Goal: Information Seeking & Learning: Learn about a topic

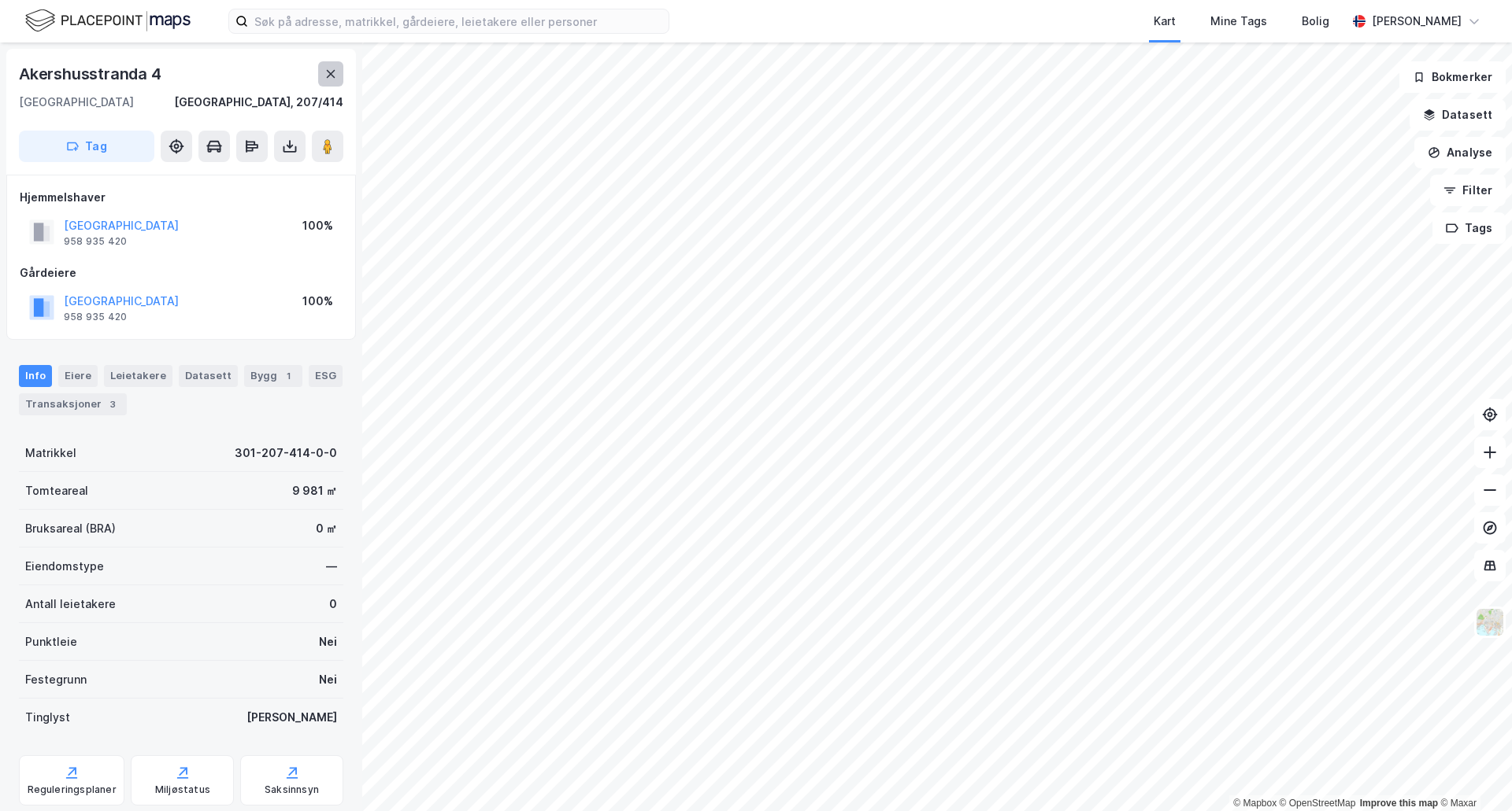
click at [330, 81] on button at bounding box center [331, 74] width 25 height 25
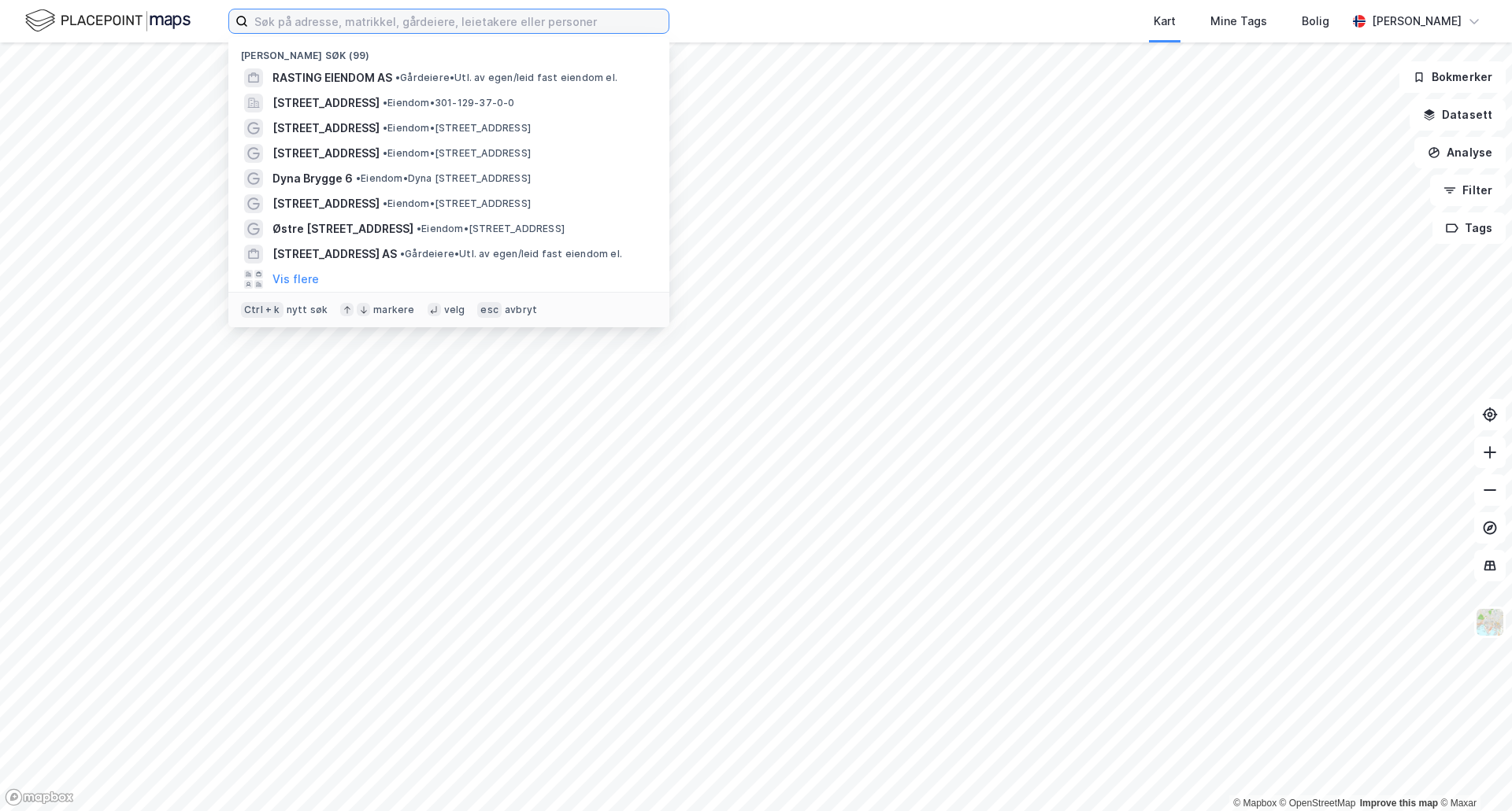
click at [363, 20] on input at bounding box center [458, 21] width 421 height 23
type input "skogfaret"
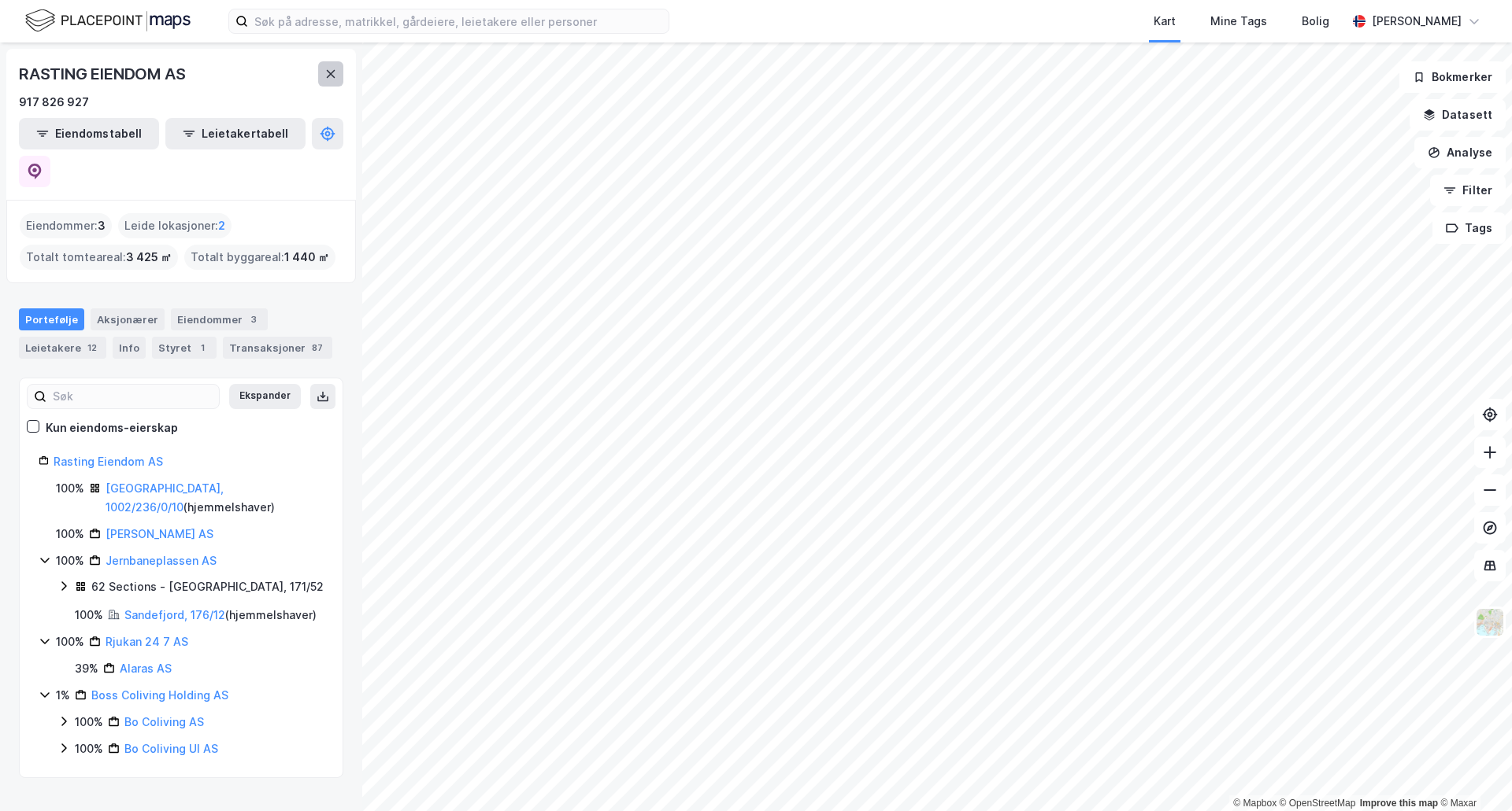
click at [327, 70] on icon at bounding box center [331, 74] width 9 height 8
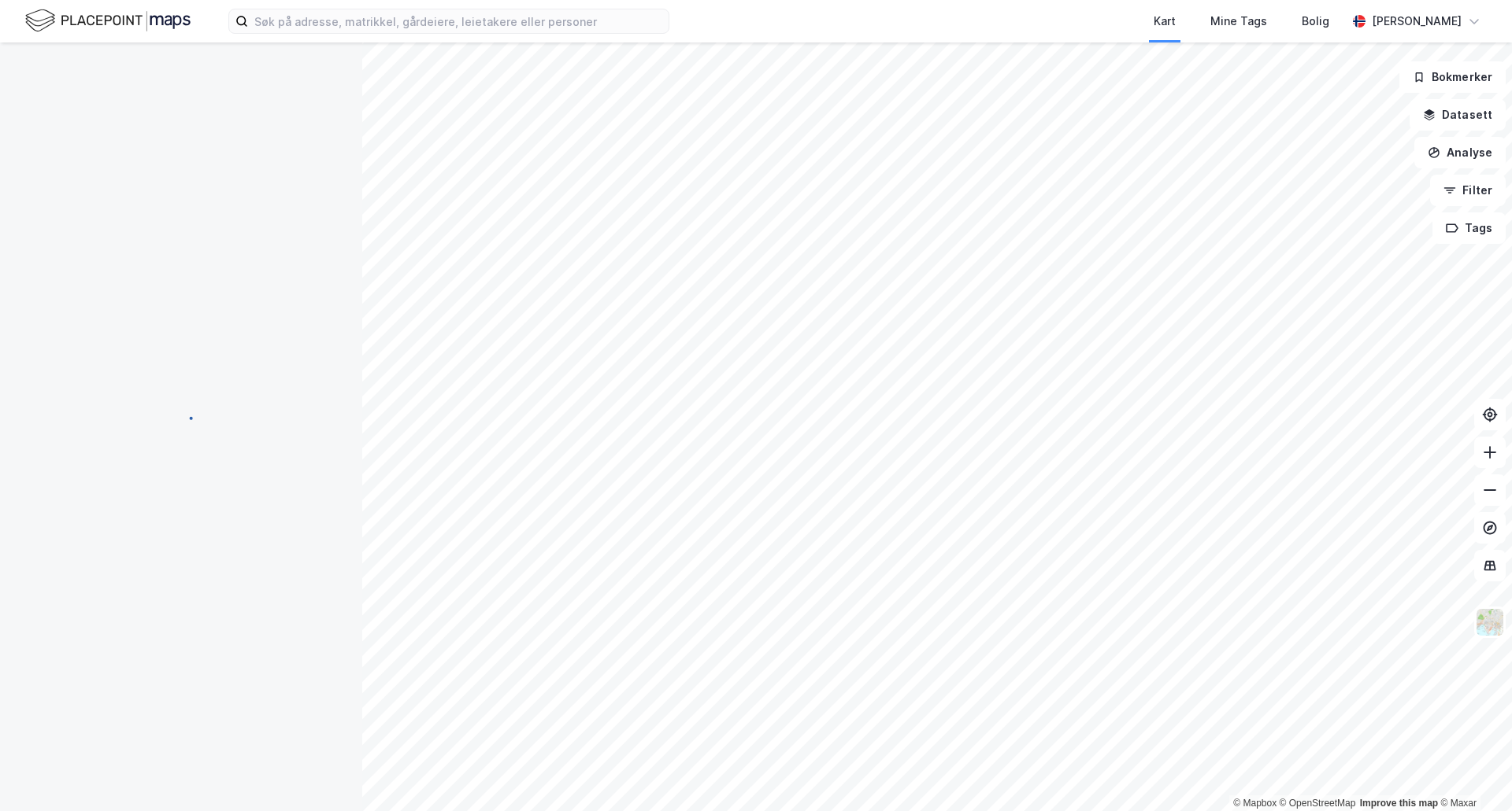
scroll to position [1, 0]
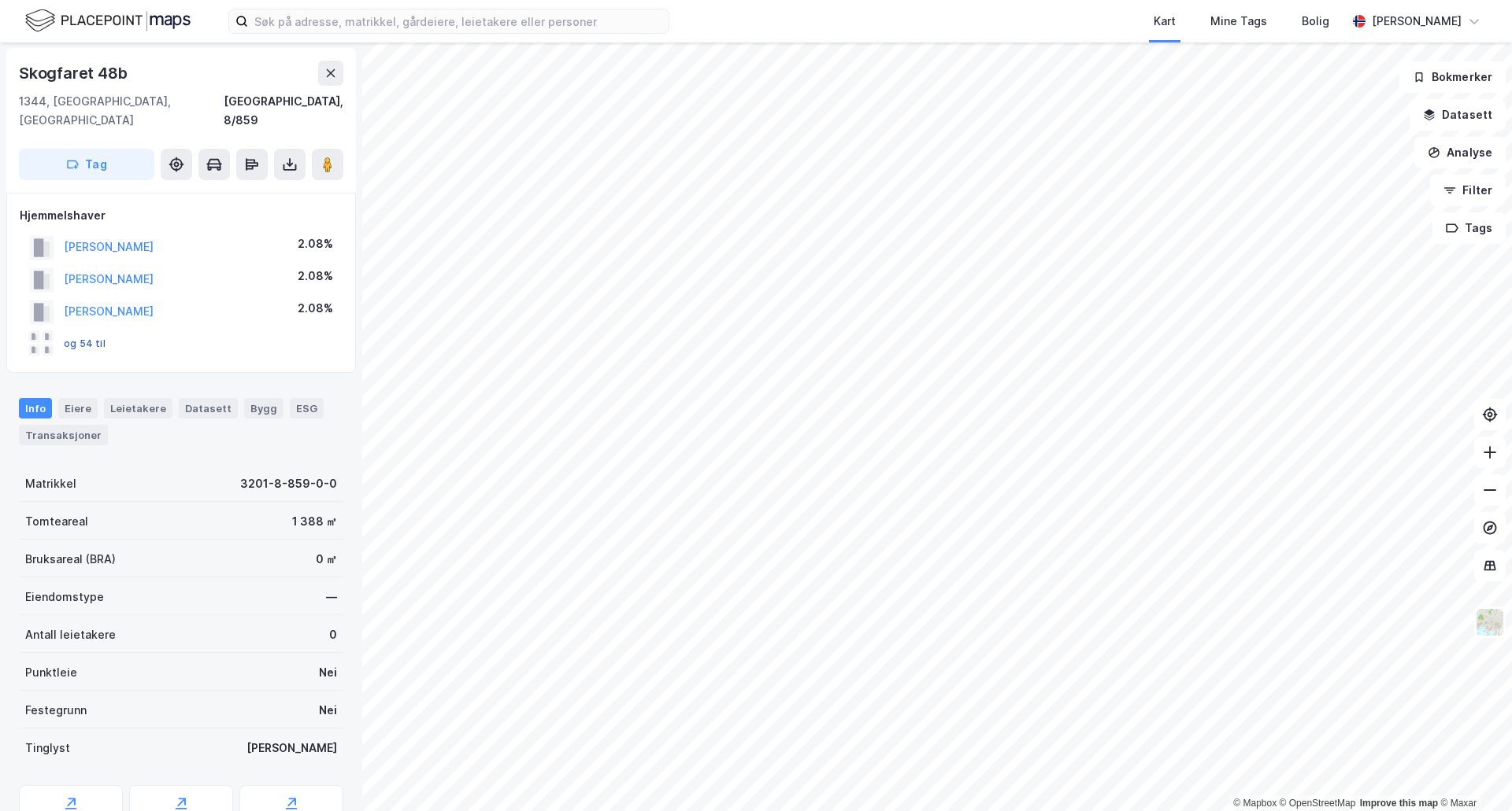
click at [0, 0] on button "og 54 til" at bounding box center [0, 0] width 0 height 0
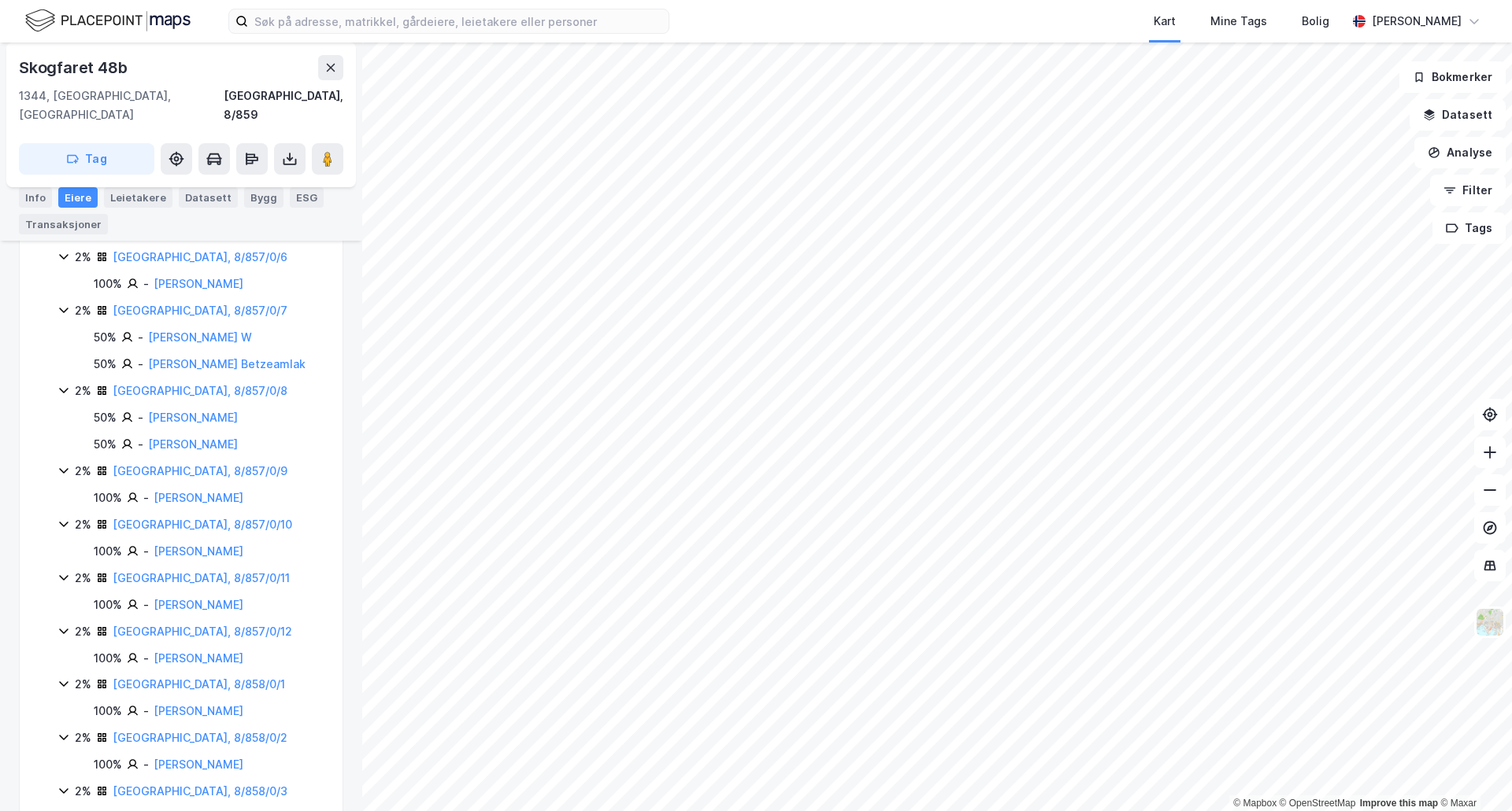
scroll to position [2046, 0]
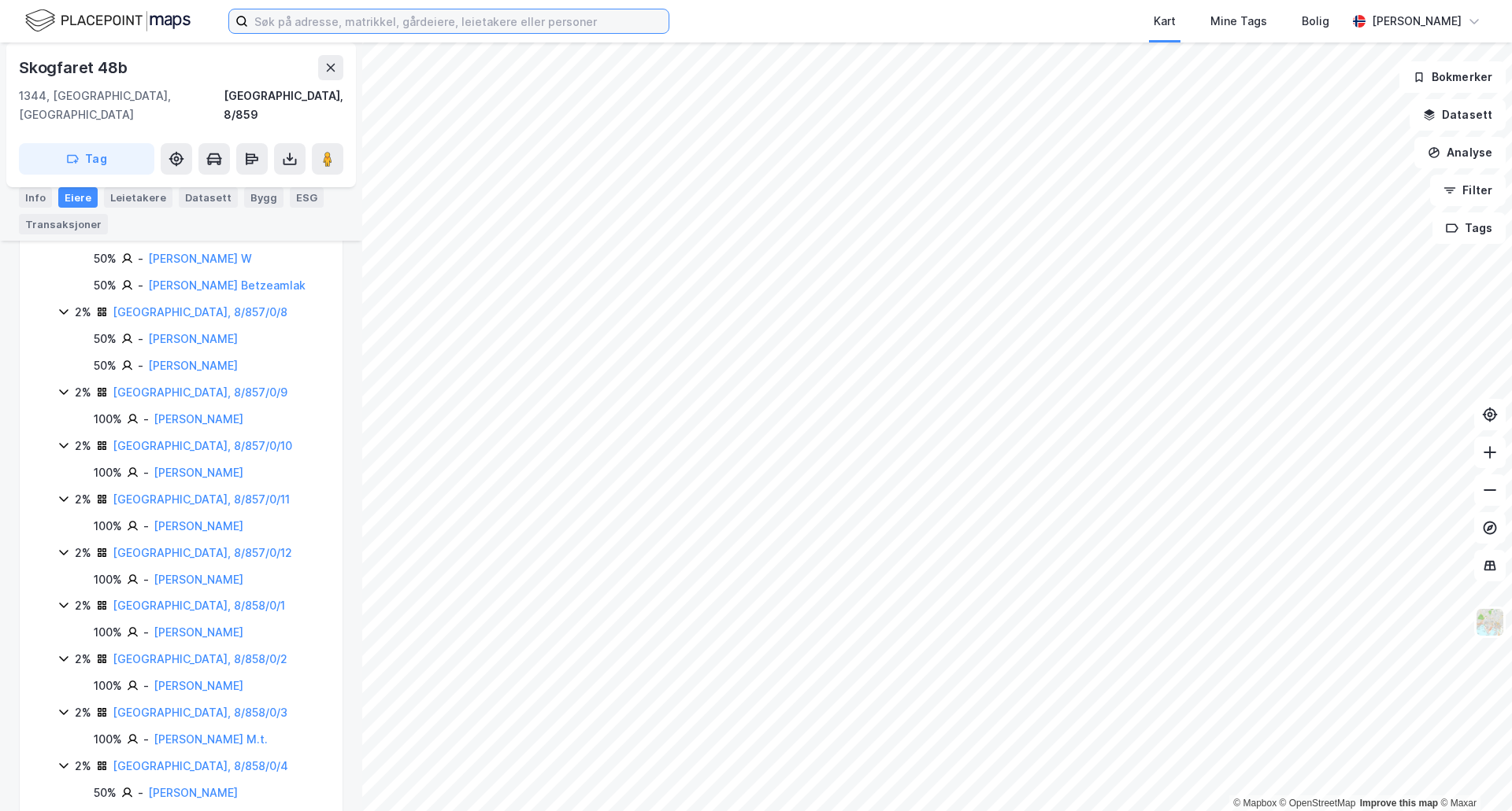
click at [506, 30] on input at bounding box center [458, 21] width 421 height 23
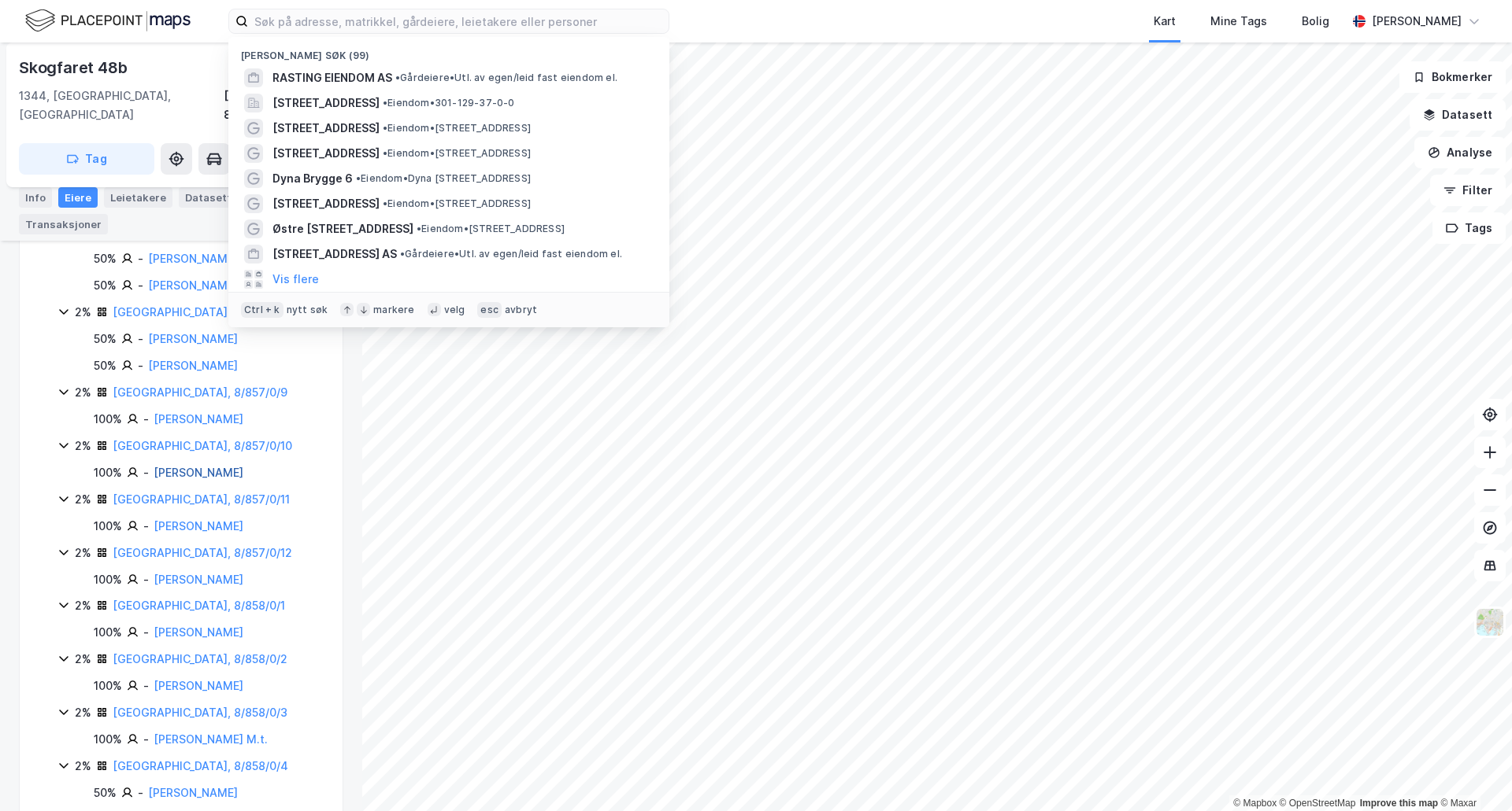
click at [224, 466] on link "[PERSON_NAME]" at bounding box center [198, 473] width 90 height 14
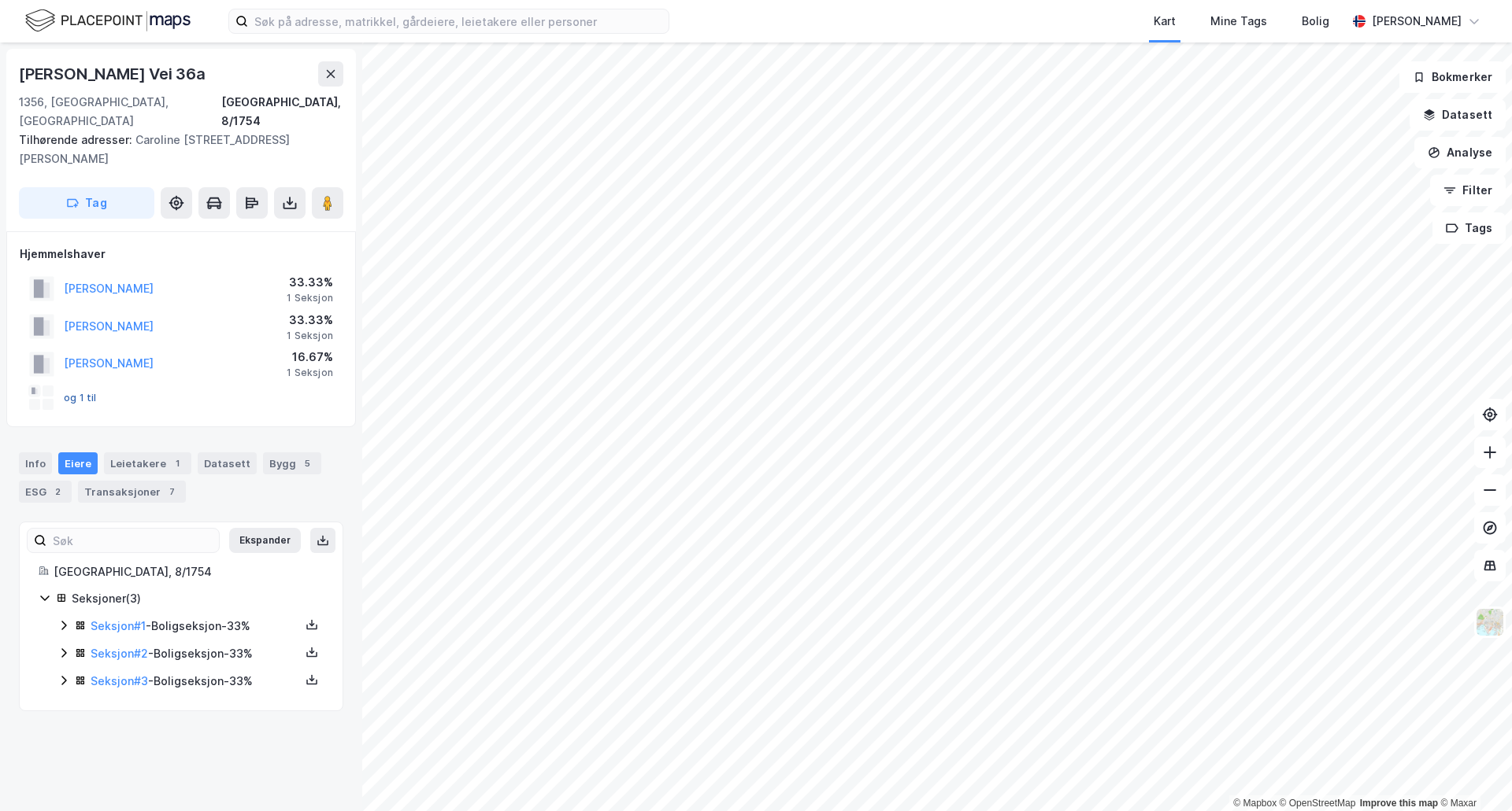
click at [0, 0] on button "og 1 til" at bounding box center [0, 0] width 0 height 0
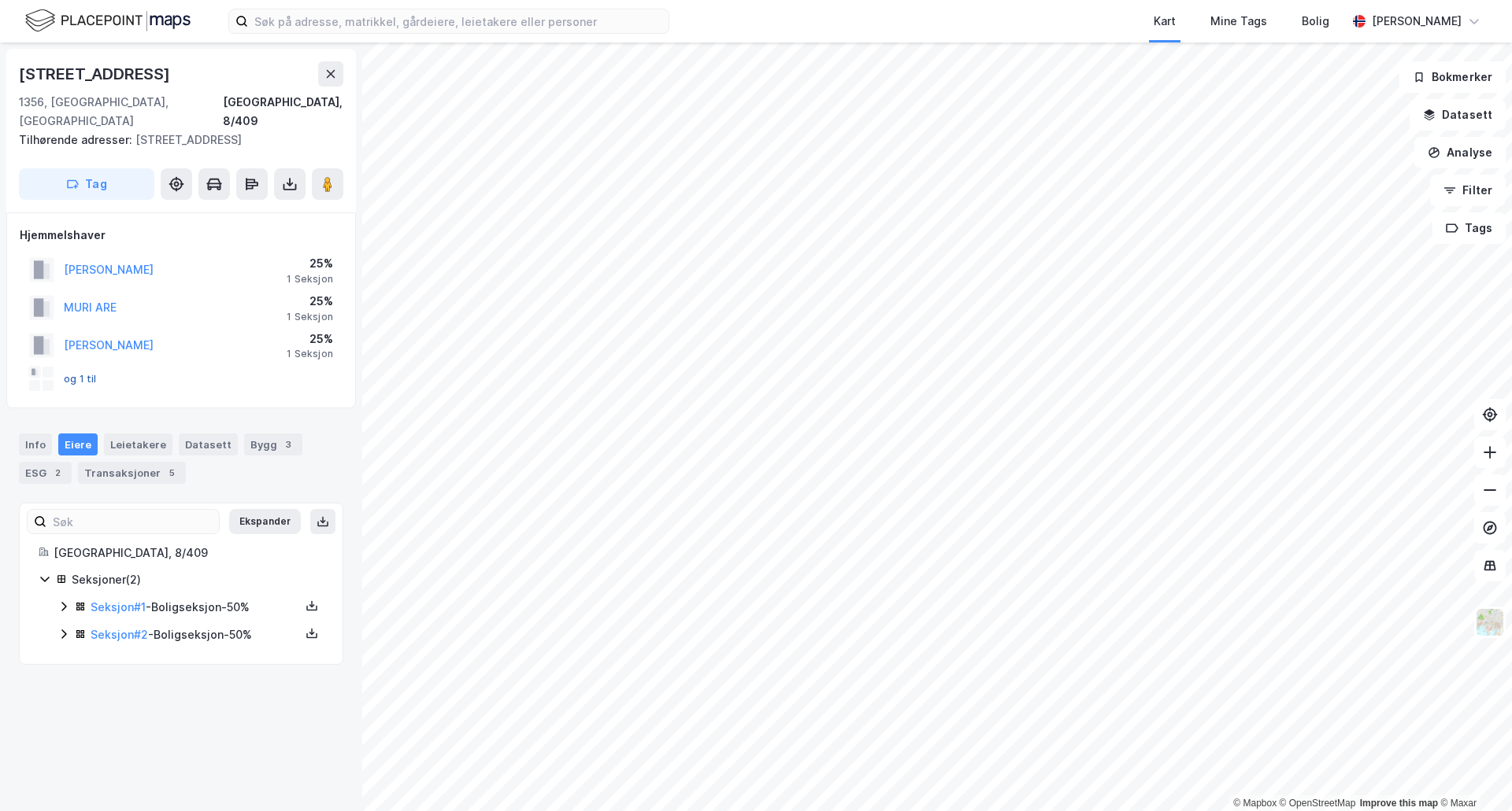
click at [85, 366] on div "og 1 til" at bounding box center [63, 379] width 68 height 25
click at [0, 0] on button "og 1 til" at bounding box center [0, 0] width 0 height 0
click at [0, 0] on button "MURI ARE" at bounding box center [0, 0] width 0 height 0
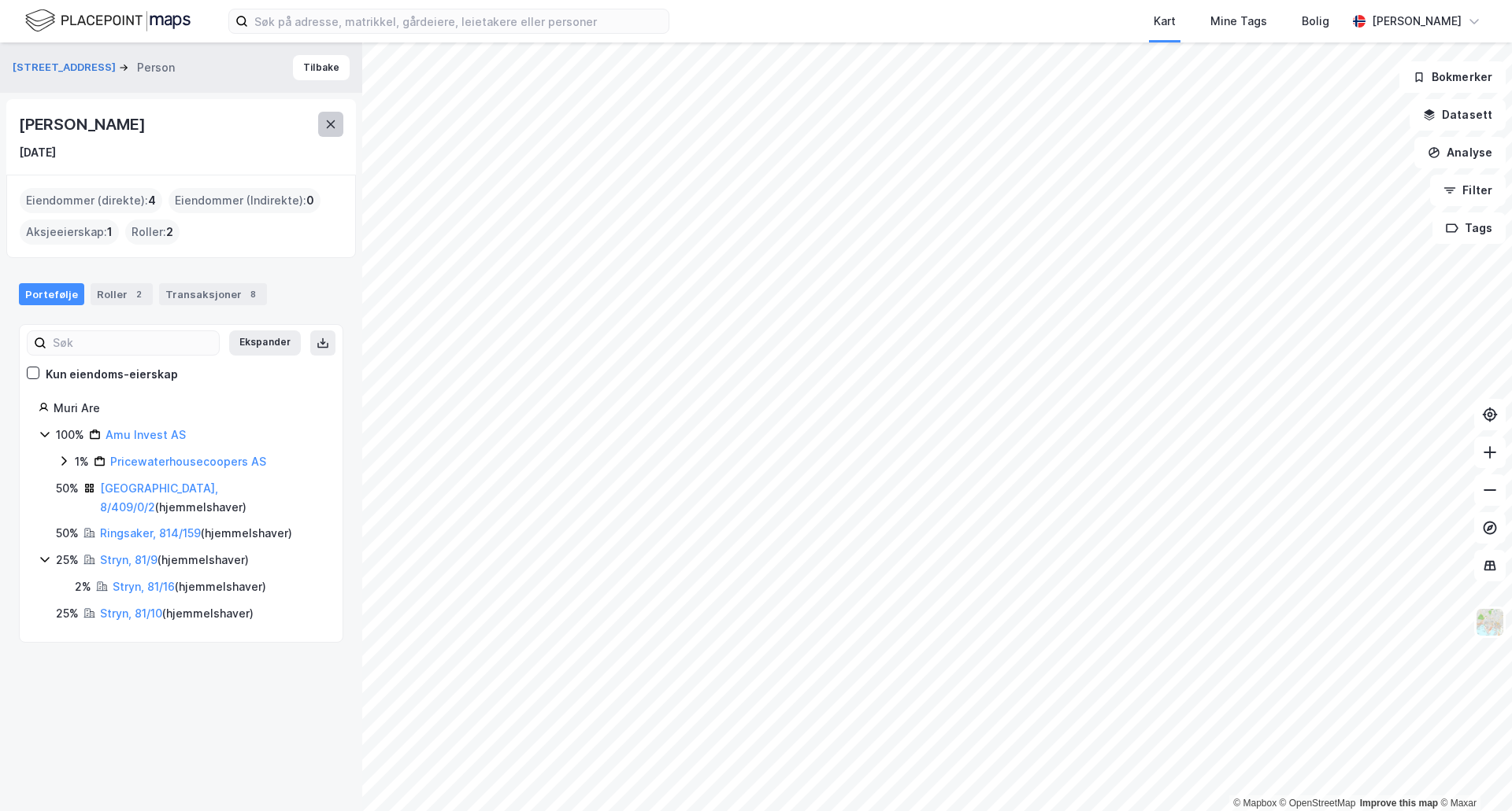
click at [335, 122] on icon at bounding box center [330, 123] width 13 height 13
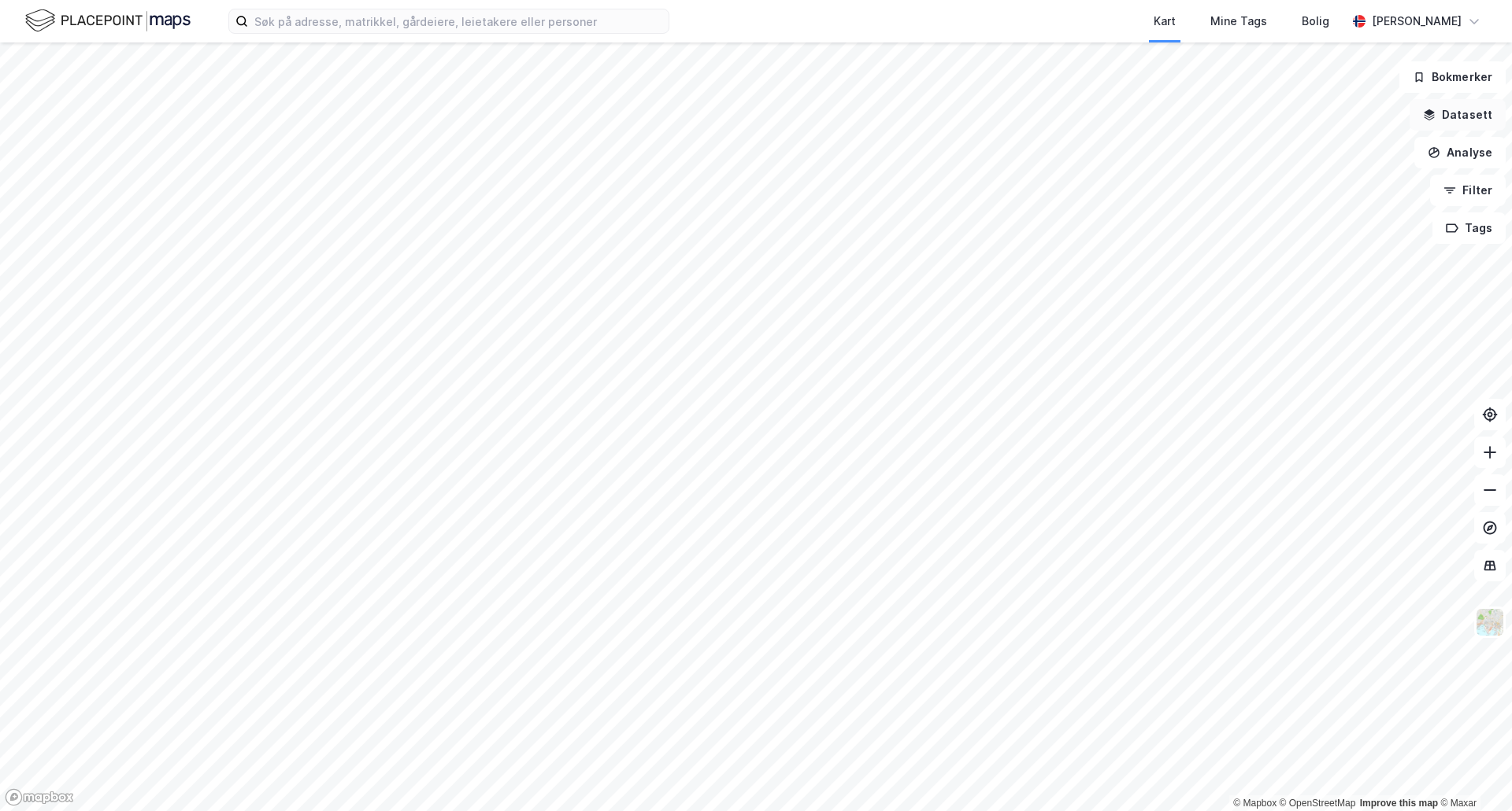
click at [1471, 116] on button "Datasett" at bounding box center [1458, 115] width 96 height 32
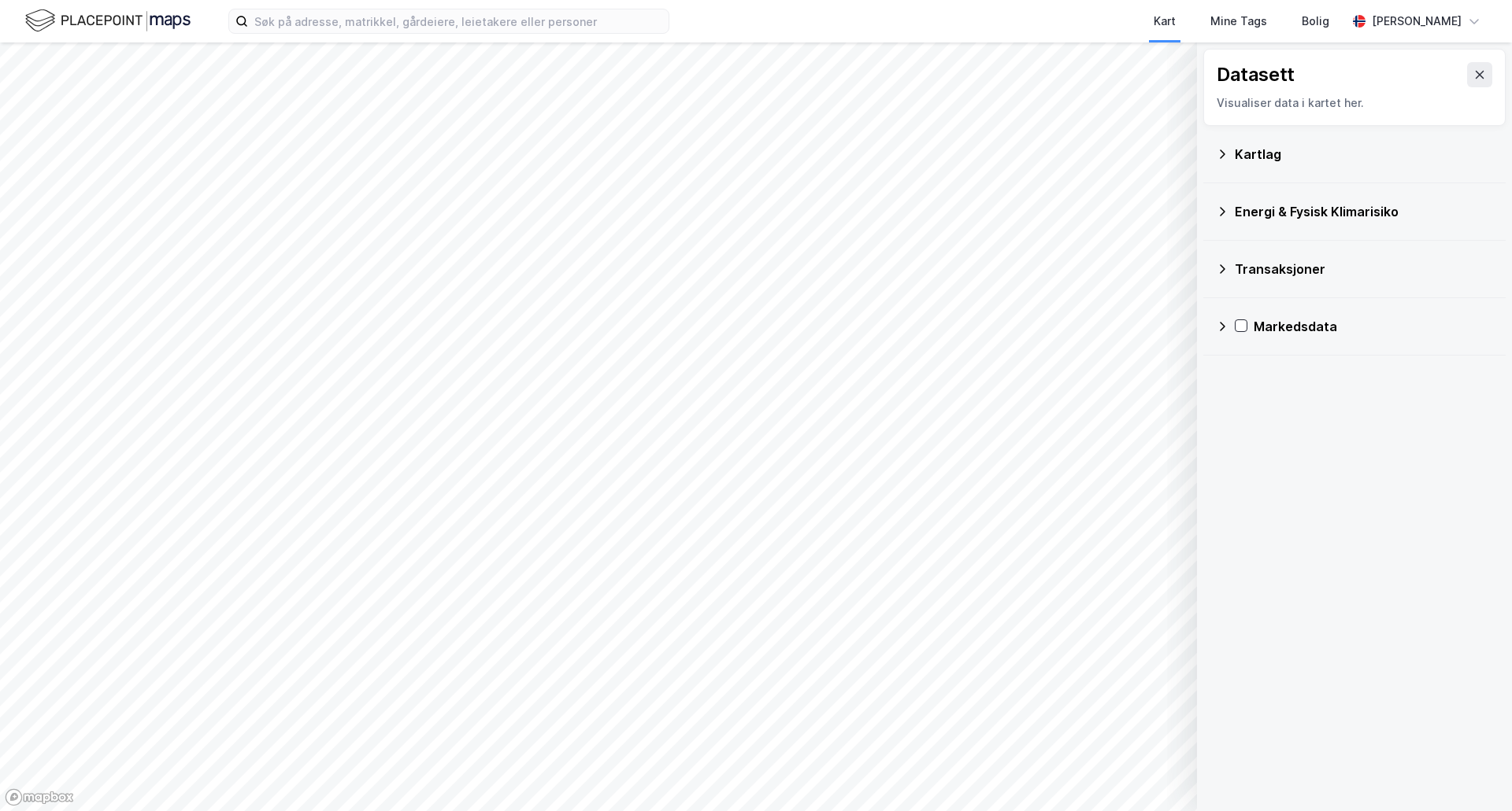
click at [1222, 267] on icon at bounding box center [1222, 269] width 13 height 13
click at [1261, 306] on icon at bounding box center [1261, 306] width 11 height 11
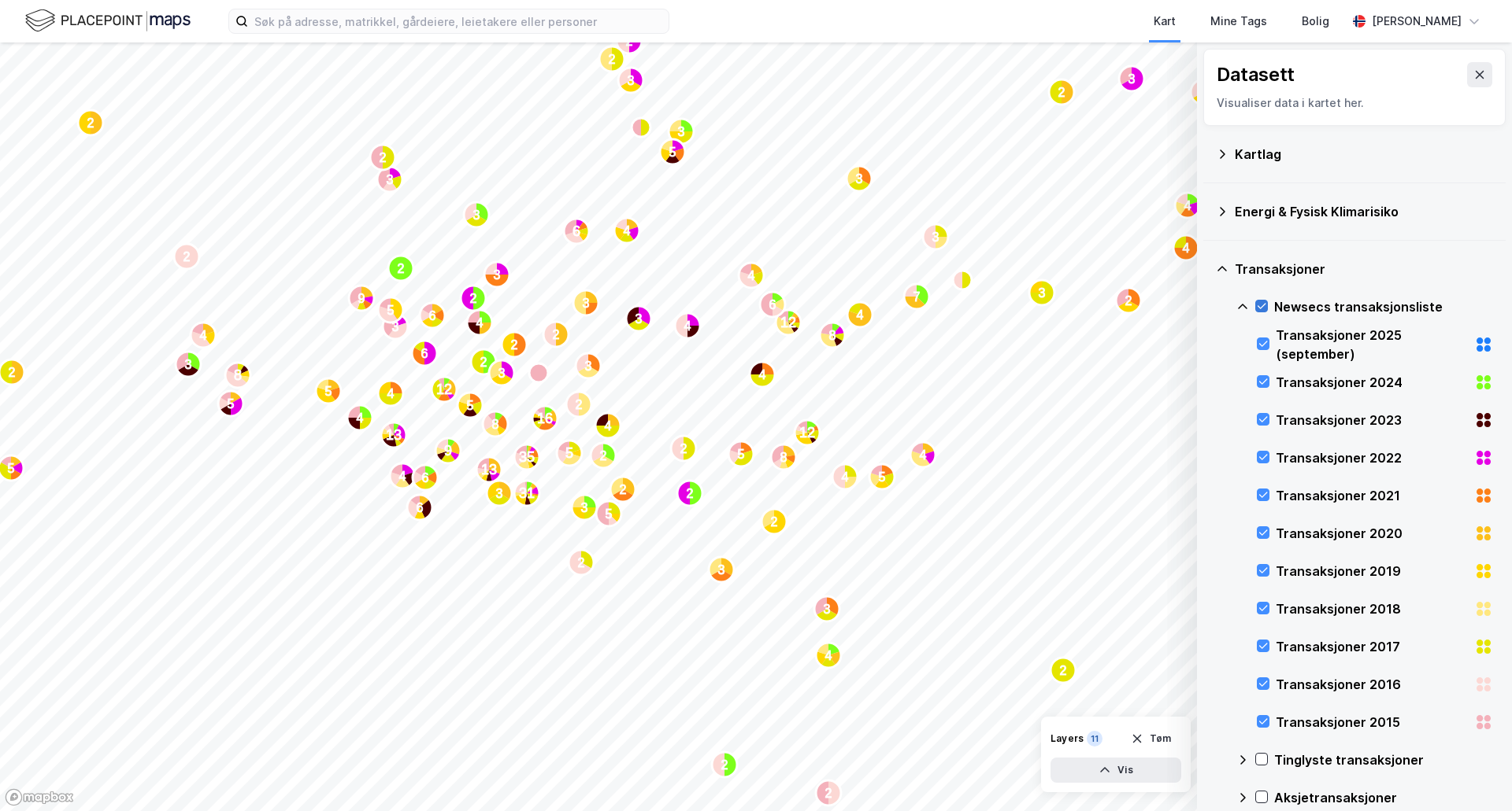
click at [1264, 306] on icon at bounding box center [1261, 307] width 9 height 6
click at [1264, 340] on icon at bounding box center [1262, 343] width 11 height 11
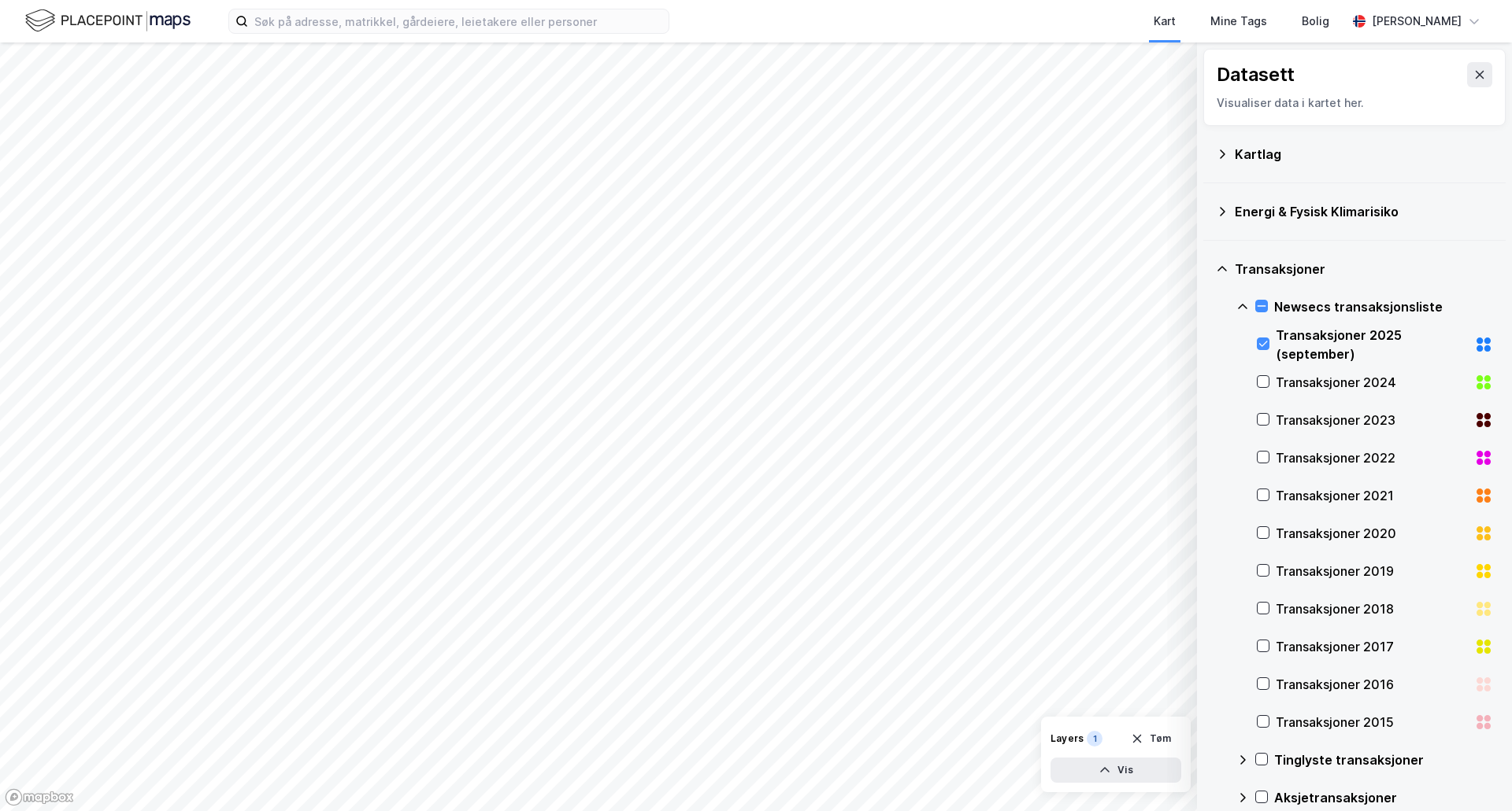
click at [1139, 783] on div "Layers 1 Tøm Vis" at bounding box center [1115, 755] width 150 height 75
click at [1135, 774] on button "Vis" at bounding box center [1115, 770] width 130 height 25
click at [1265, 340] on icon at bounding box center [1262, 343] width 11 height 11
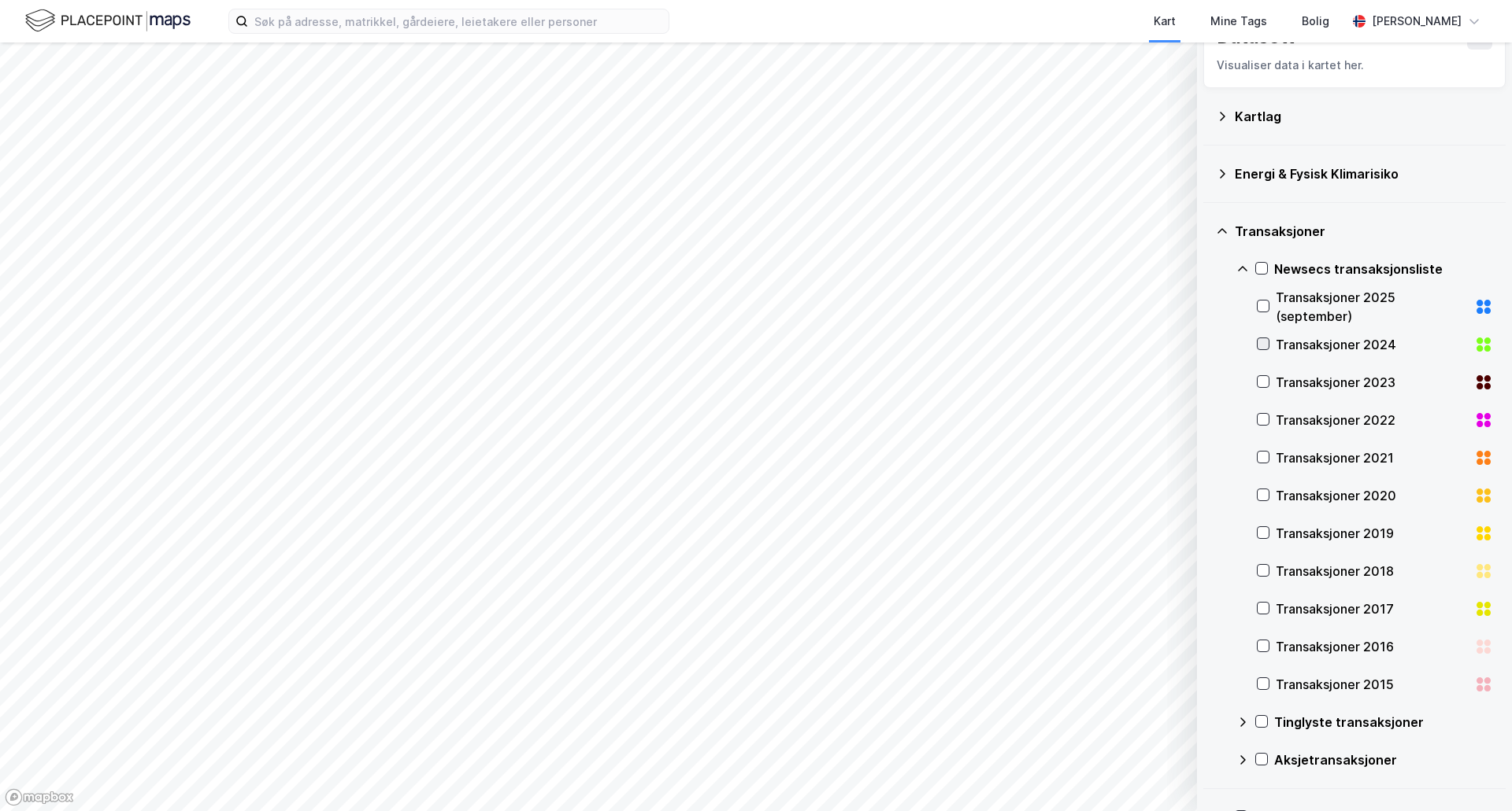
scroll to position [79, 0]
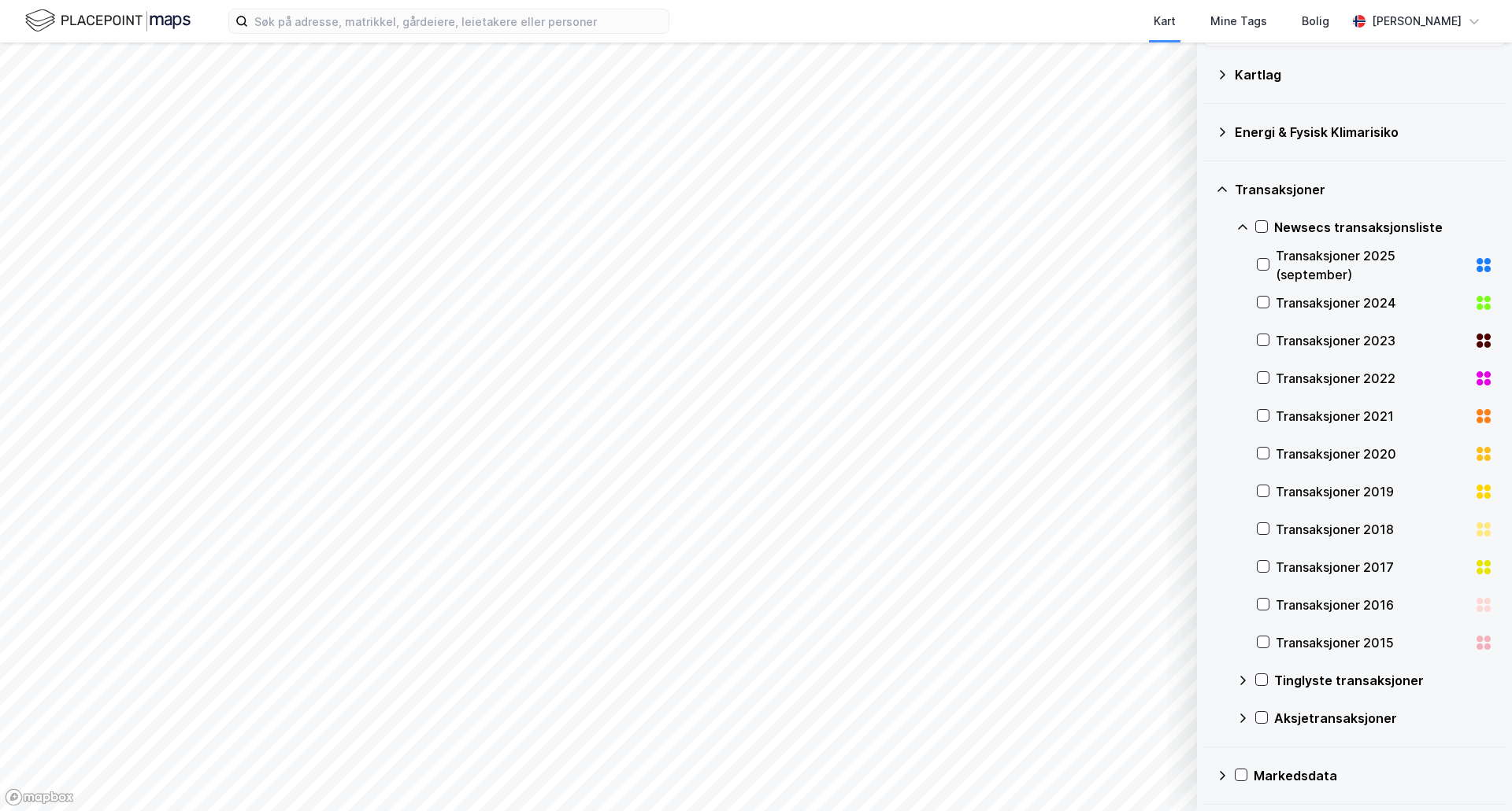
click at [1219, 776] on icon at bounding box center [1222, 775] width 13 height 13
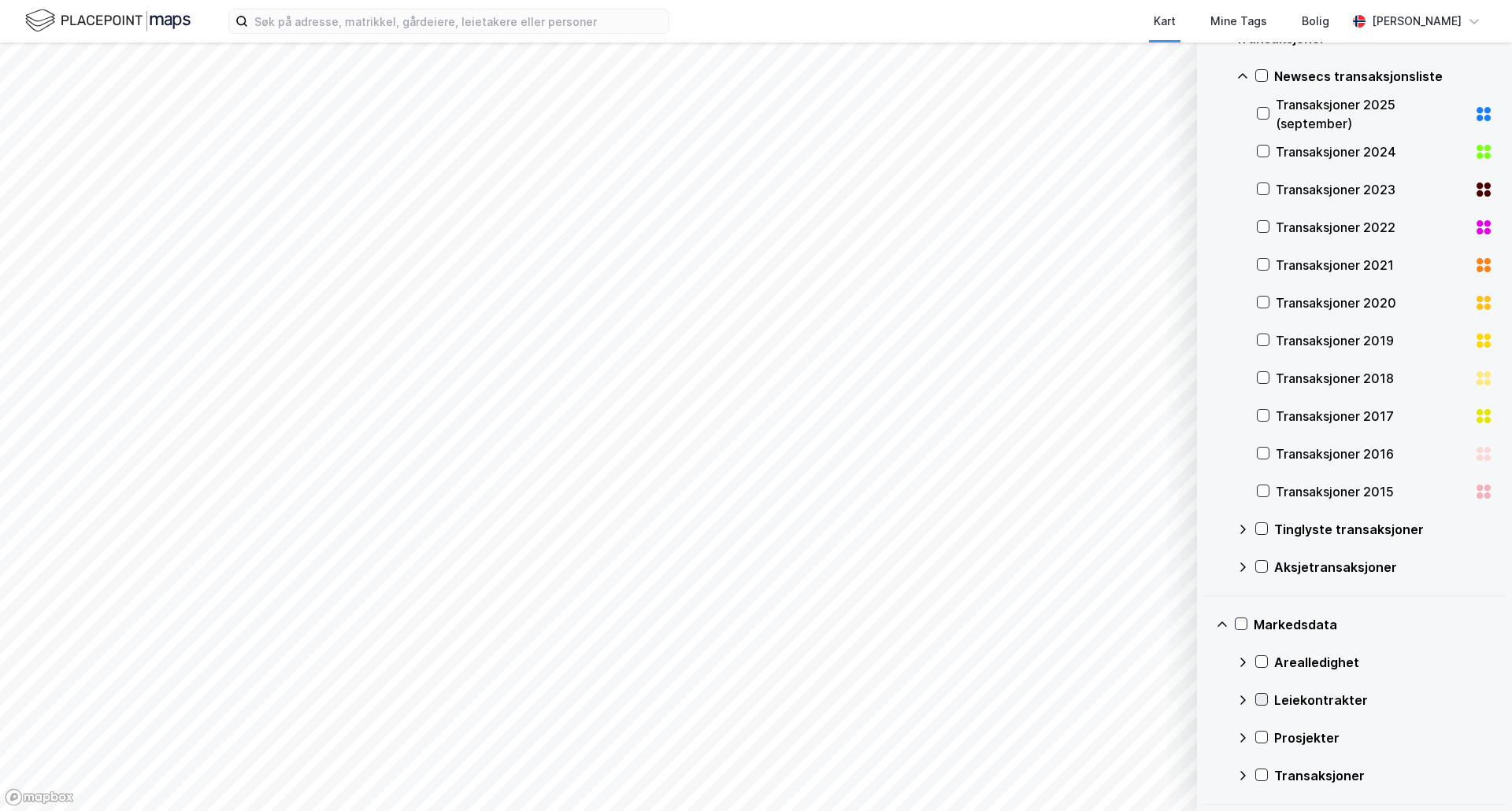
click at [1262, 698] on icon at bounding box center [1261, 699] width 11 height 11
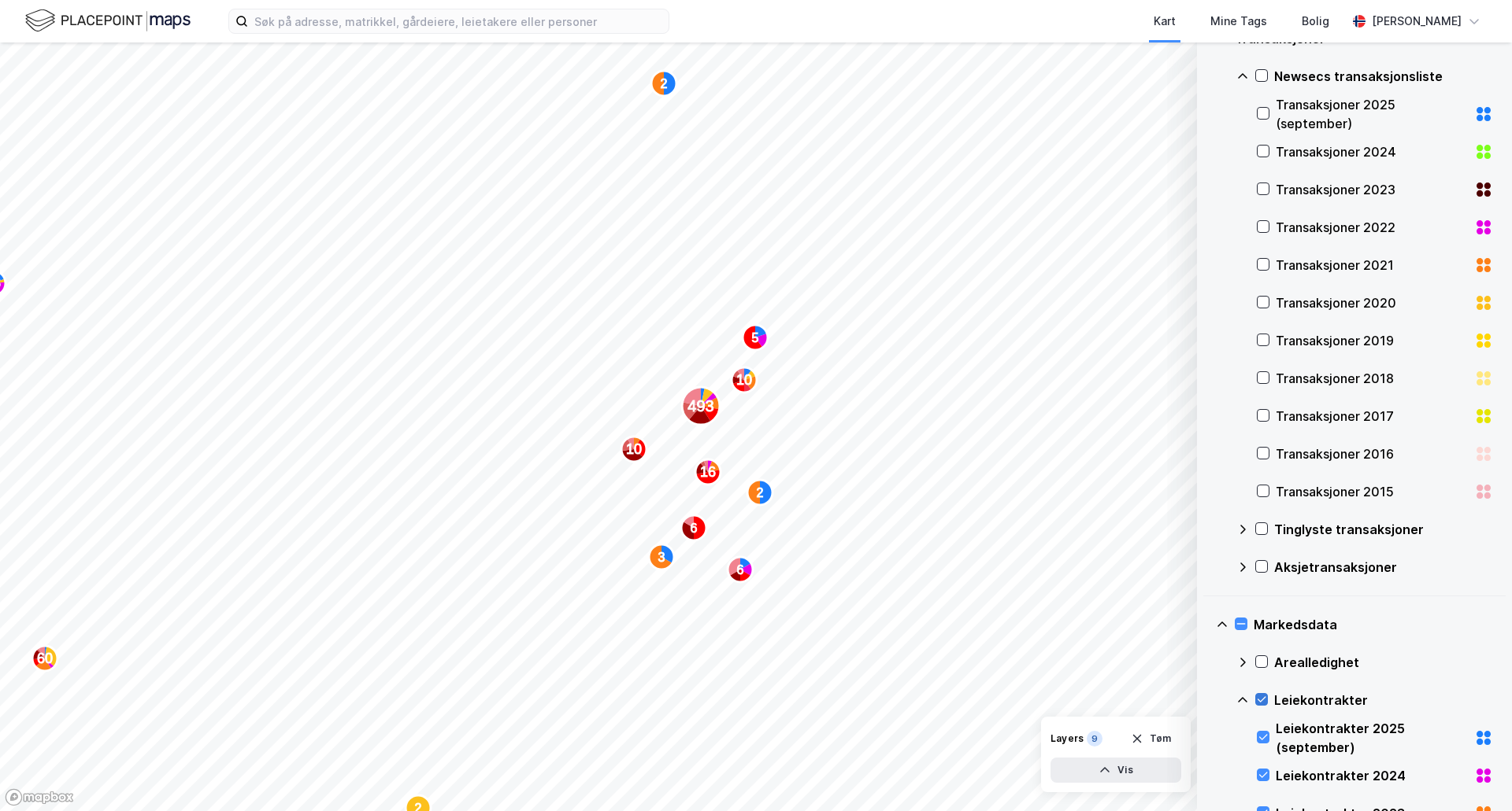
click at [1260, 697] on icon at bounding box center [1261, 699] width 11 height 11
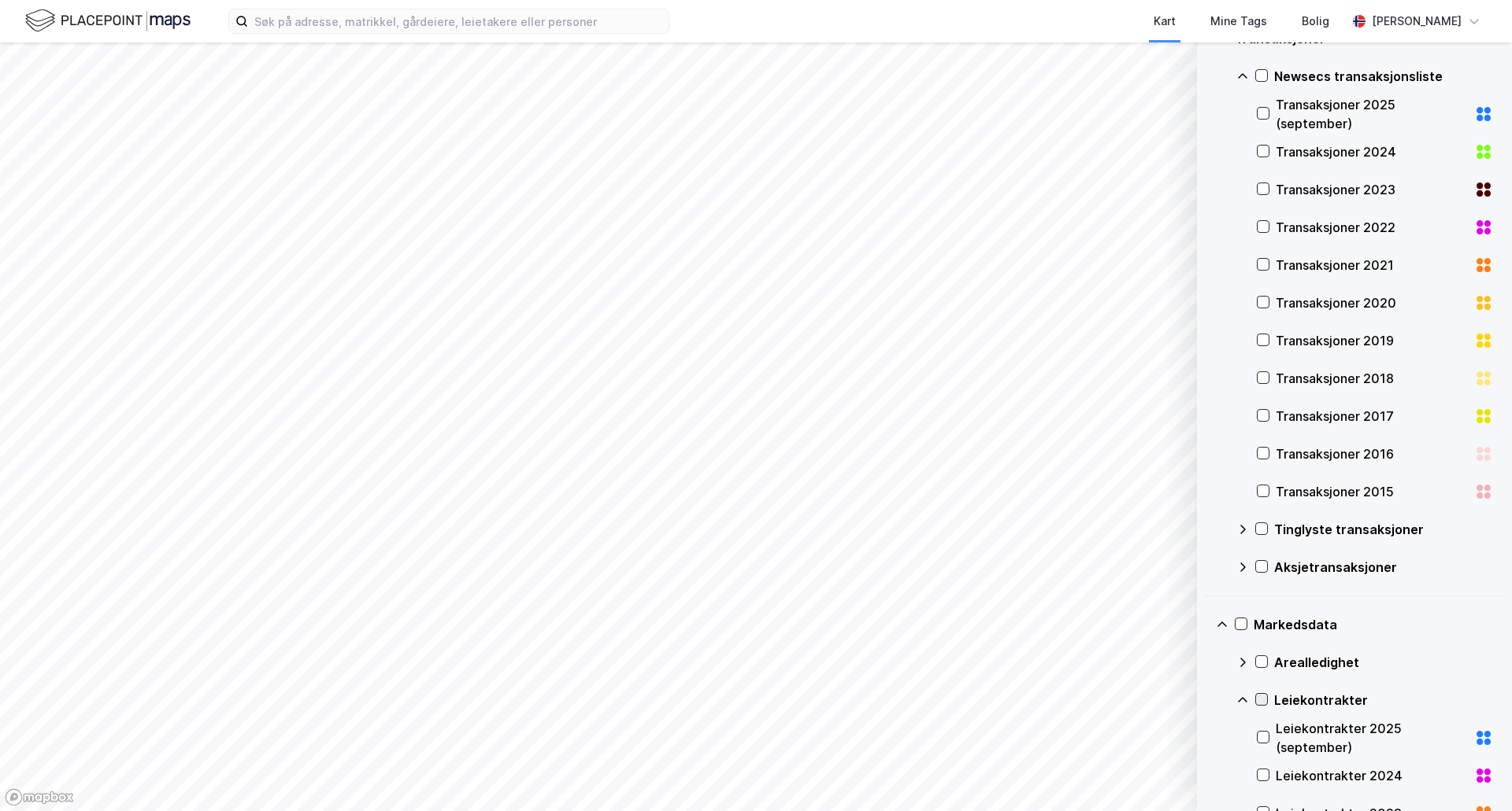
click at [1260, 695] on icon at bounding box center [1261, 699] width 11 height 11
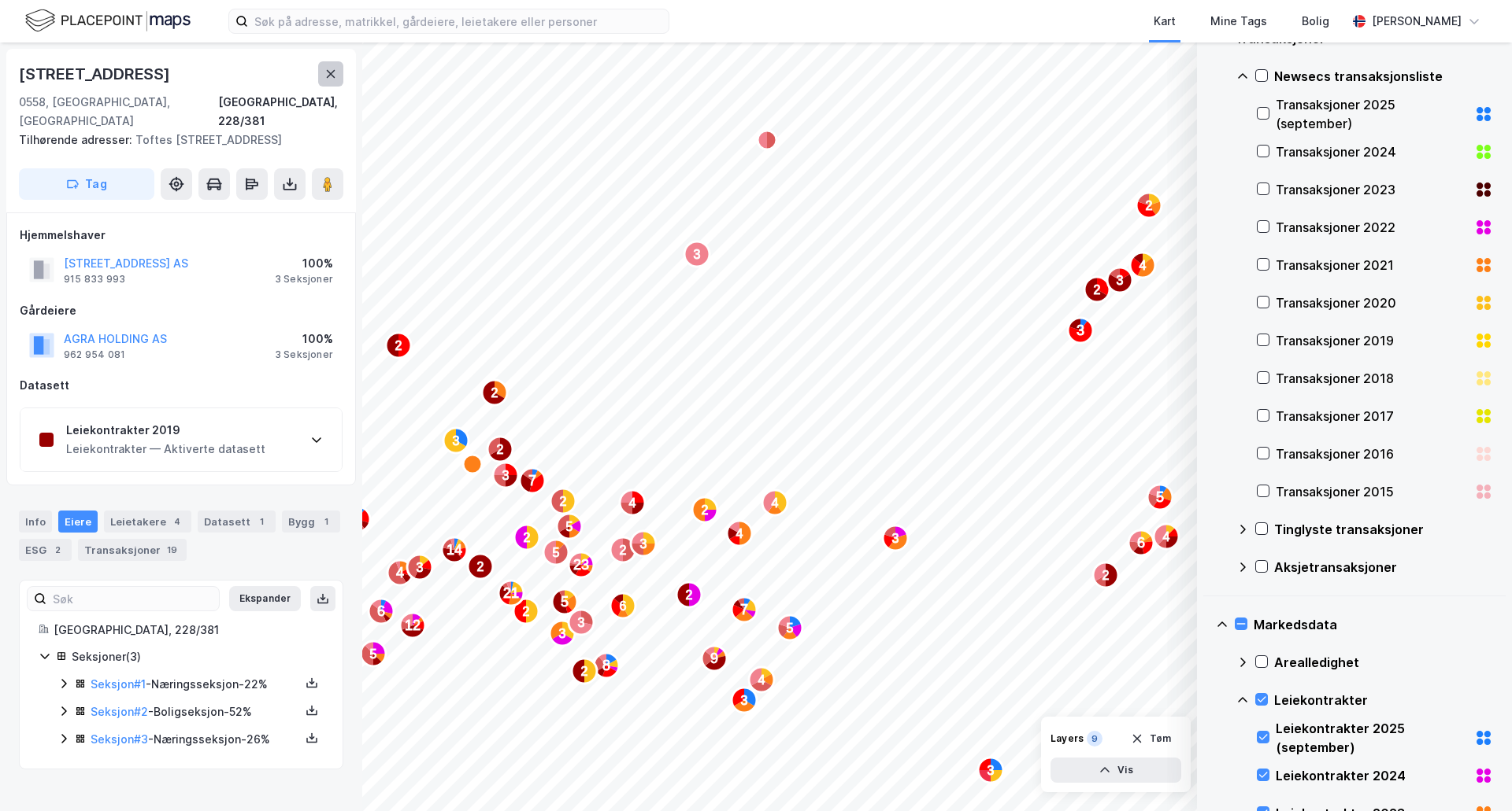
click at [337, 78] on icon at bounding box center [330, 73] width 13 height 13
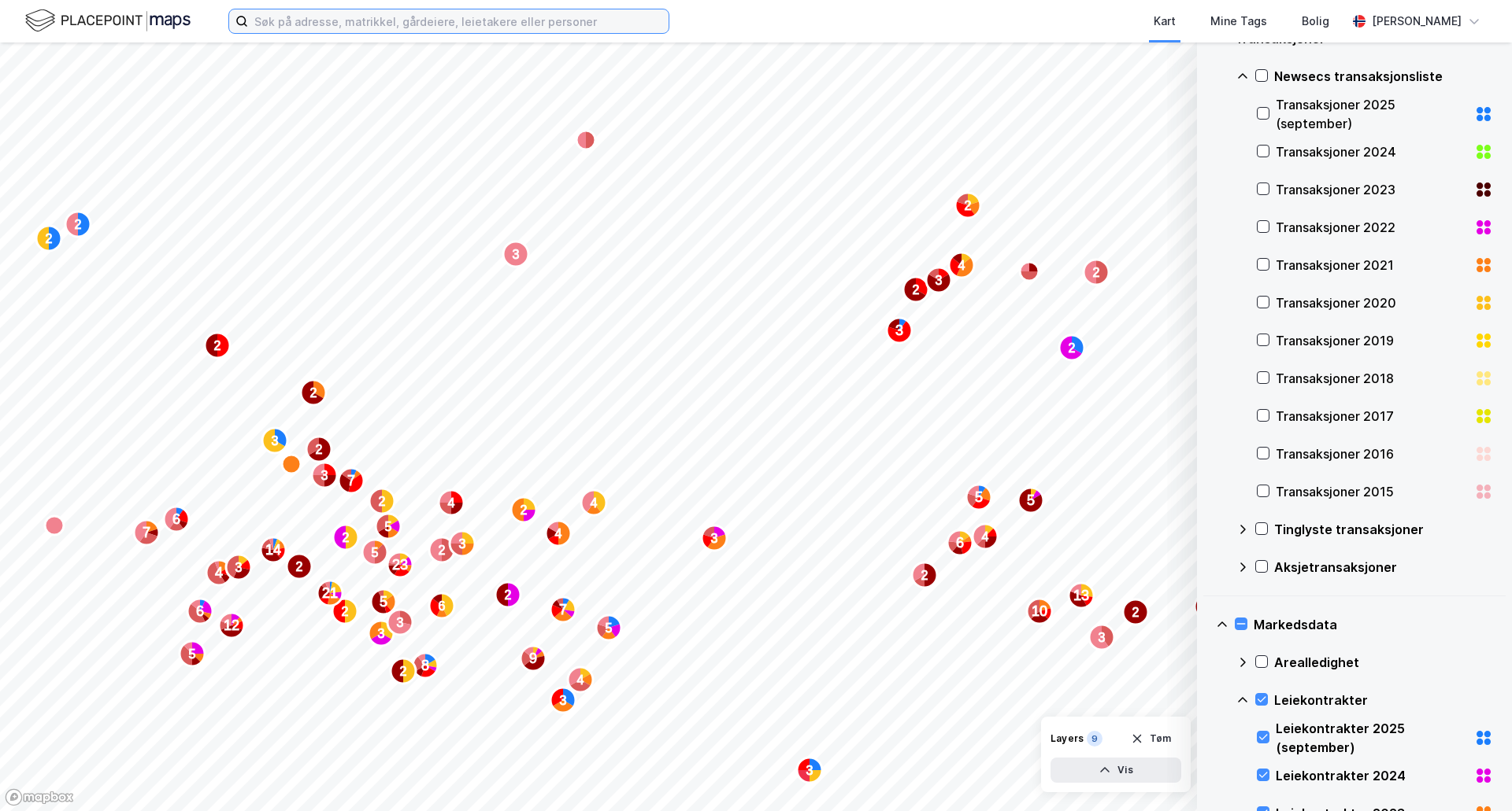
click at [502, 28] on input at bounding box center [458, 21] width 421 height 23
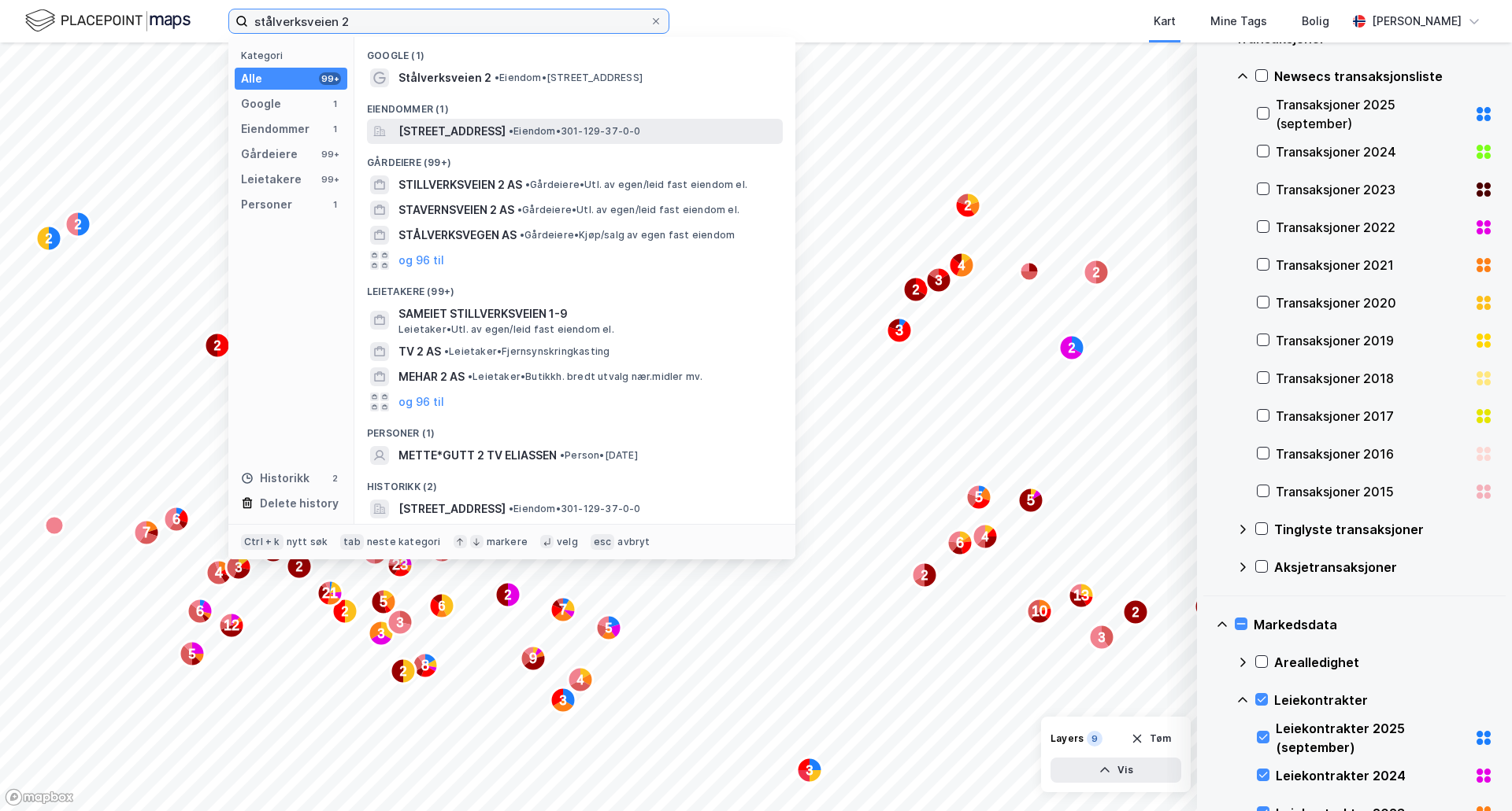
type input "stålverksveien 2"
click at [506, 129] on span "[STREET_ADDRESS]" at bounding box center [452, 132] width 107 height 19
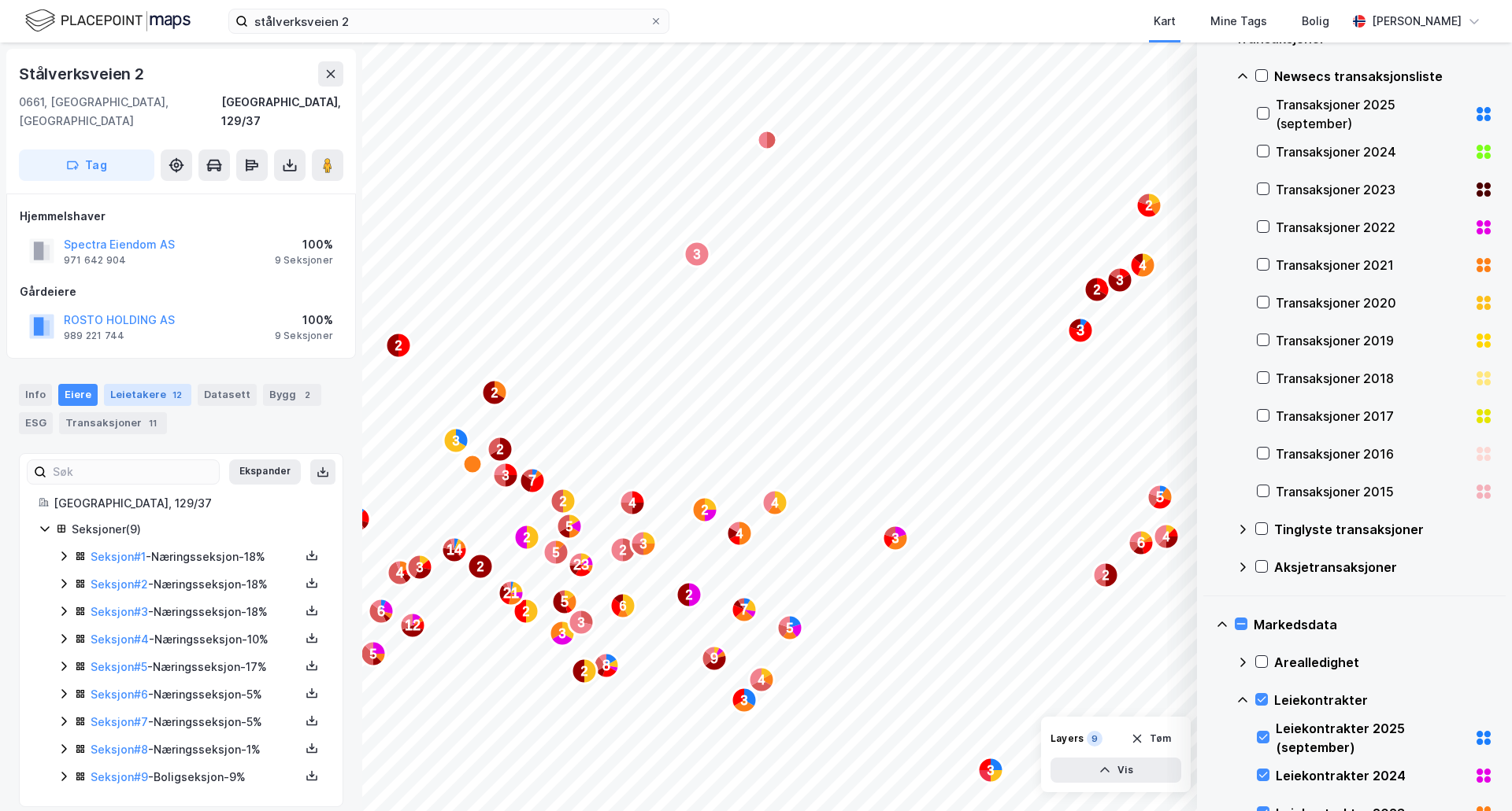
click at [140, 384] on div "Leietakere 12" at bounding box center [148, 394] width 88 height 22
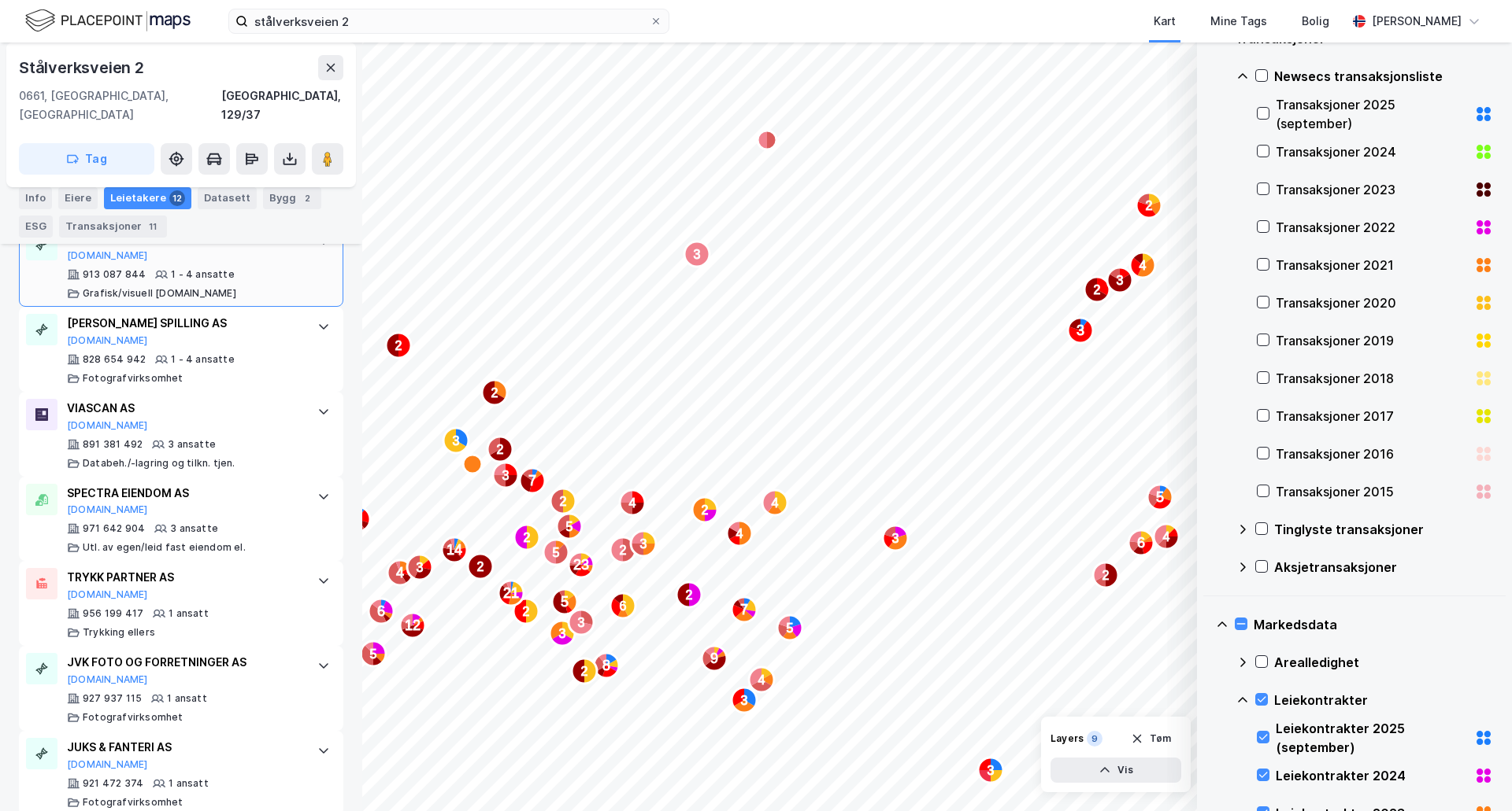
scroll to position [965, 0]
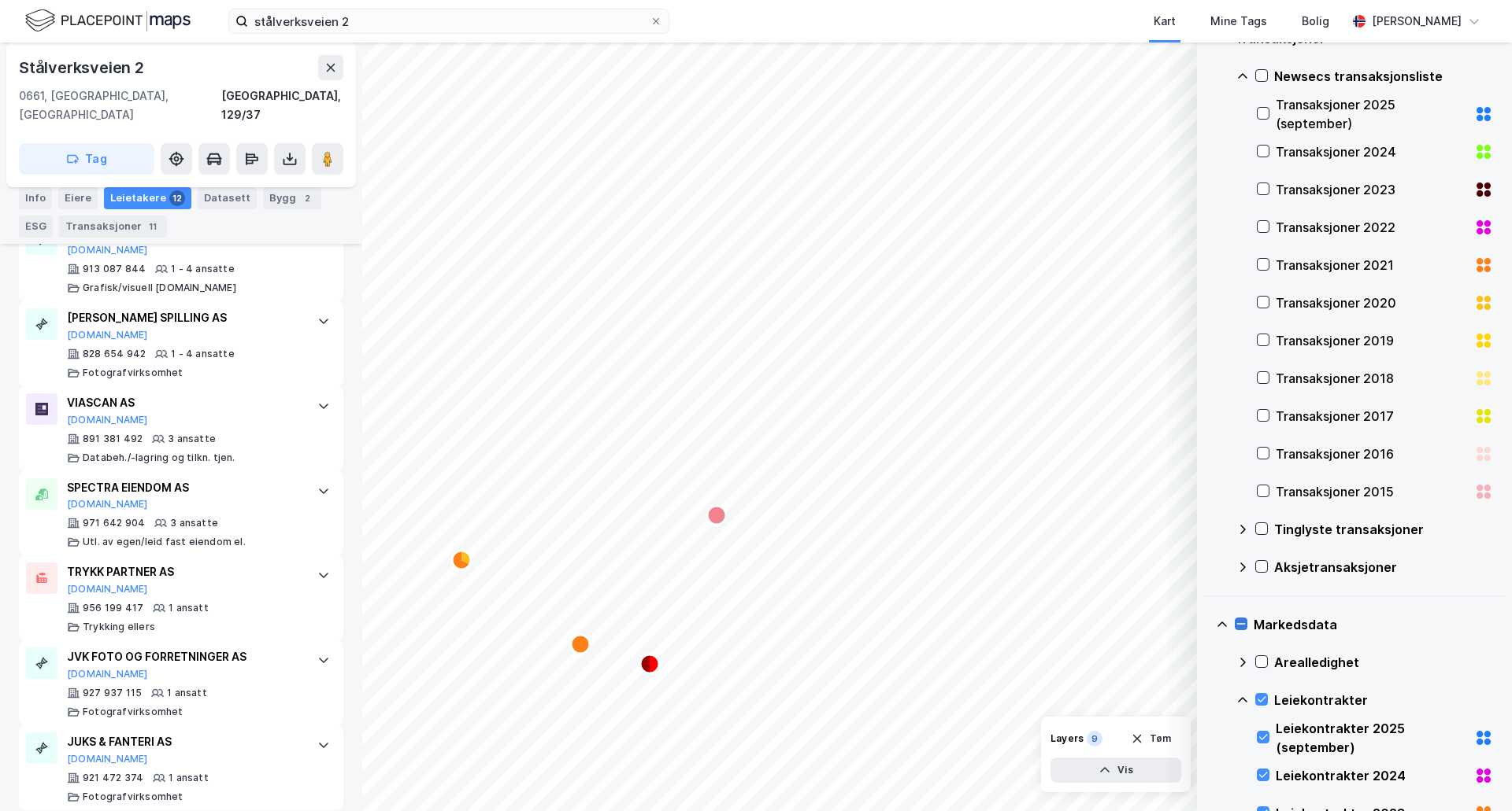
click at [1238, 620] on icon at bounding box center [1241, 624] width 11 height 11
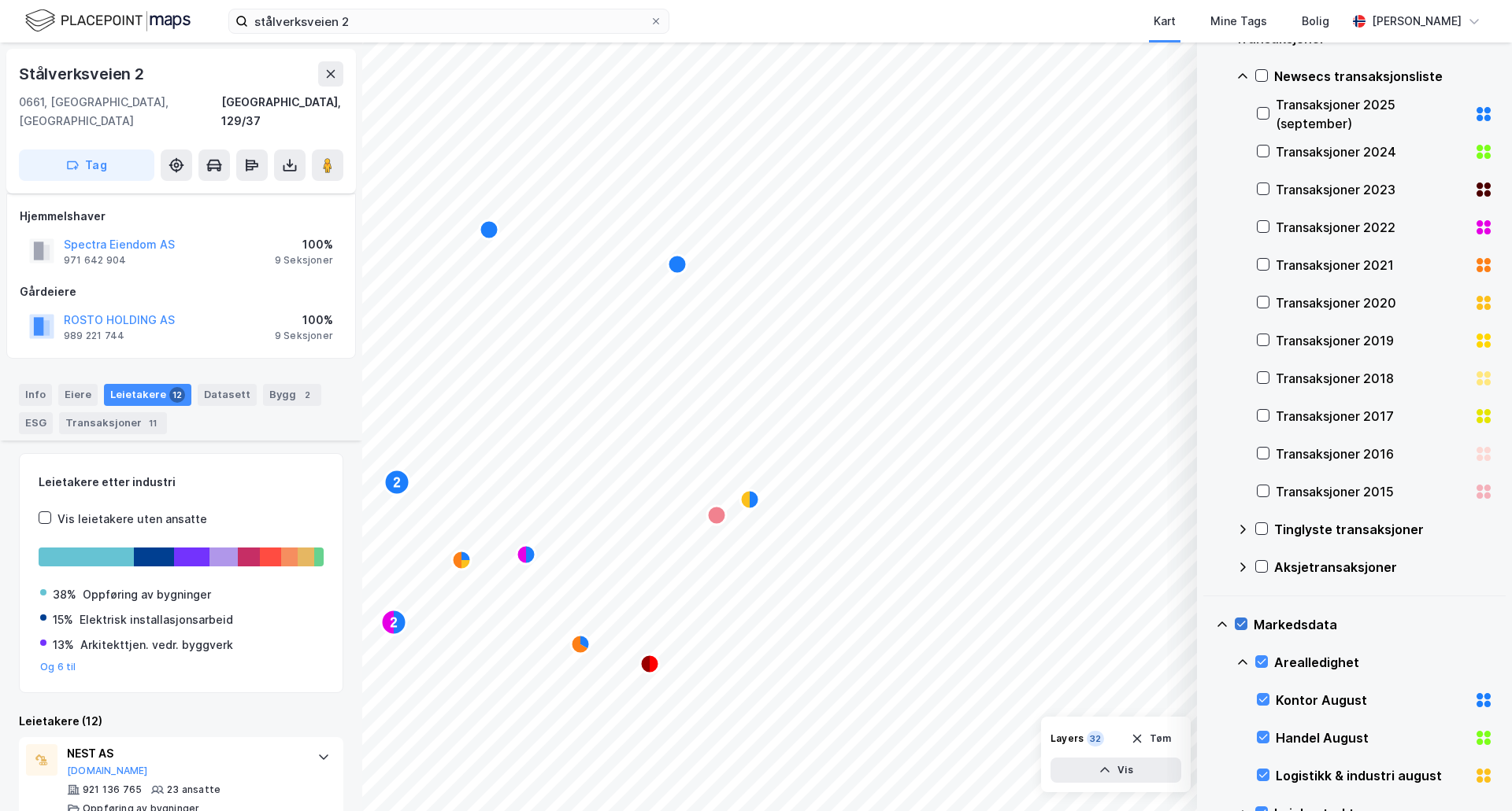
click at [1240, 623] on icon at bounding box center [1241, 624] width 11 height 11
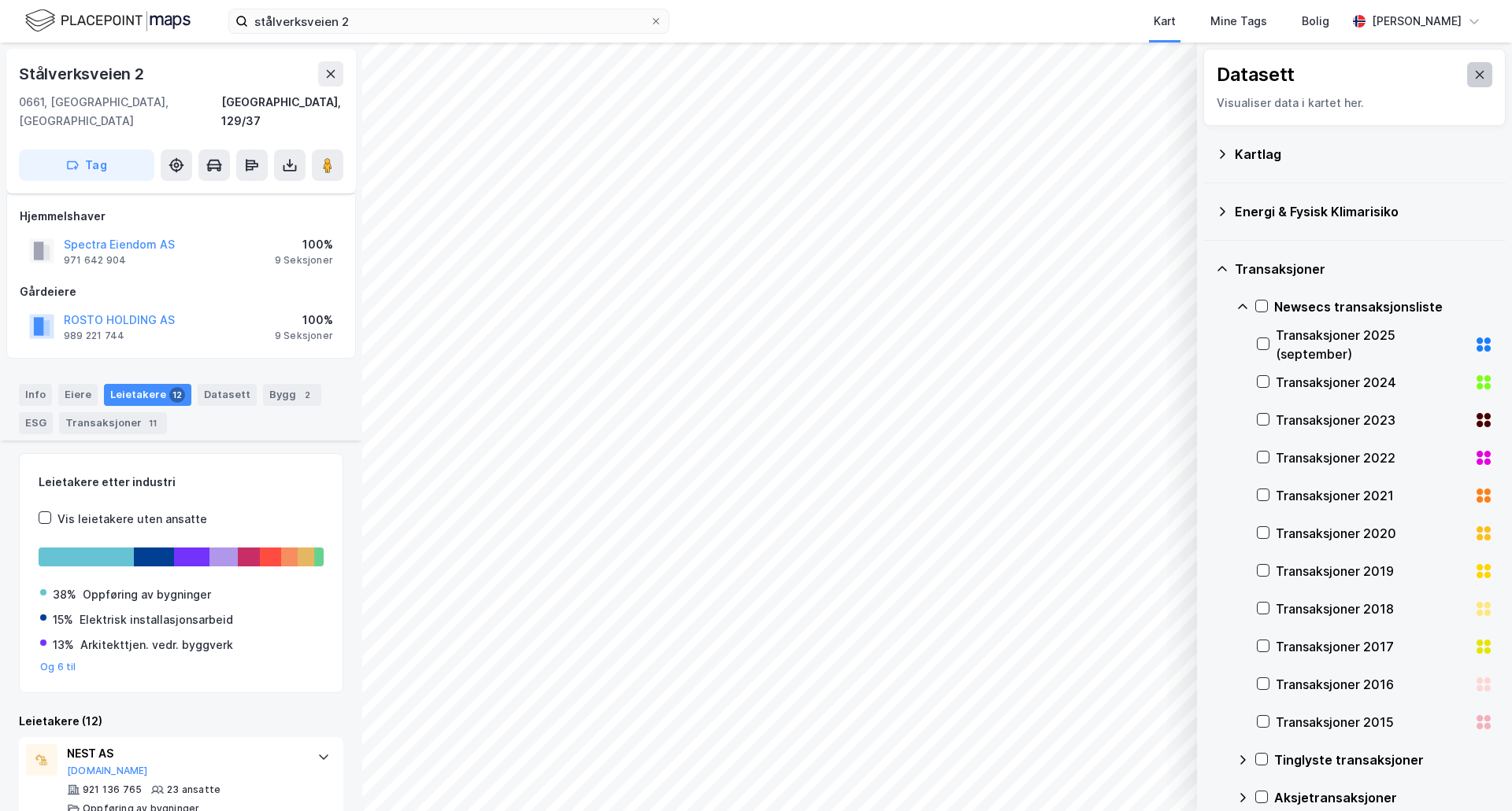
click at [1475, 73] on icon at bounding box center [1479, 74] width 9 height 8
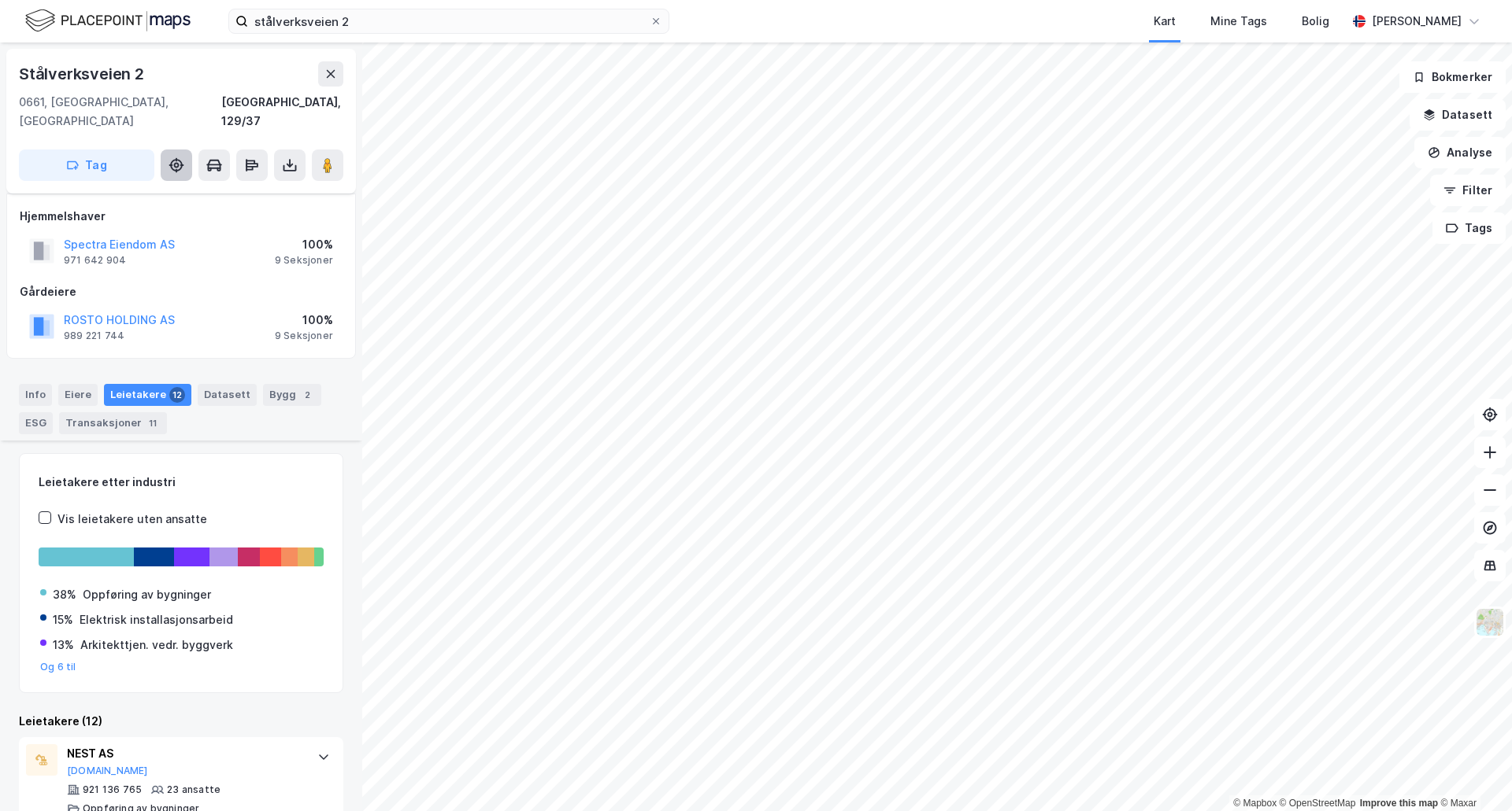
click at [170, 157] on icon at bounding box center [177, 165] width 15 height 15
click at [288, 157] on icon at bounding box center [289, 165] width 15 height 15
click at [320, 157] on icon at bounding box center [327, 165] width 15 height 15
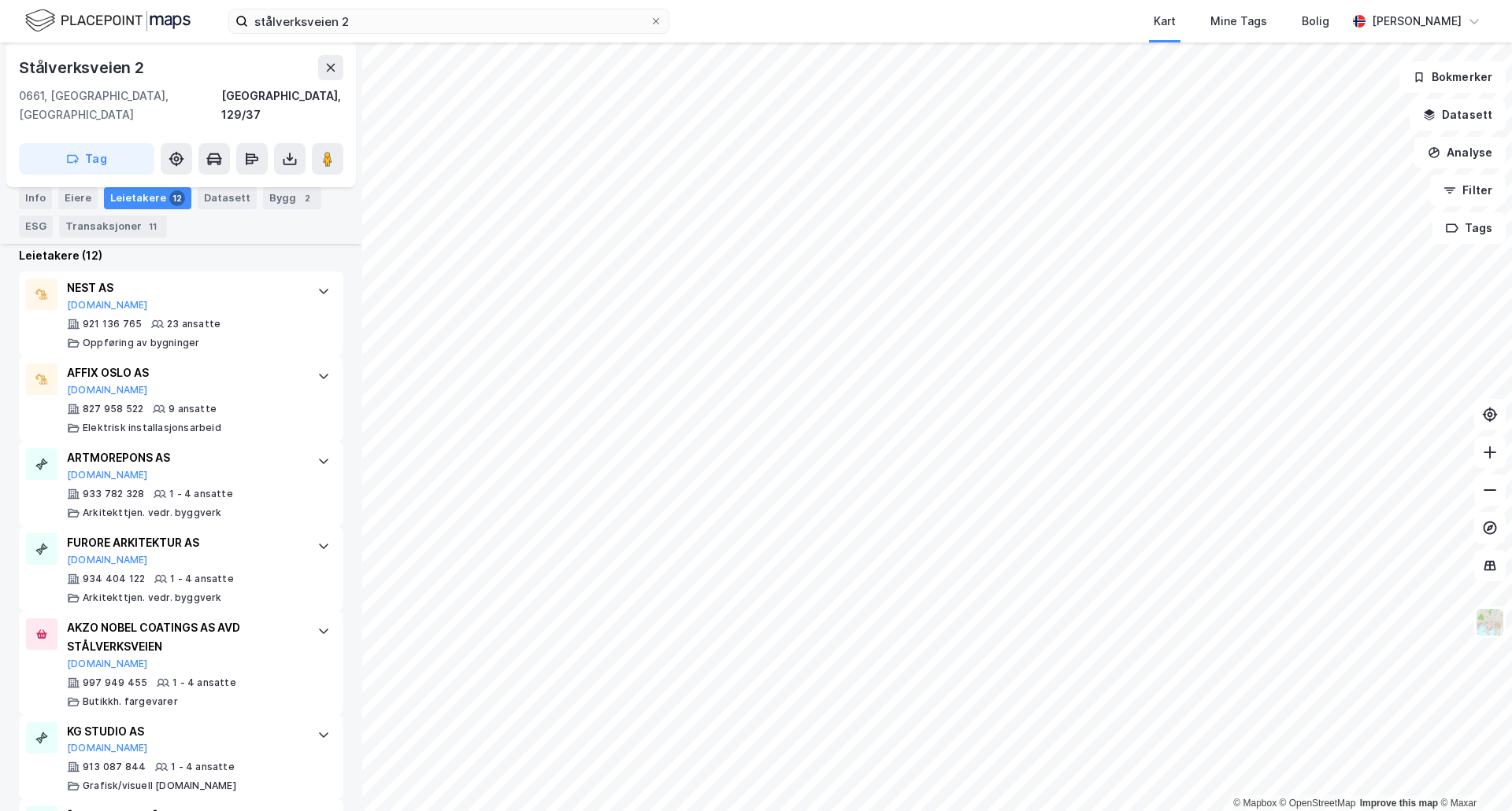
scroll to position [414, 0]
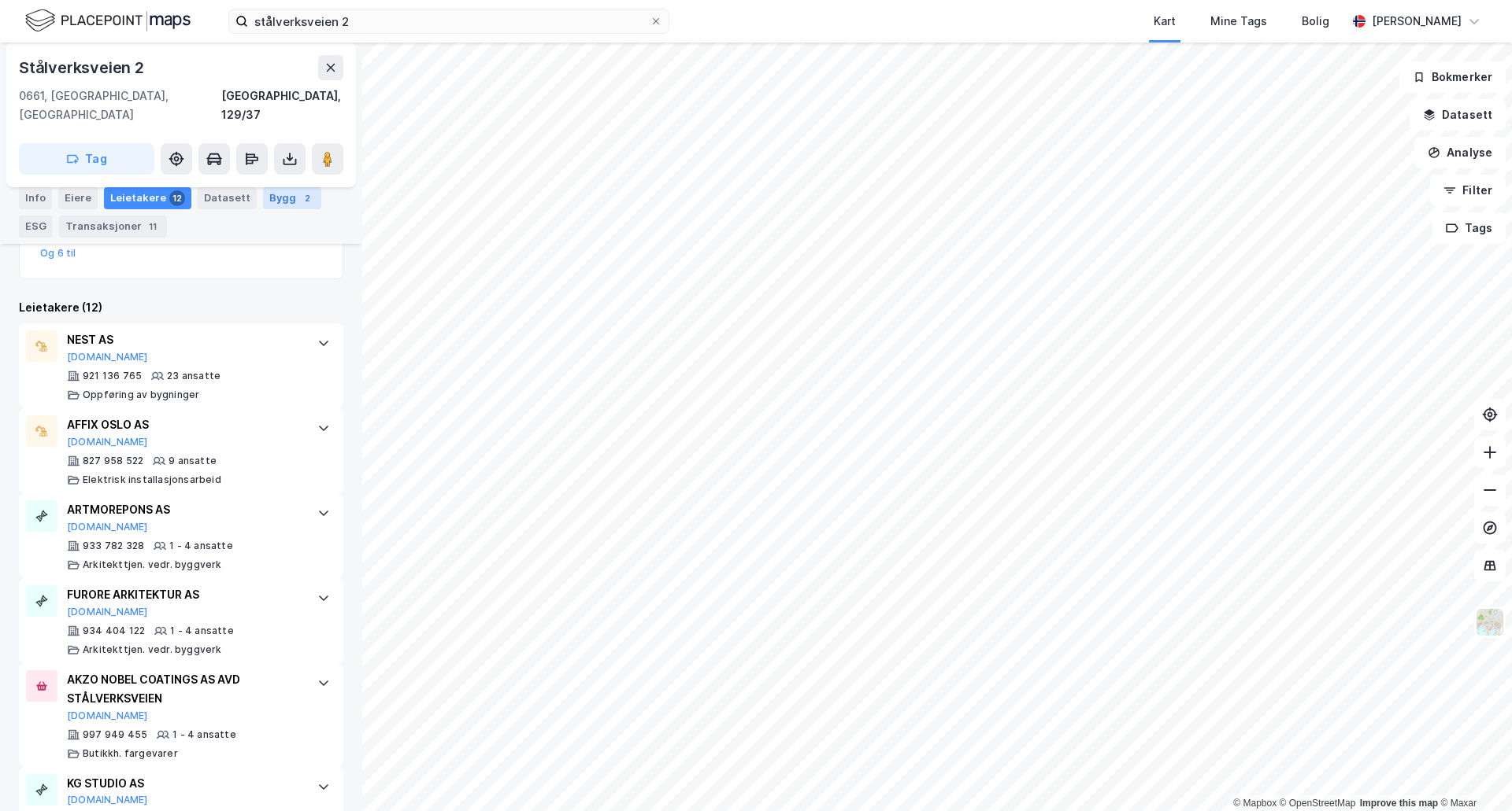
click at [263, 202] on div "Bygg 2" at bounding box center [292, 198] width 58 height 22
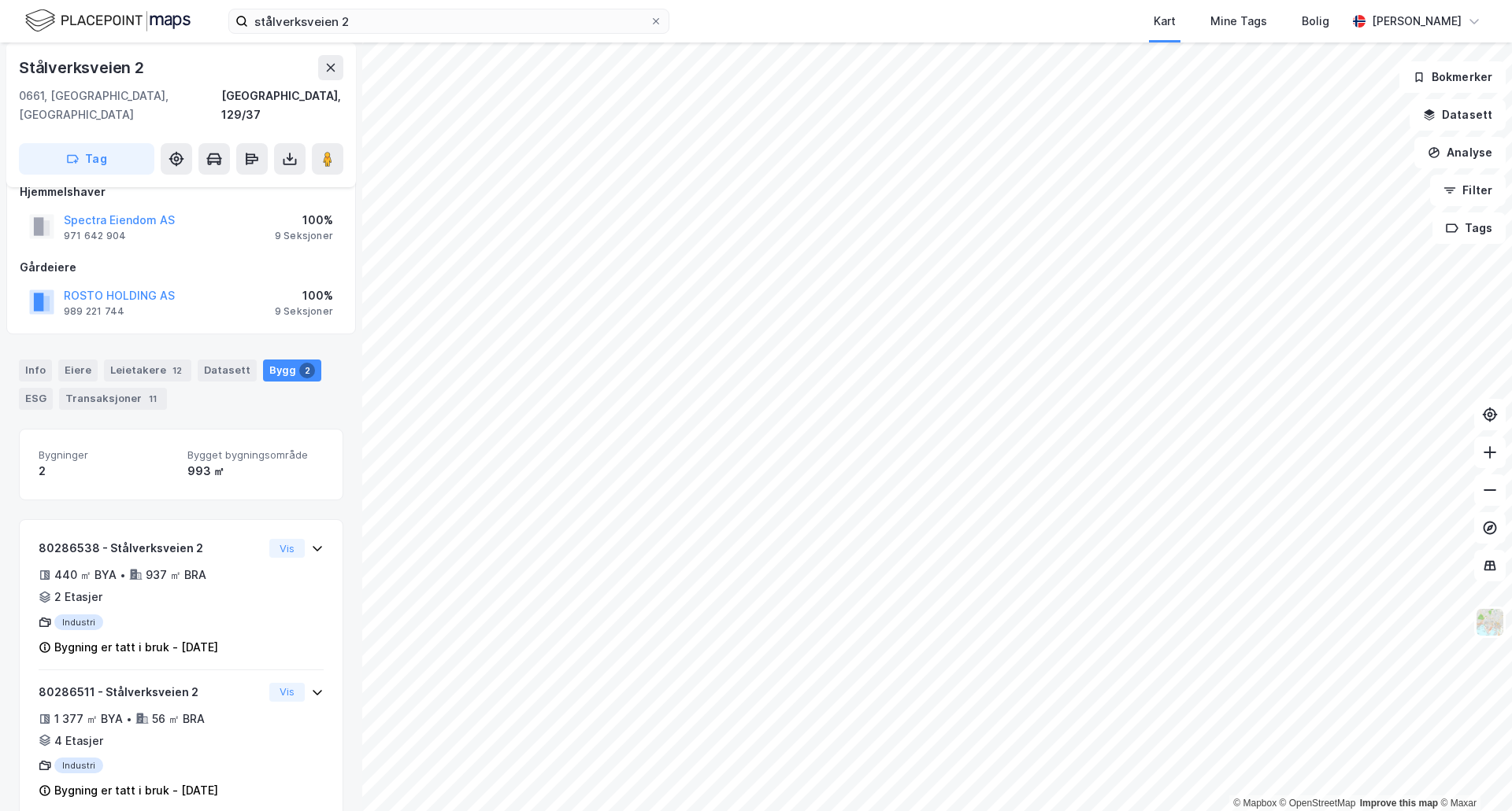
scroll to position [33, 0]
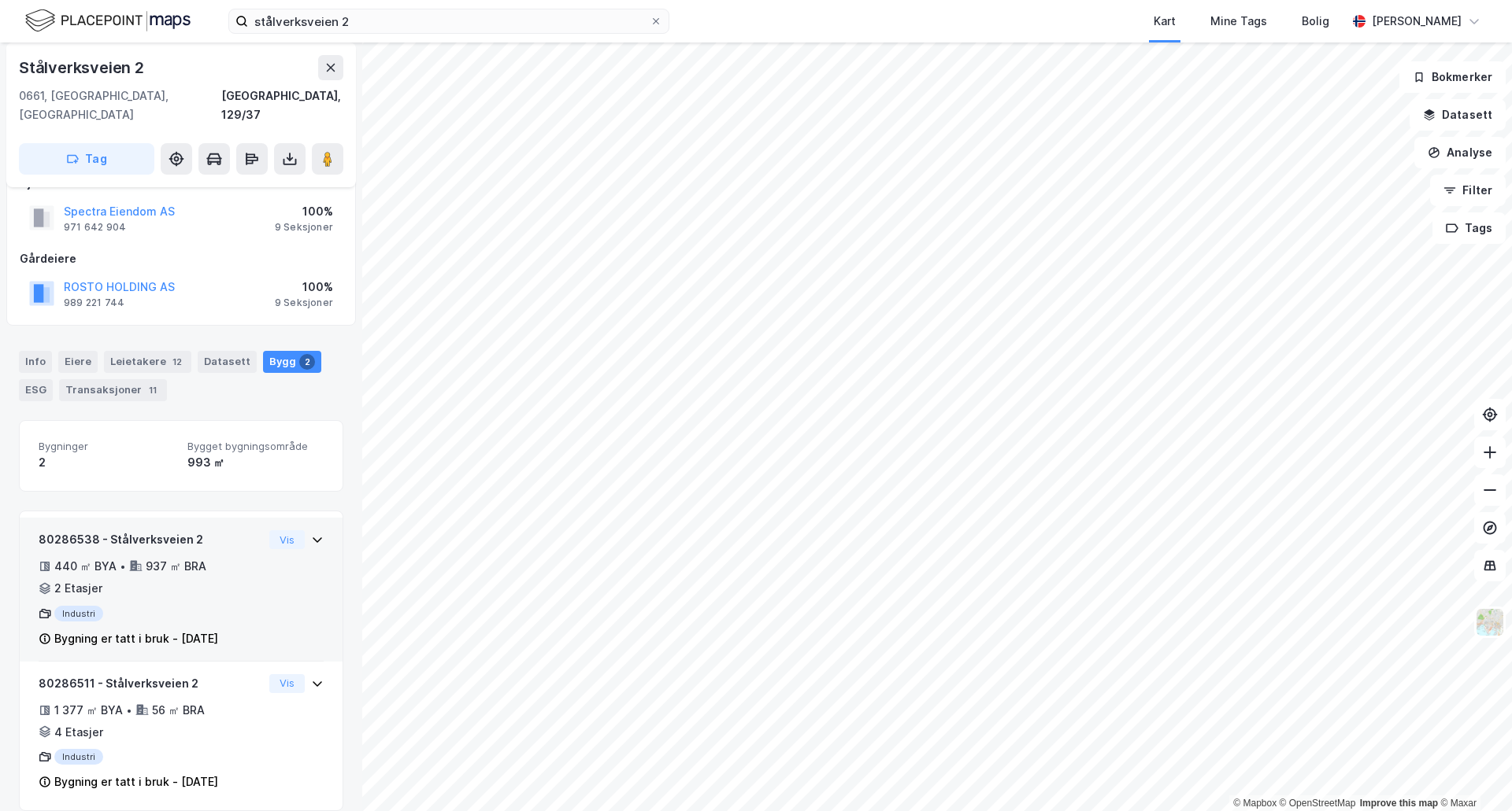
click at [316, 519] on div "80286538 - Stålverksveien 2 440 ㎡ BYA • 937 ㎡ BRA • 2 Etasjer Industri Bygning …" at bounding box center [180, 589] width 323 height 144
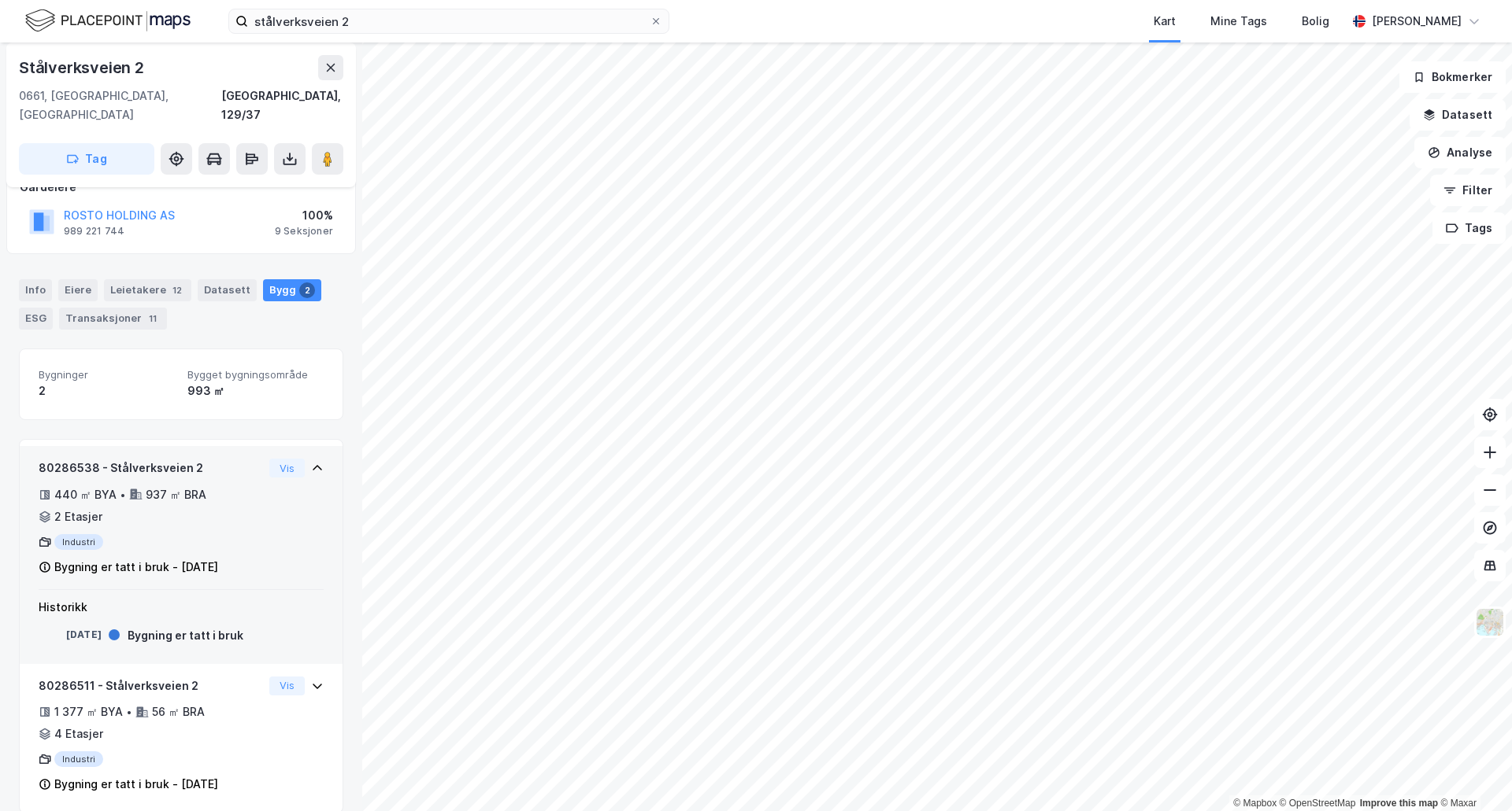
scroll to position [107, 0]
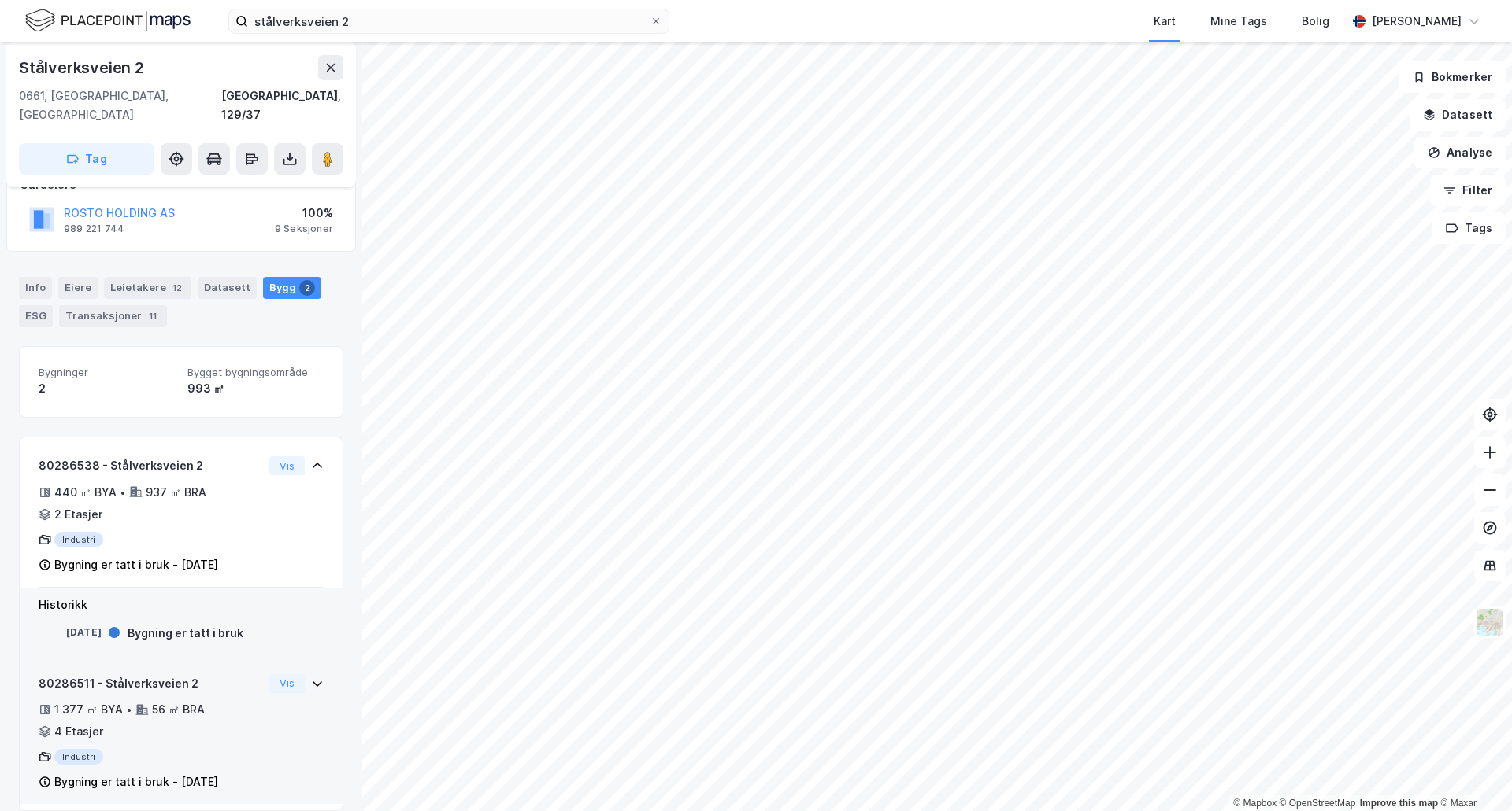
click at [326, 683] on div "80286511 - Stålverksveien 2 1 377 ㎡ BYA • 56 ㎡ BRA • 4 Etasjer Industri Bygning…" at bounding box center [180, 733] width 323 height 144
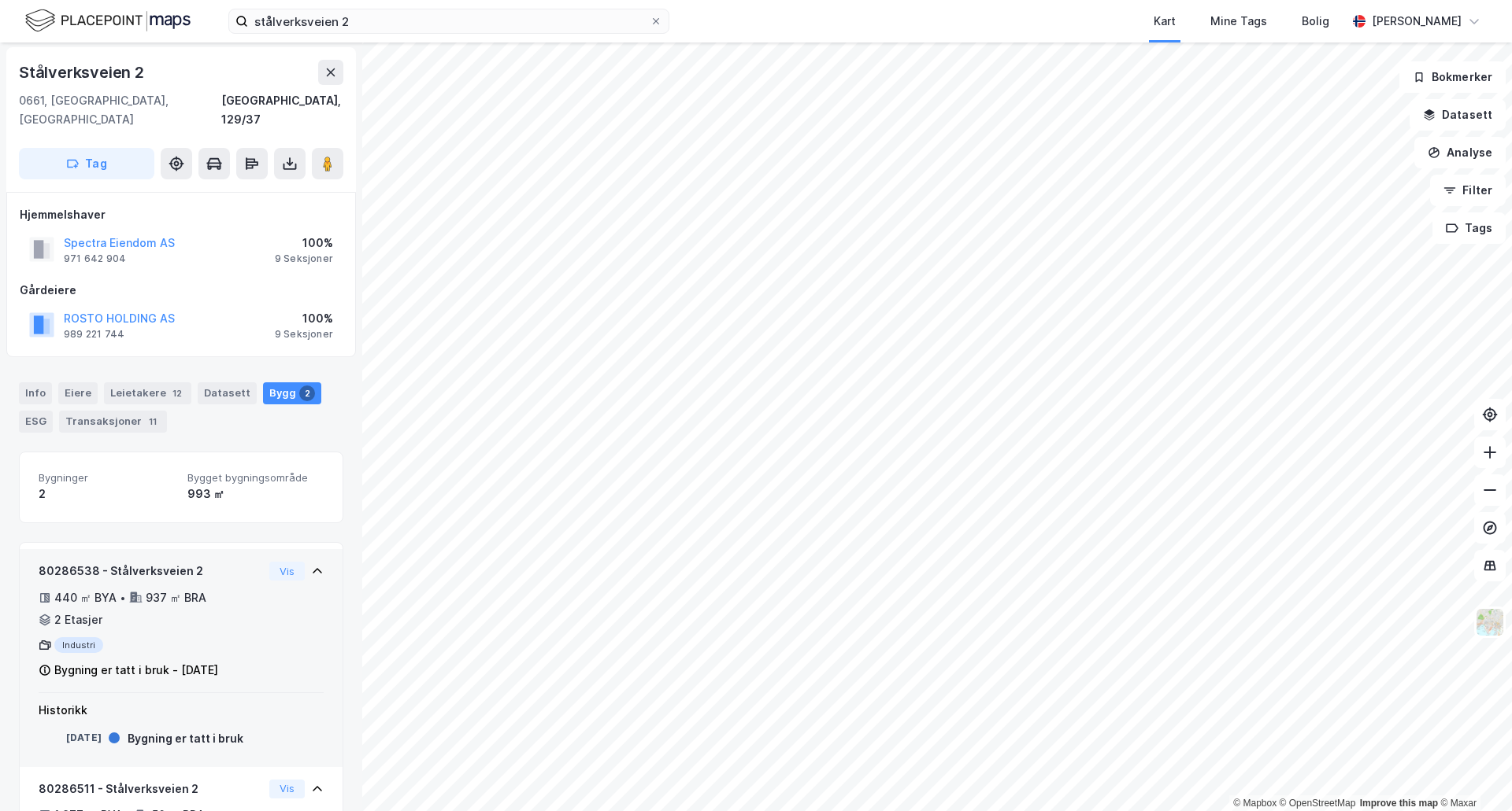
scroll to position [0, 0]
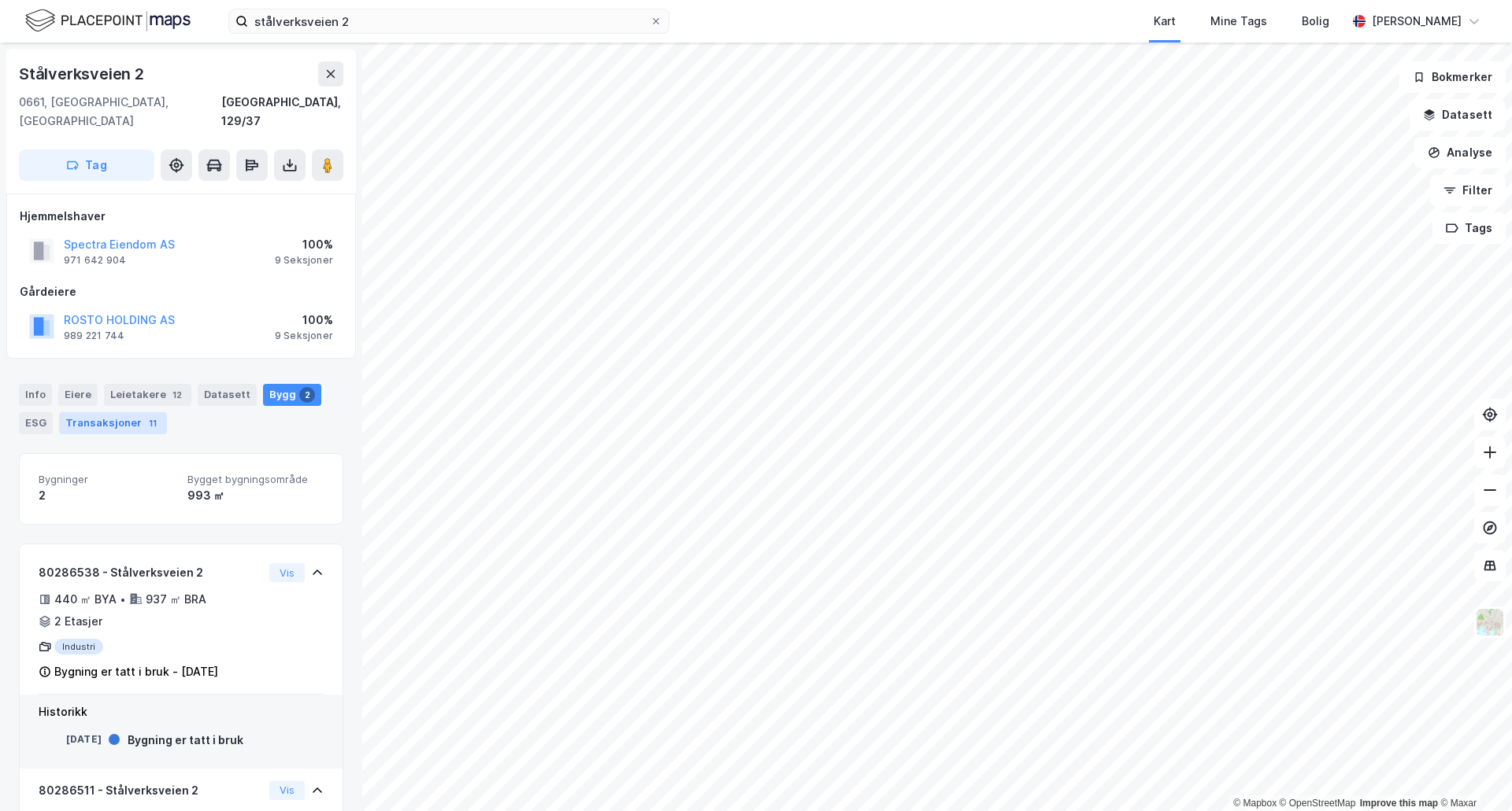
click at [88, 413] on div "Transaksjoner 11" at bounding box center [113, 423] width 108 height 22
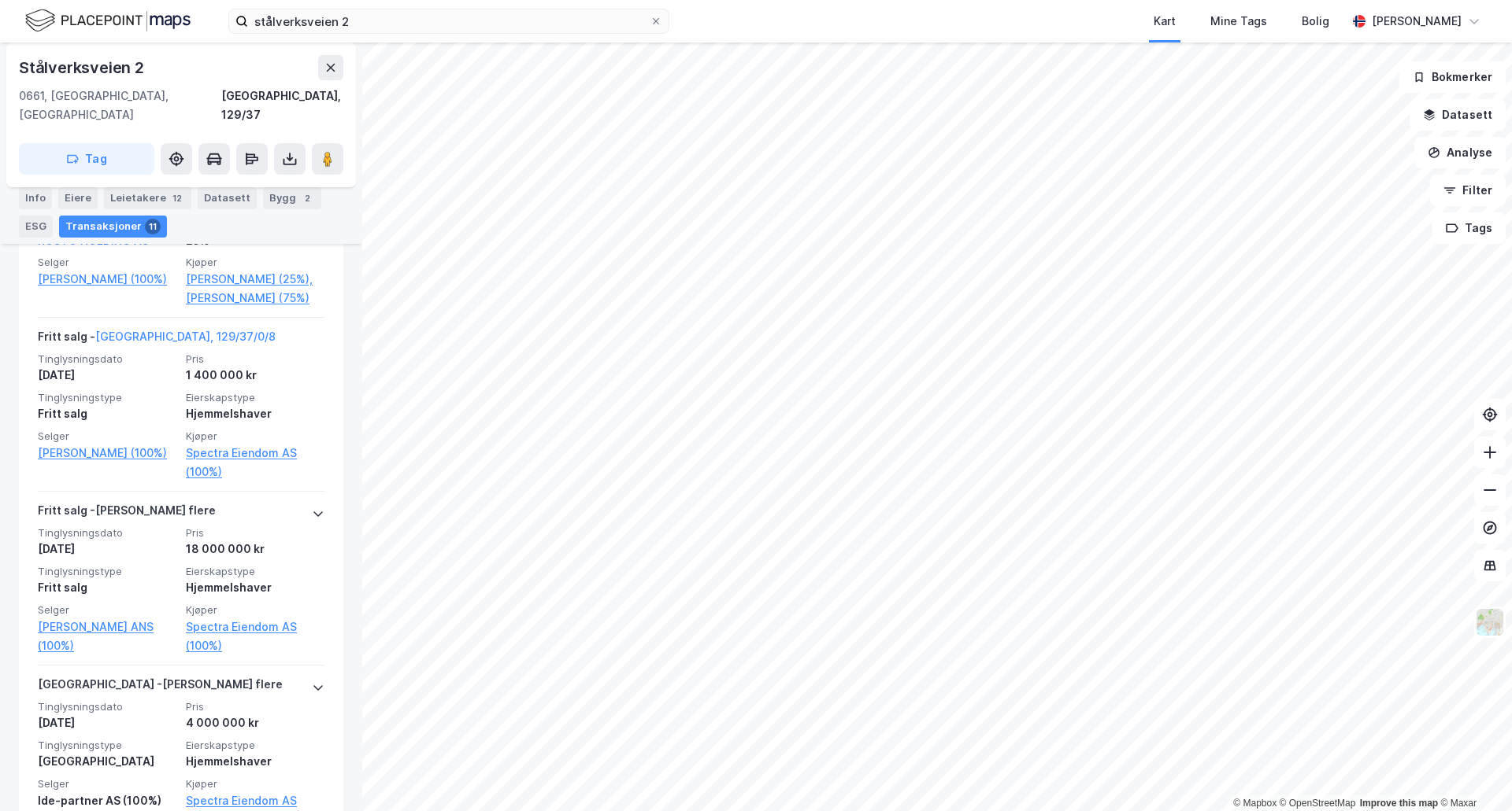
scroll to position [938, 0]
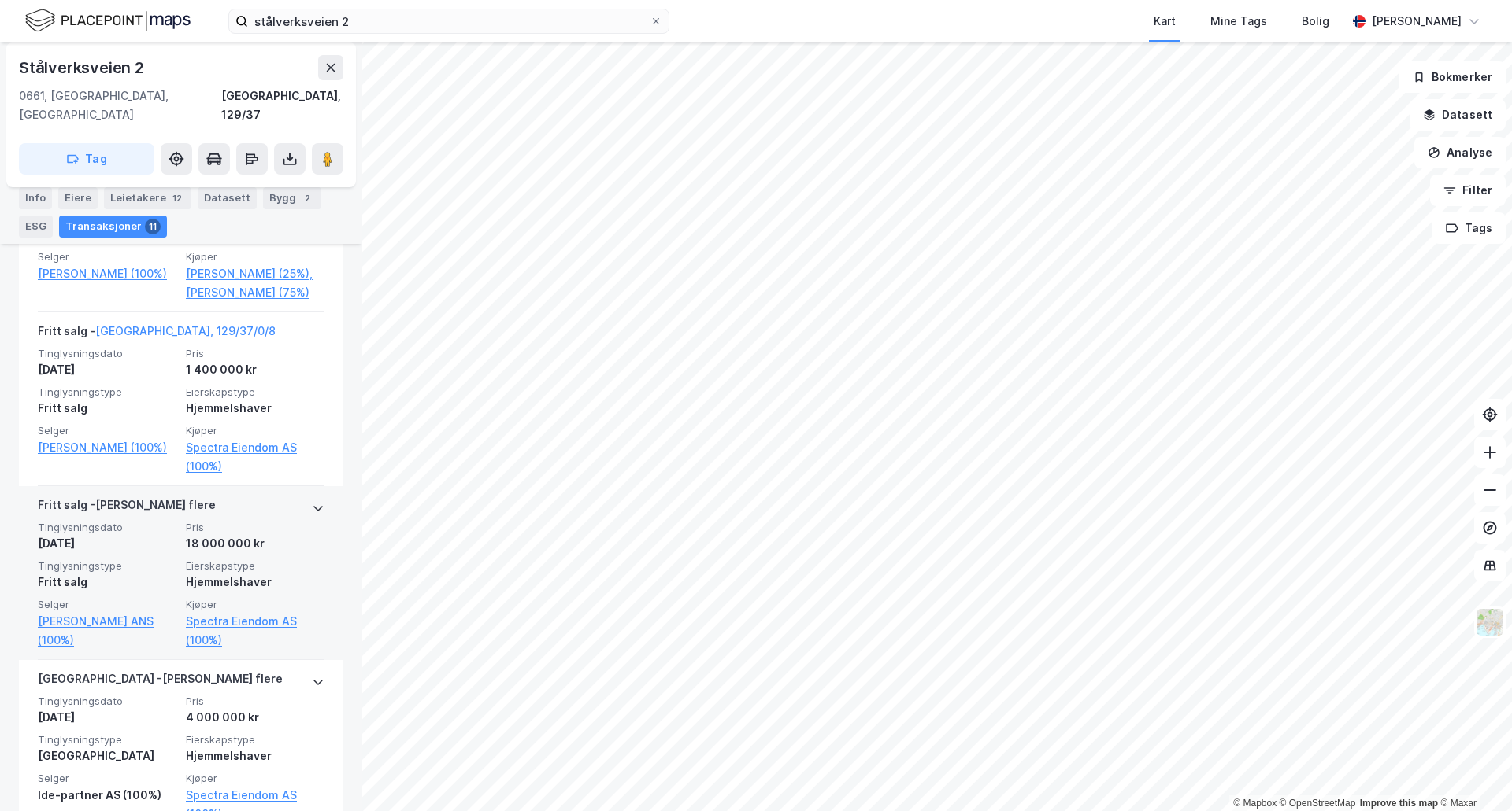
click at [313, 508] on div "[PERSON_NAME] flere Tinglysningsdato [DATE] Pris 18 000 000 kr Tinglysningstype…" at bounding box center [181, 573] width 324 height 174
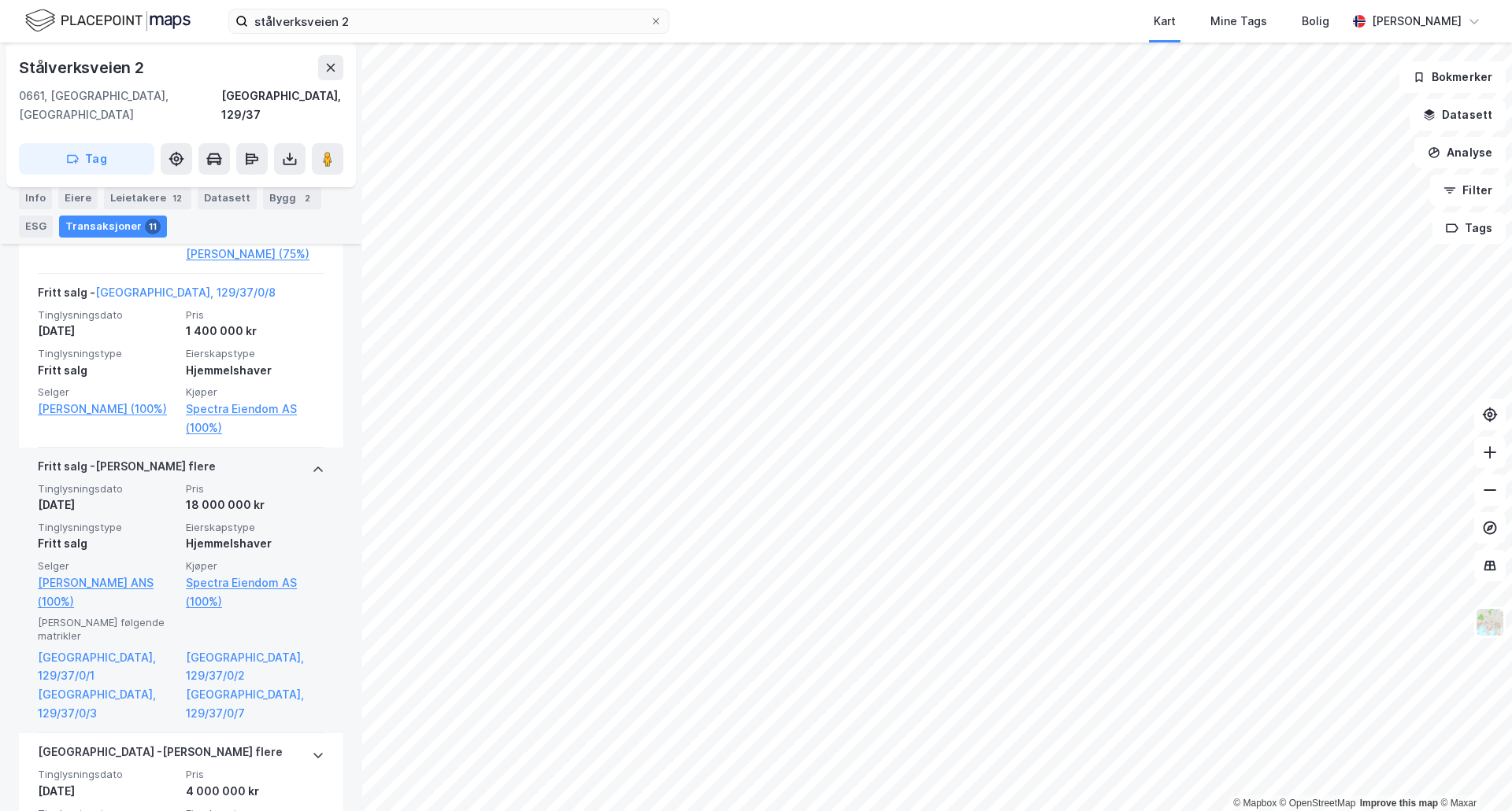
scroll to position [1016, 0]
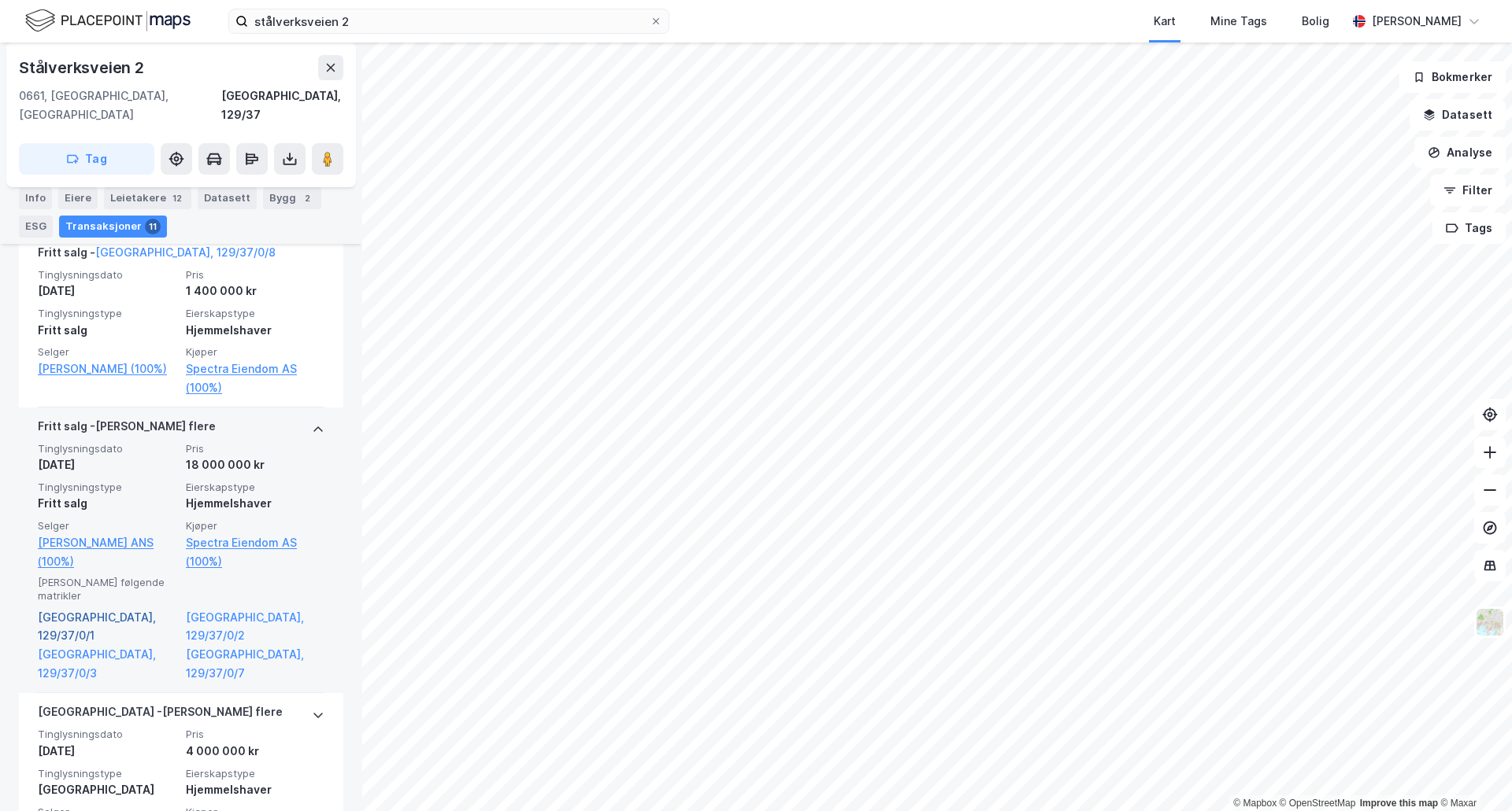
click at [89, 608] on link "[GEOGRAPHIC_DATA], 129/37/0/1" at bounding box center [107, 627] width 139 height 38
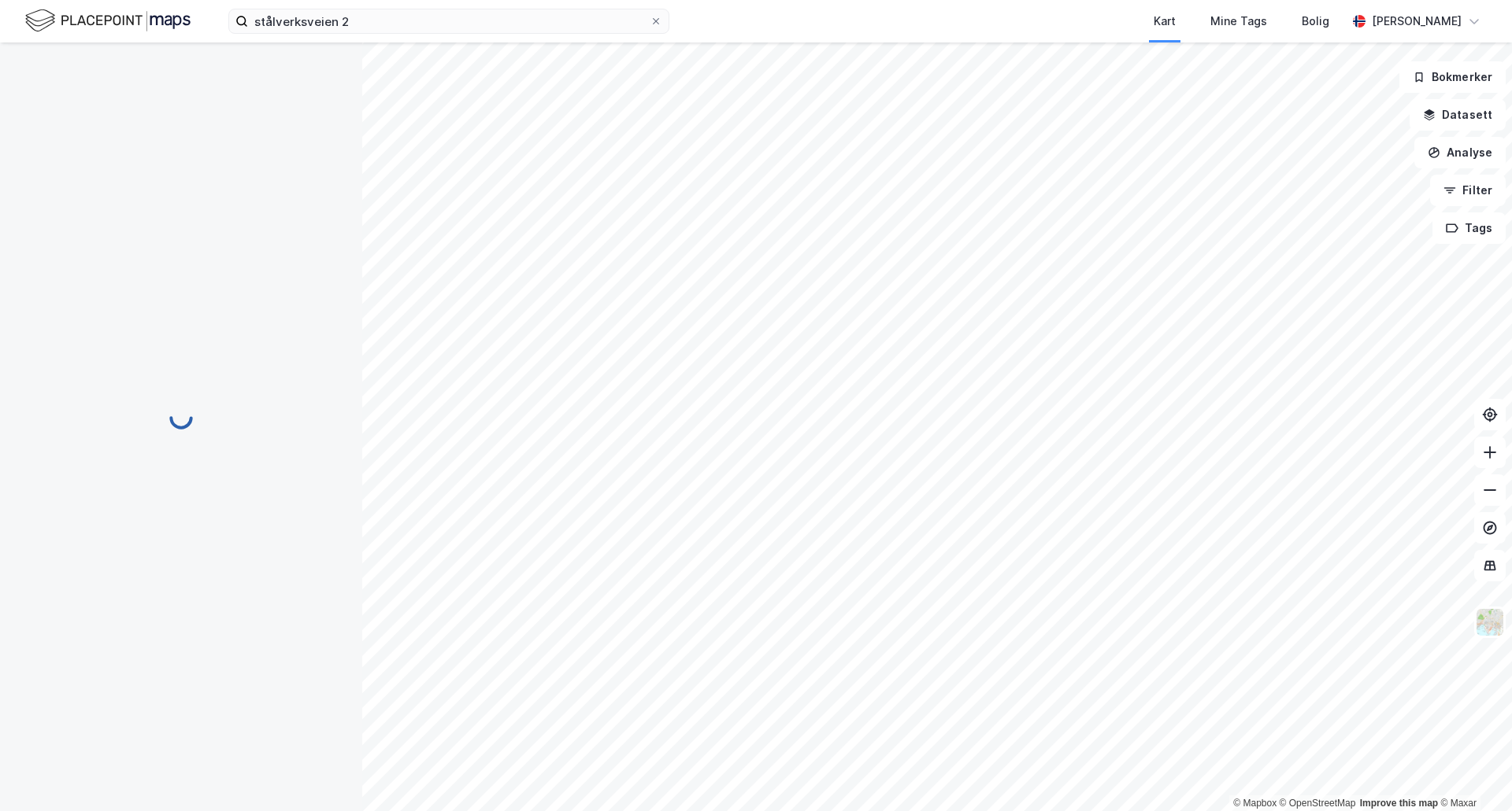
scroll to position [43, 0]
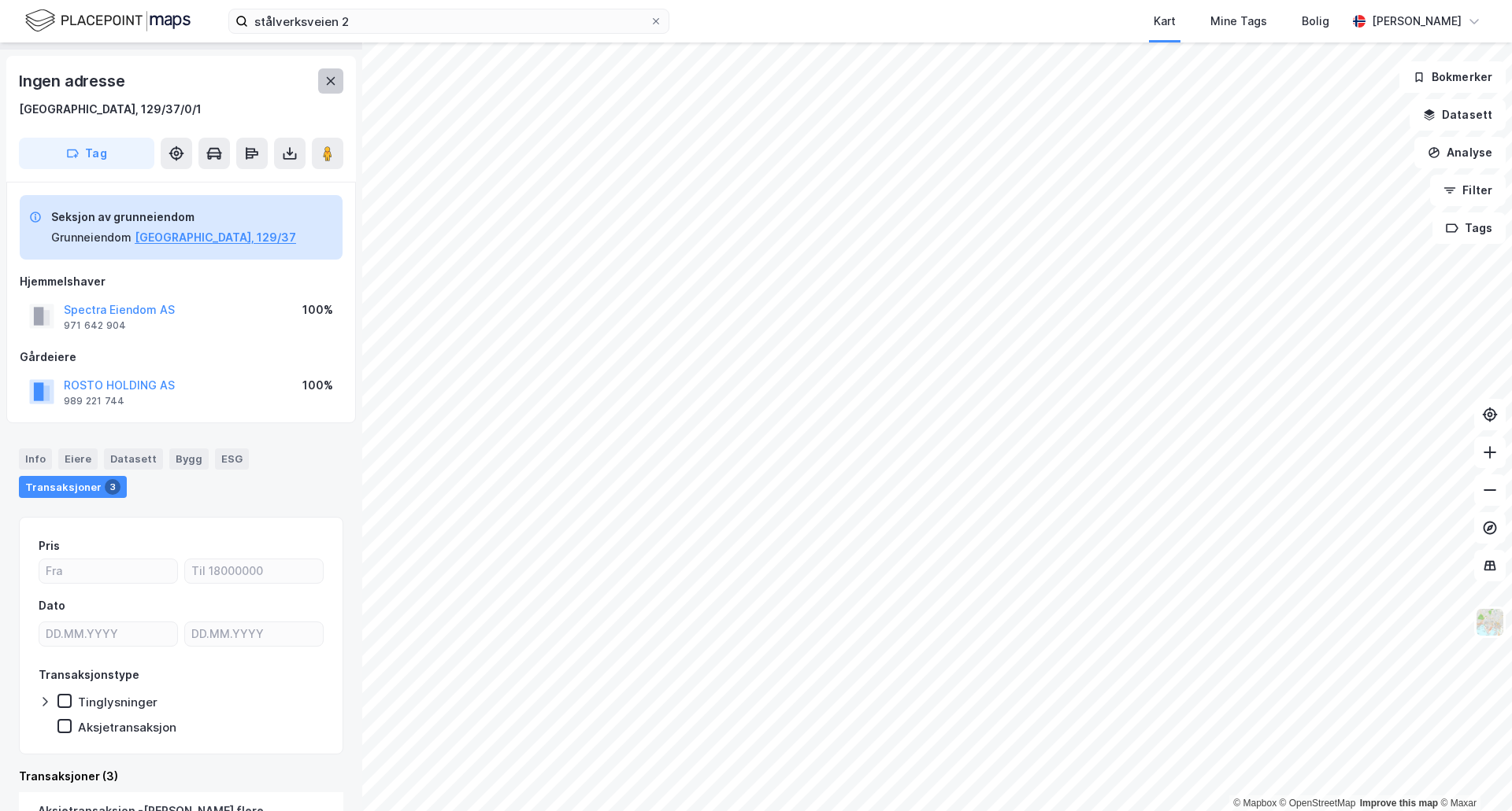
click at [338, 76] on button at bounding box center [331, 81] width 25 height 25
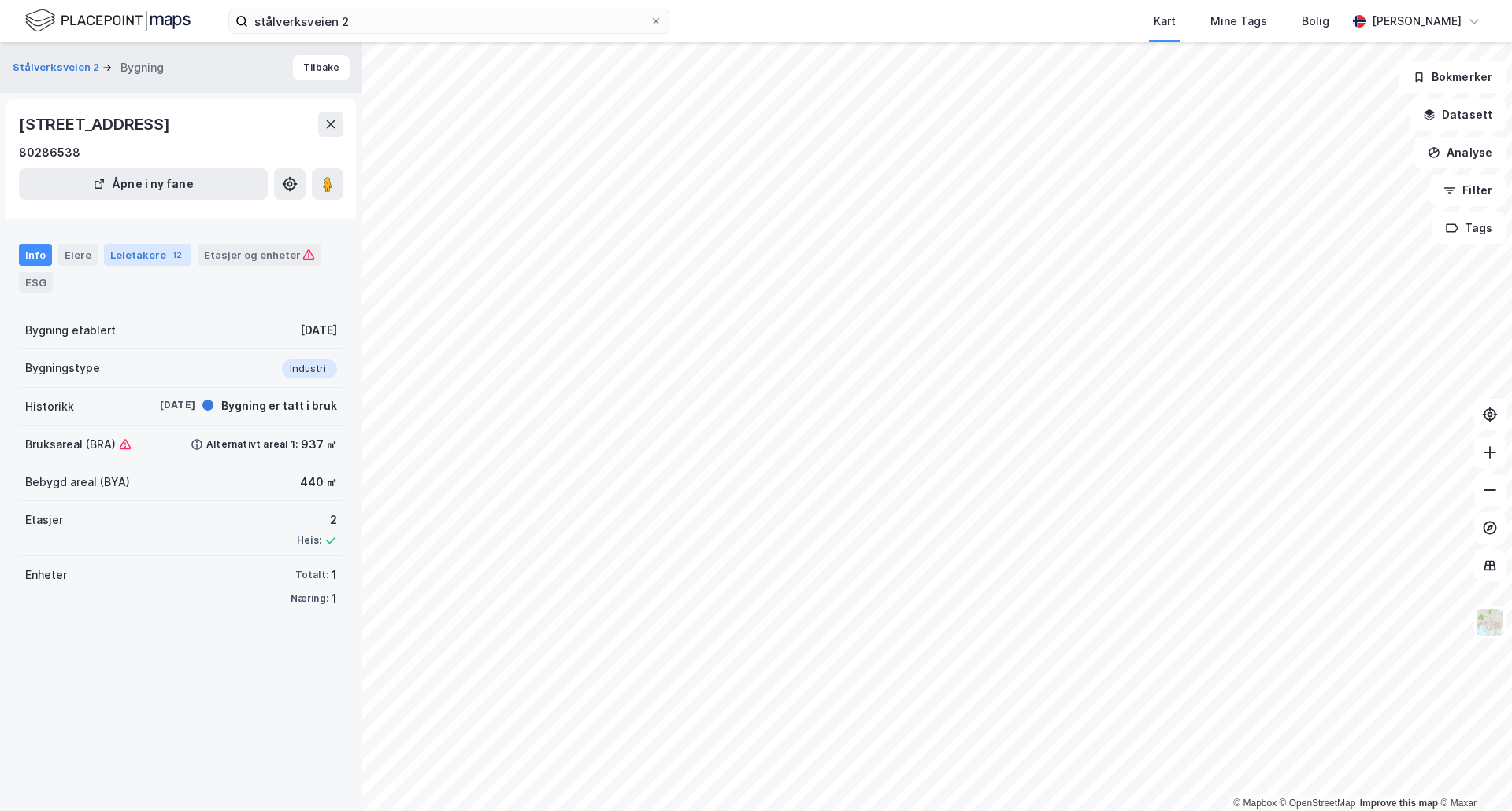
click at [135, 255] on div "Leietakere 12" at bounding box center [148, 255] width 88 height 22
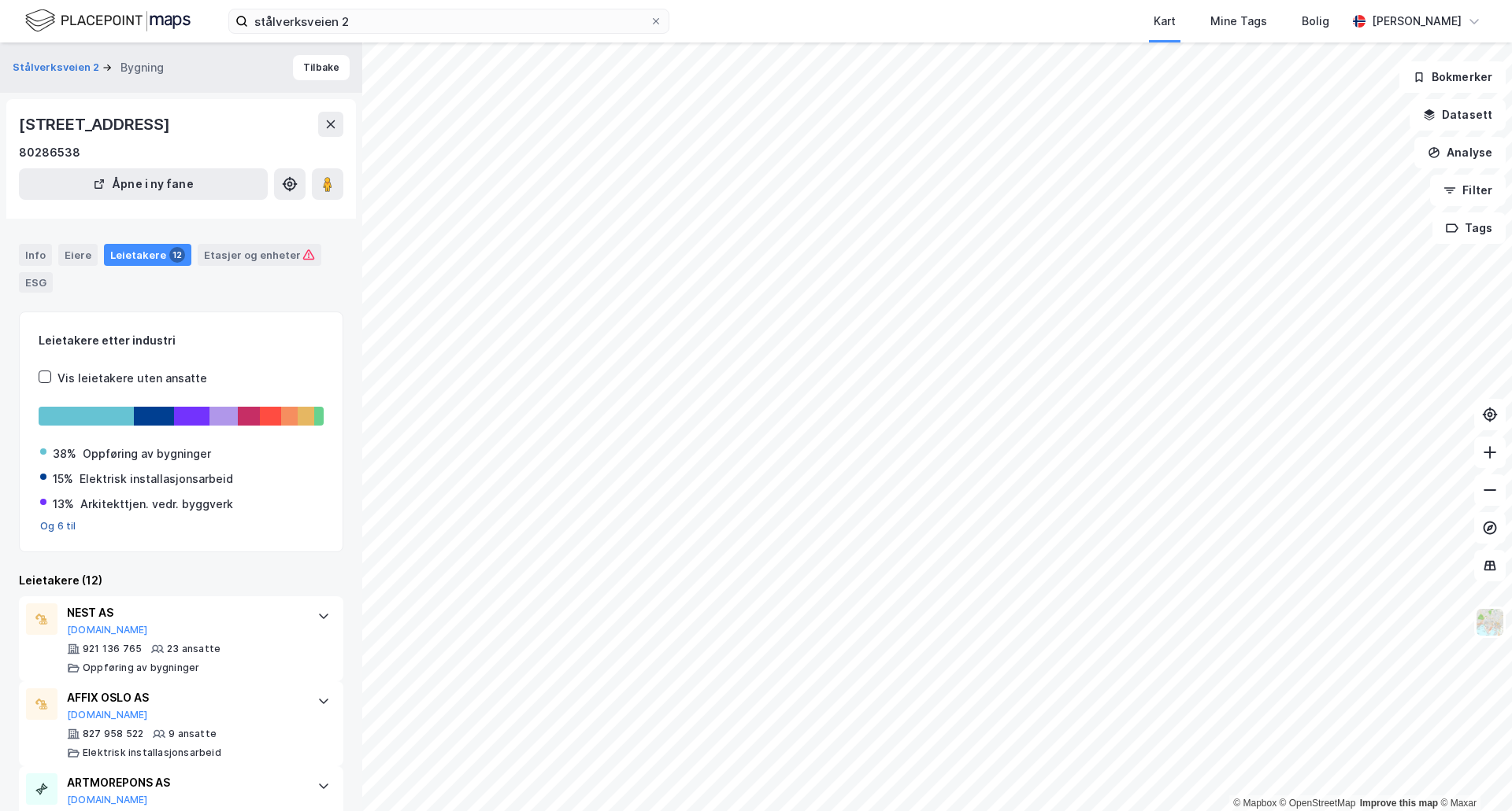
click at [58, 528] on button "Og 6 til" at bounding box center [59, 526] width 37 height 13
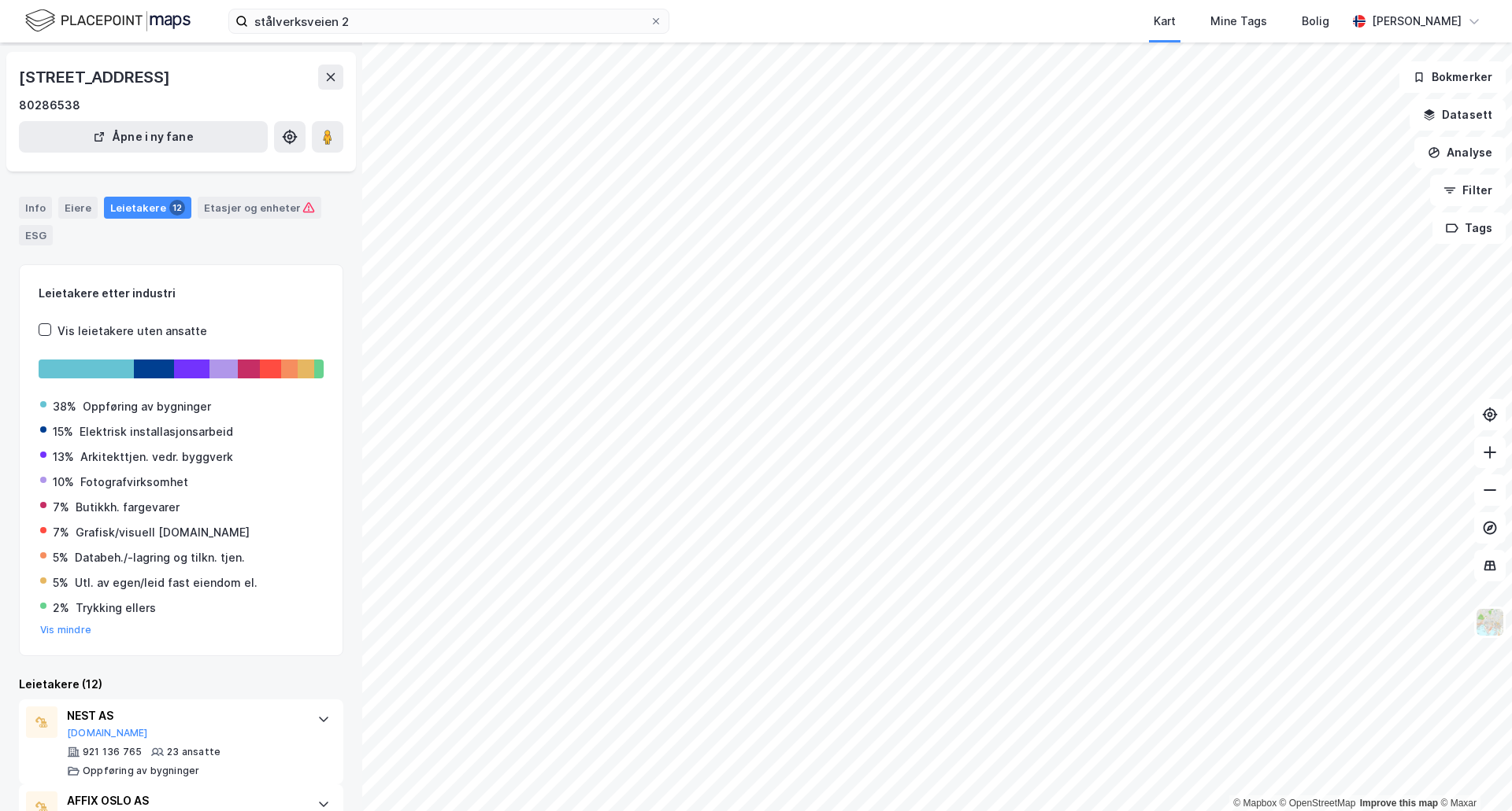
scroll to position [157, 0]
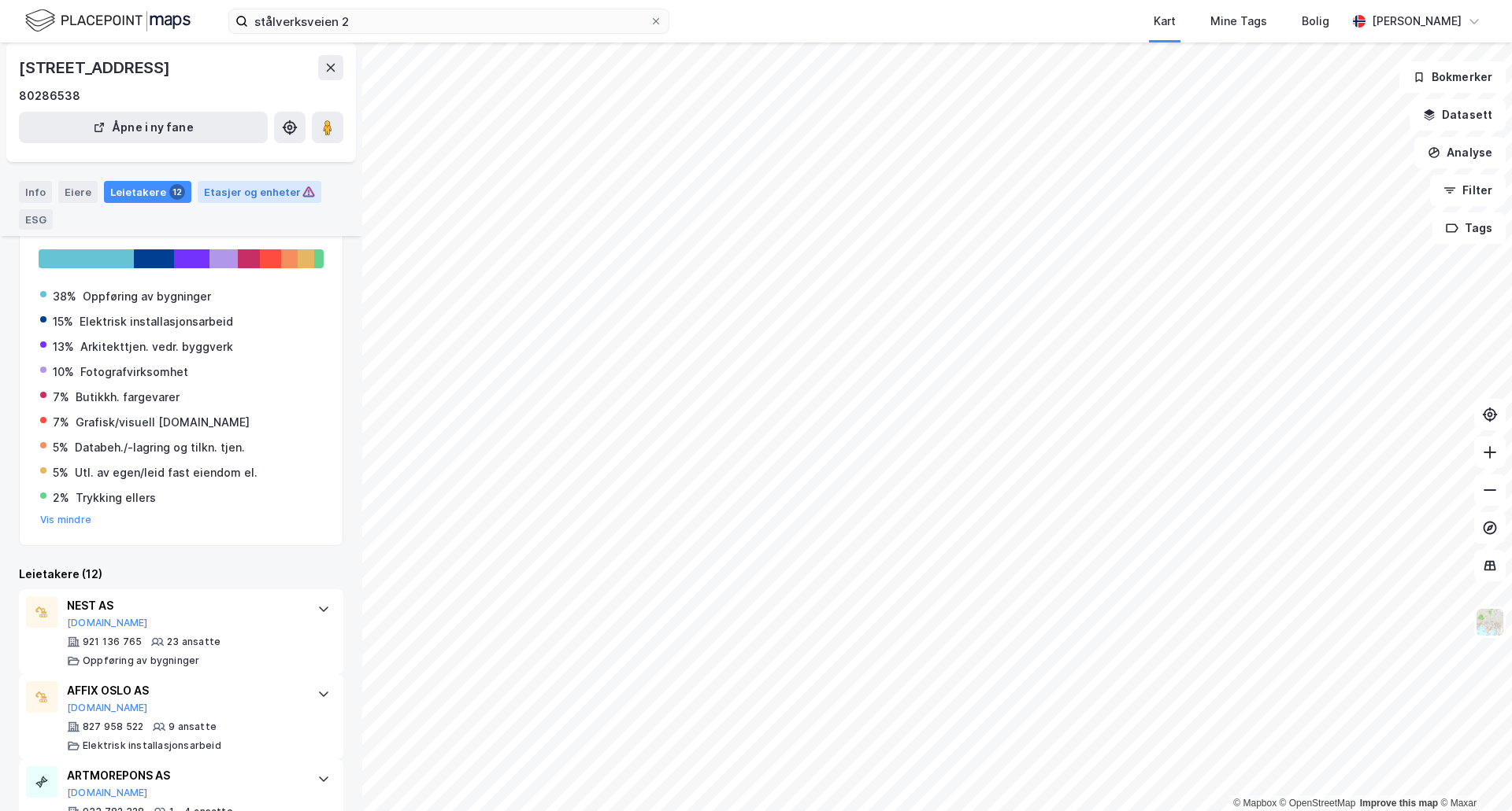
click at [261, 192] on div "Etasjer og enheter" at bounding box center [259, 192] width 111 height 14
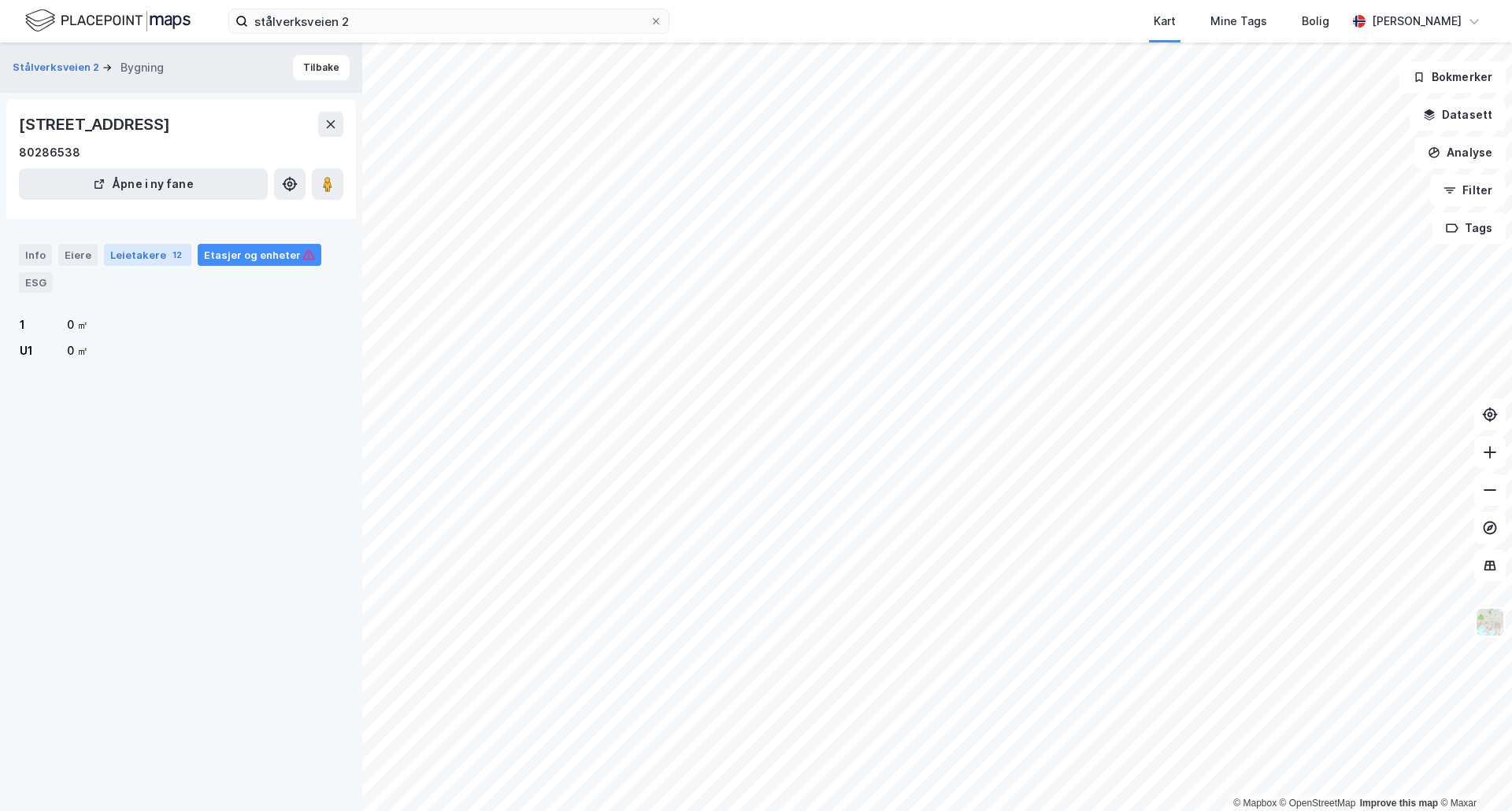
click at [148, 250] on div "Leietakere 12" at bounding box center [148, 255] width 88 height 22
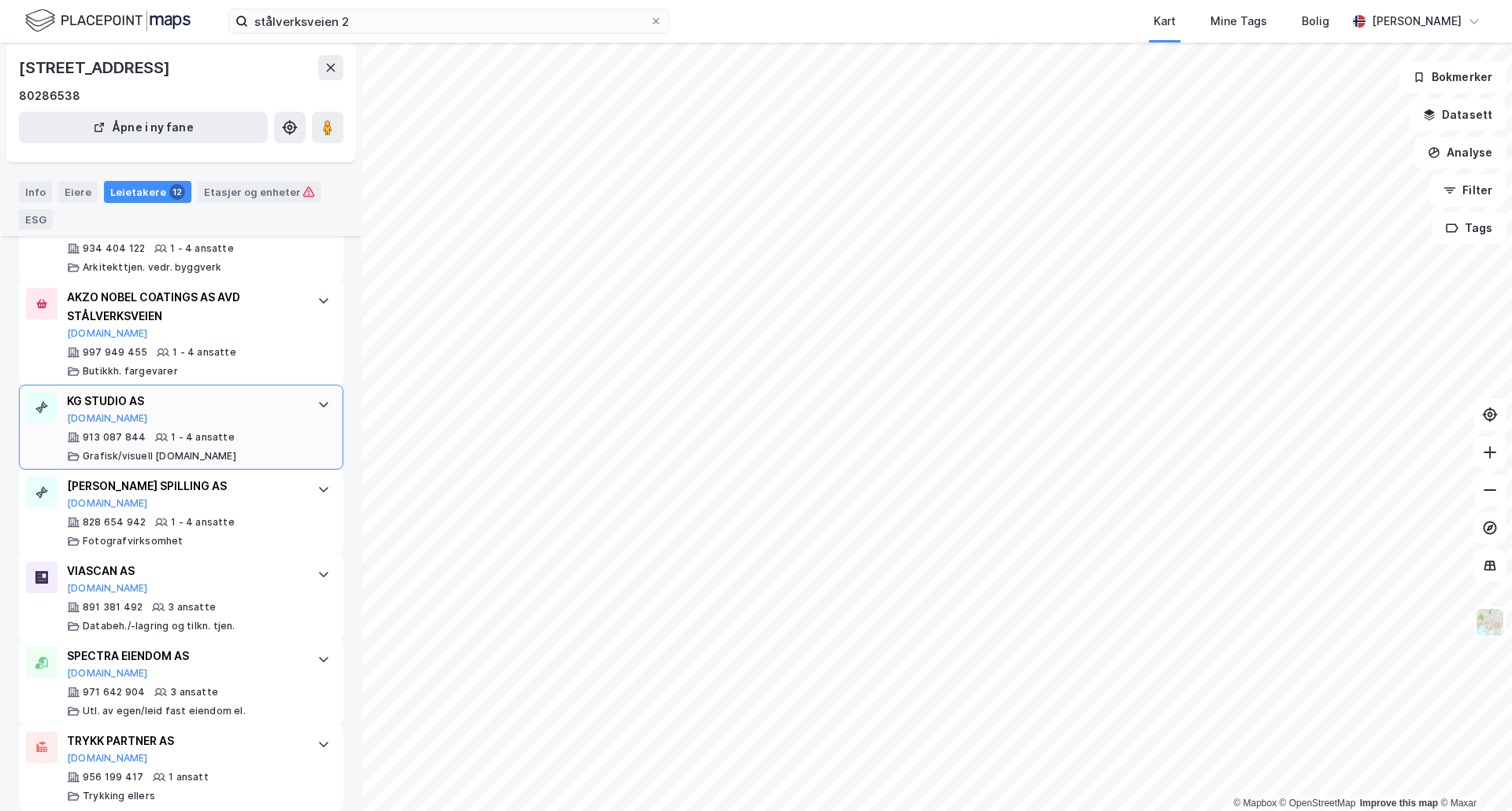
scroll to position [843, 0]
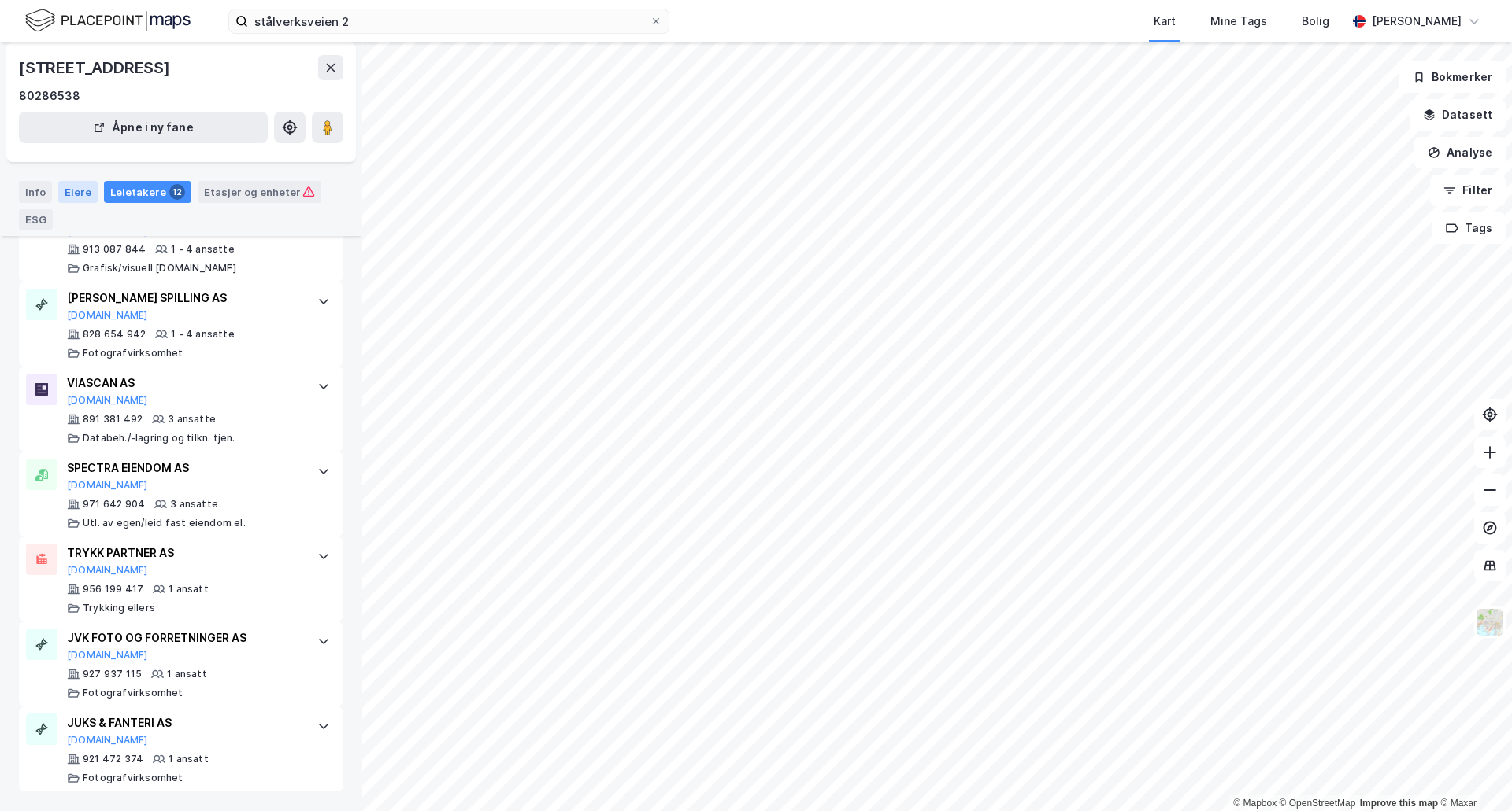
click at [77, 192] on div "Eiere" at bounding box center [77, 192] width 40 height 22
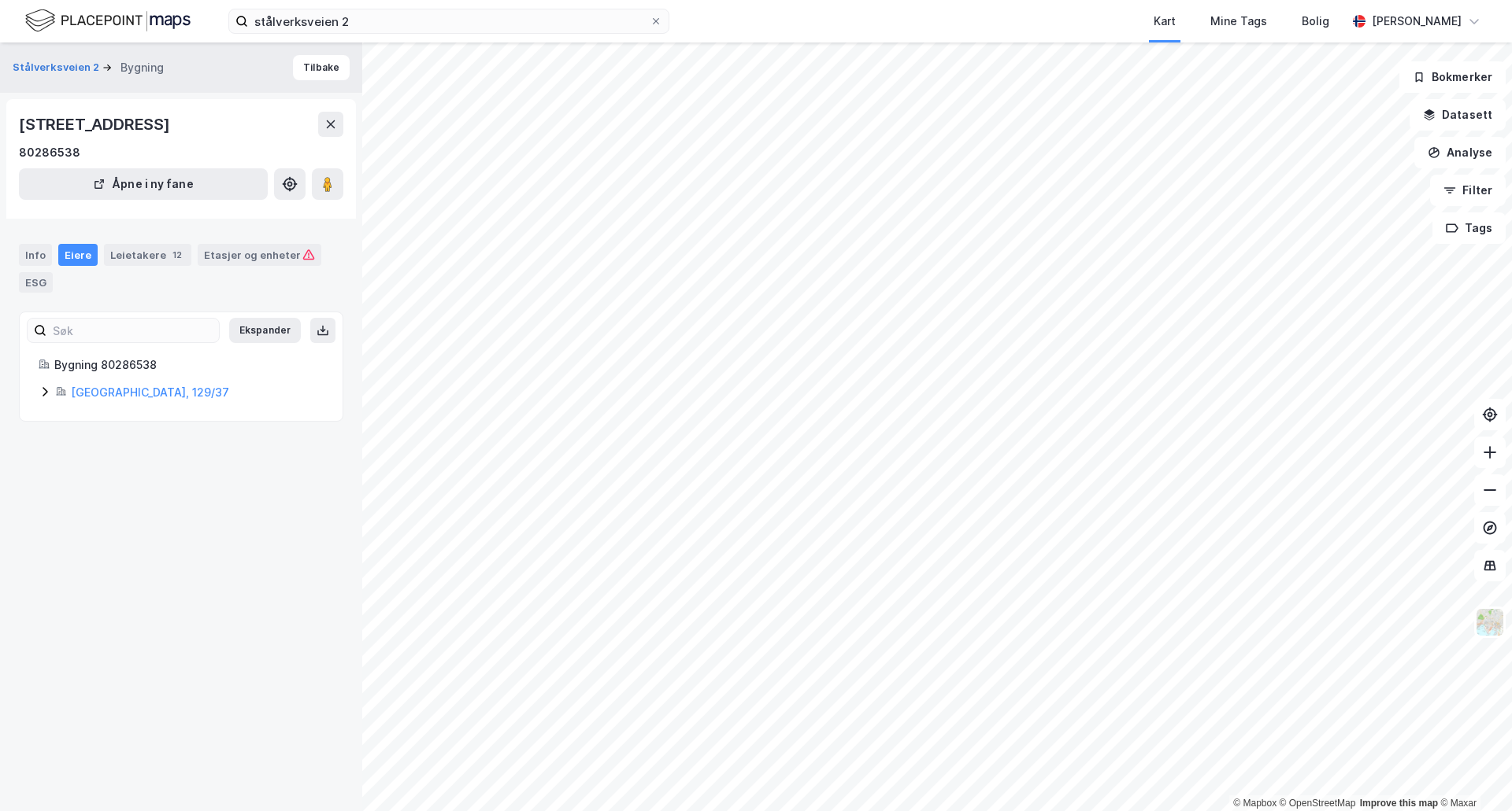
click at [48, 391] on icon at bounding box center [44, 392] width 13 height 13
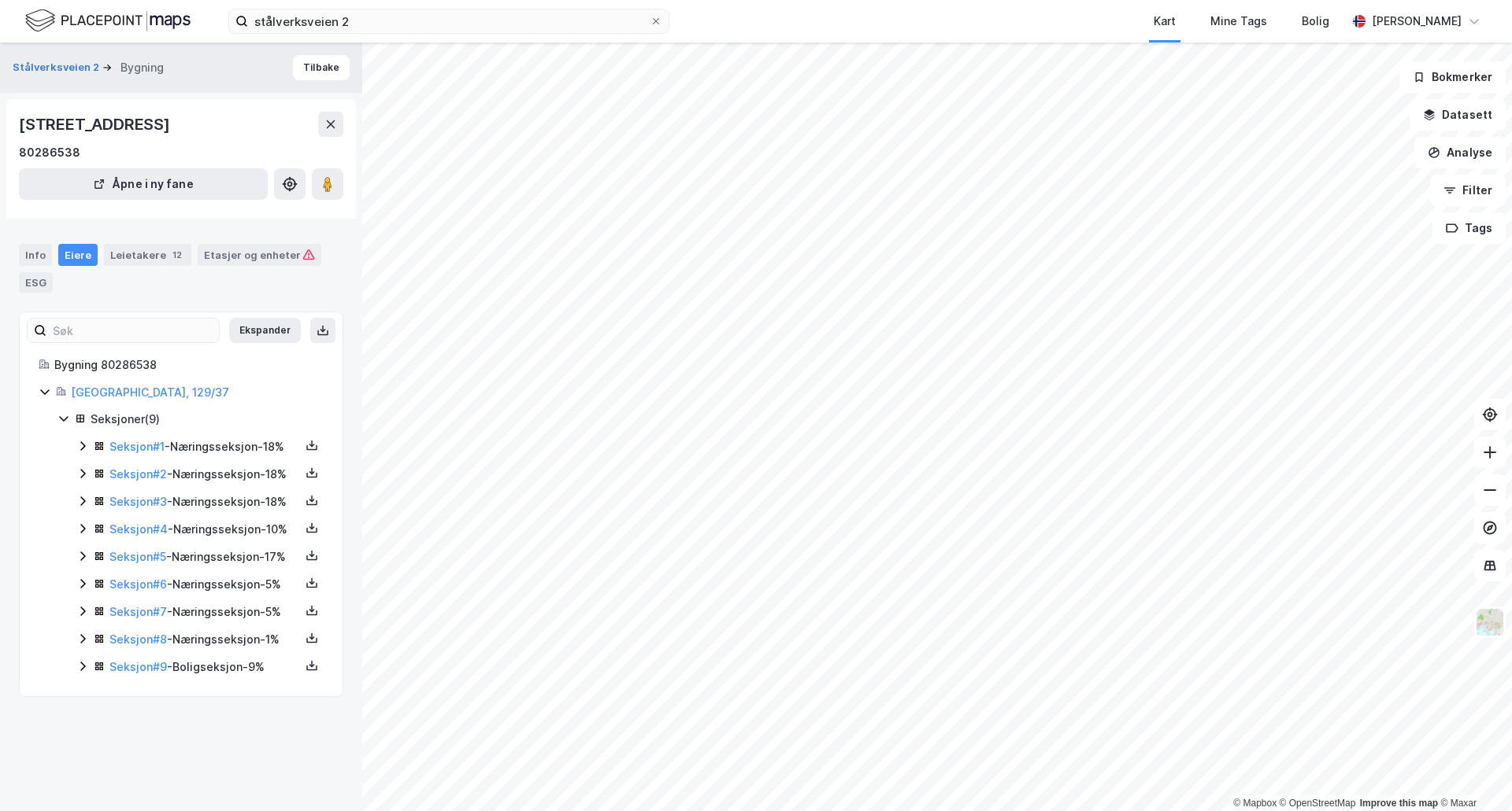
click at [86, 448] on icon at bounding box center [82, 446] width 13 height 13
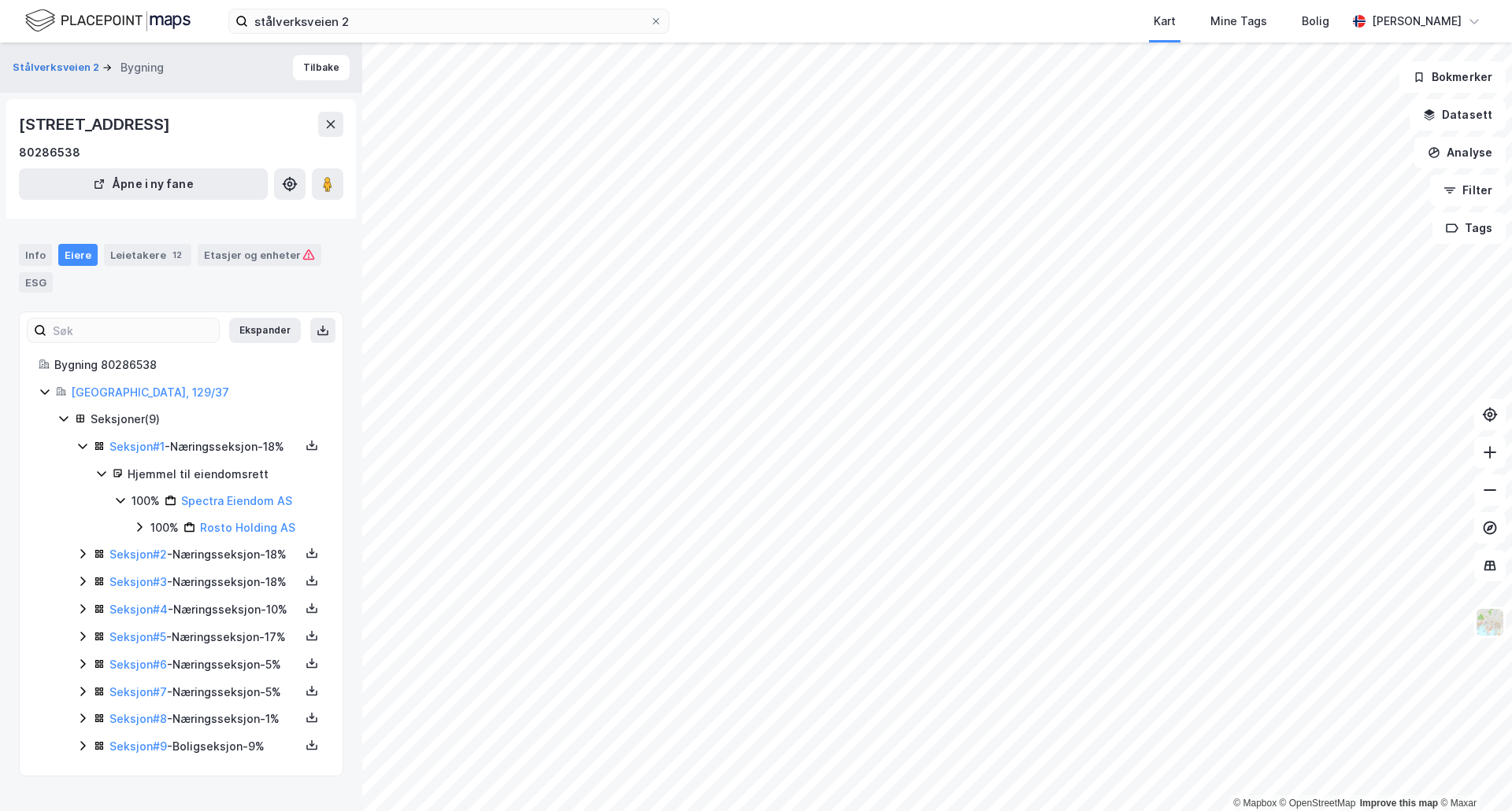
click at [82, 444] on icon at bounding box center [82, 446] width 13 height 13
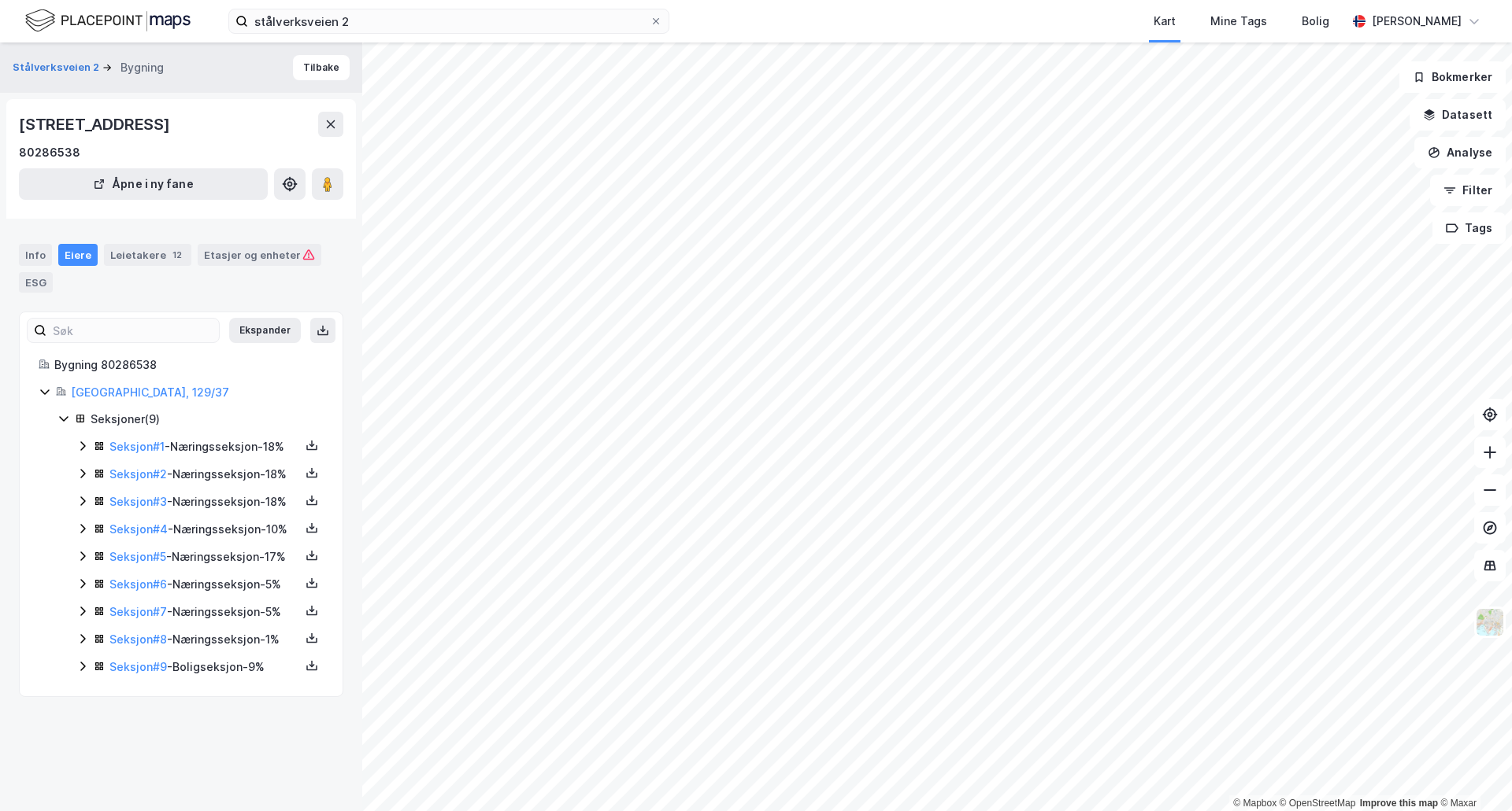
click at [81, 480] on icon at bounding box center [82, 473] width 13 height 13
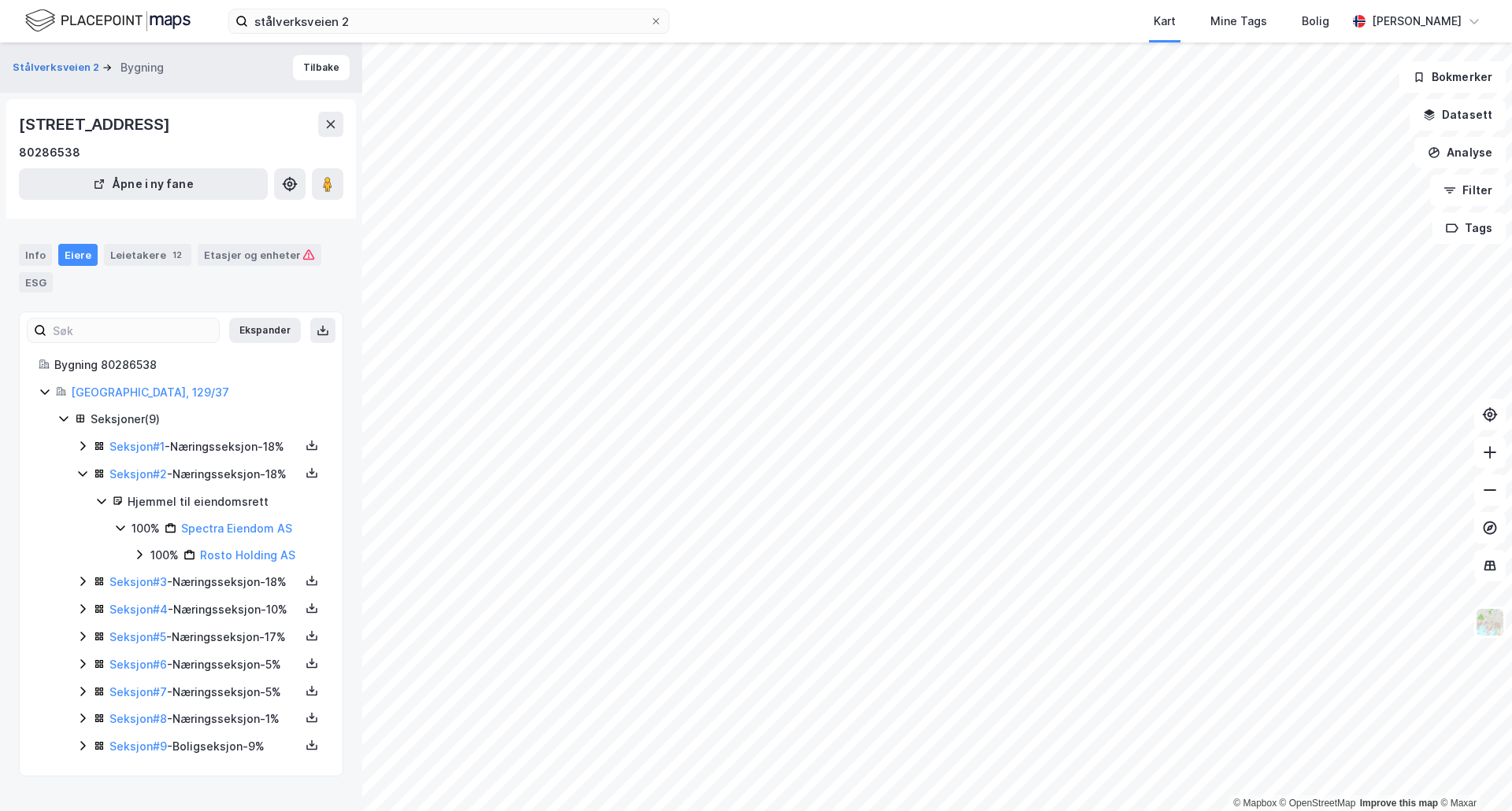
click at [82, 480] on icon at bounding box center [82, 473] width 13 height 13
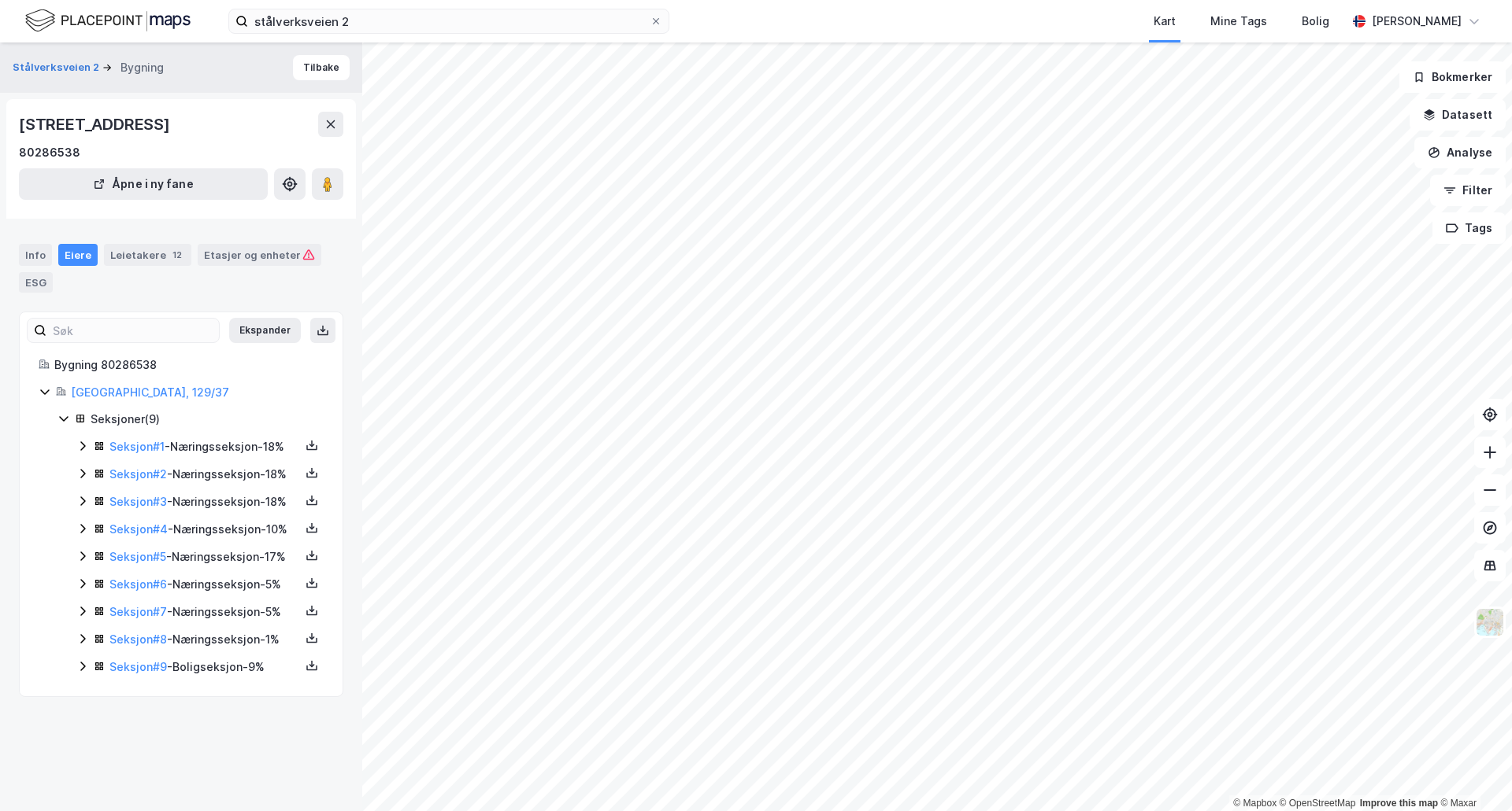
scroll to position [49, 0]
click at [62, 677] on div "Seksjoner ( 9 ) Seksjon # 1 - Næringsseksjon - 18% Seksjon # 2 - Næringsseksjon…" at bounding box center [191, 543] width 266 height 267
click at [76, 677] on div "Seksjoner ( 9 ) Seksjon # 1 - Næringsseksjon - 18% Seksjon # 2 - Næringsseksjon…" at bounding box center [191, 543] width 266 height 267
click at [81, 673] on icon at bounding box center [82, 666] width 13 height 13
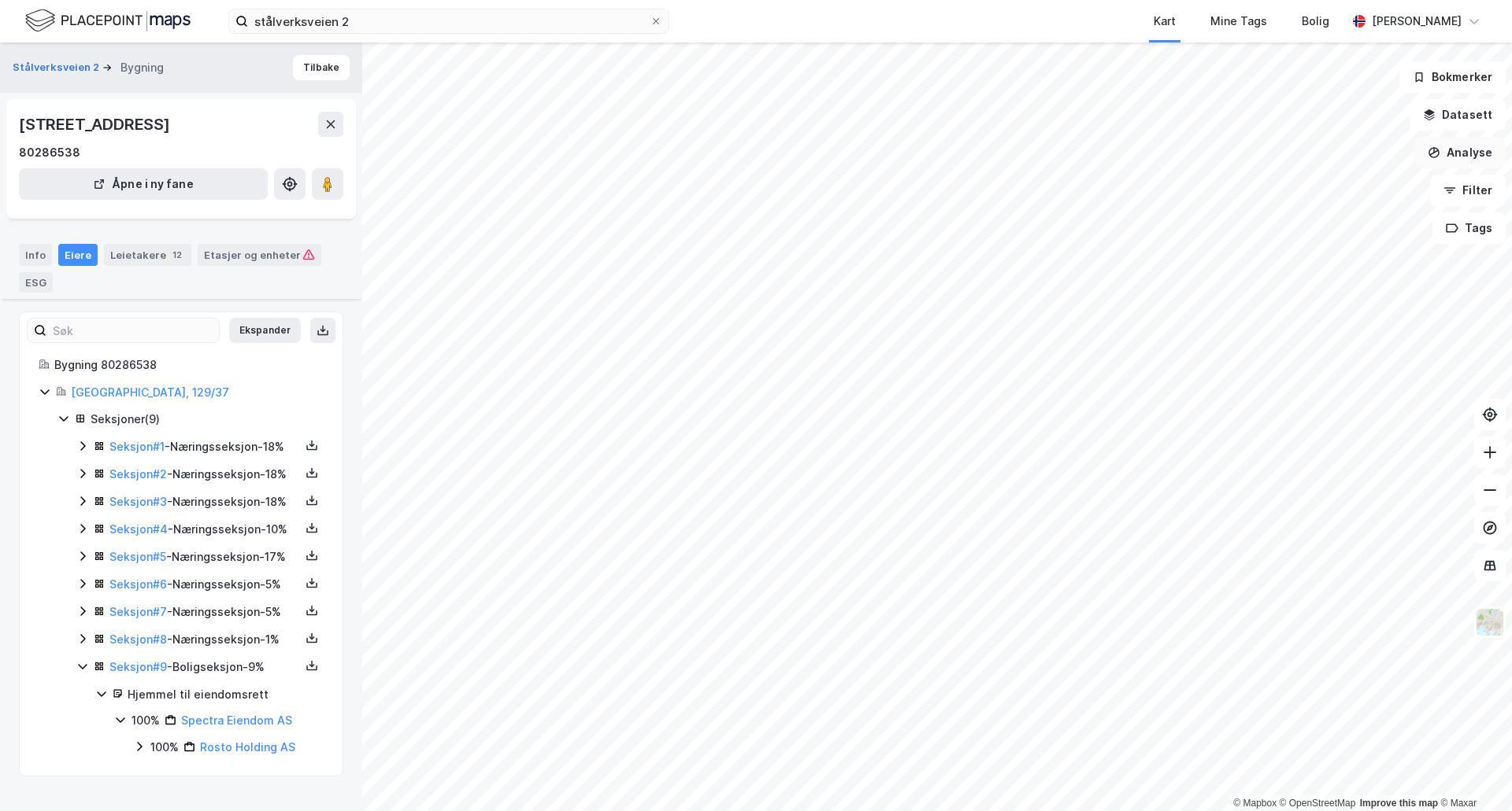
click at [1449, 159] on button "Analyse" at bounding box center [1460, 152] width 92 height 32
click at [1275, 150] on div "Mål avstand" at bounding box center [1323, 154] width 137 height 14
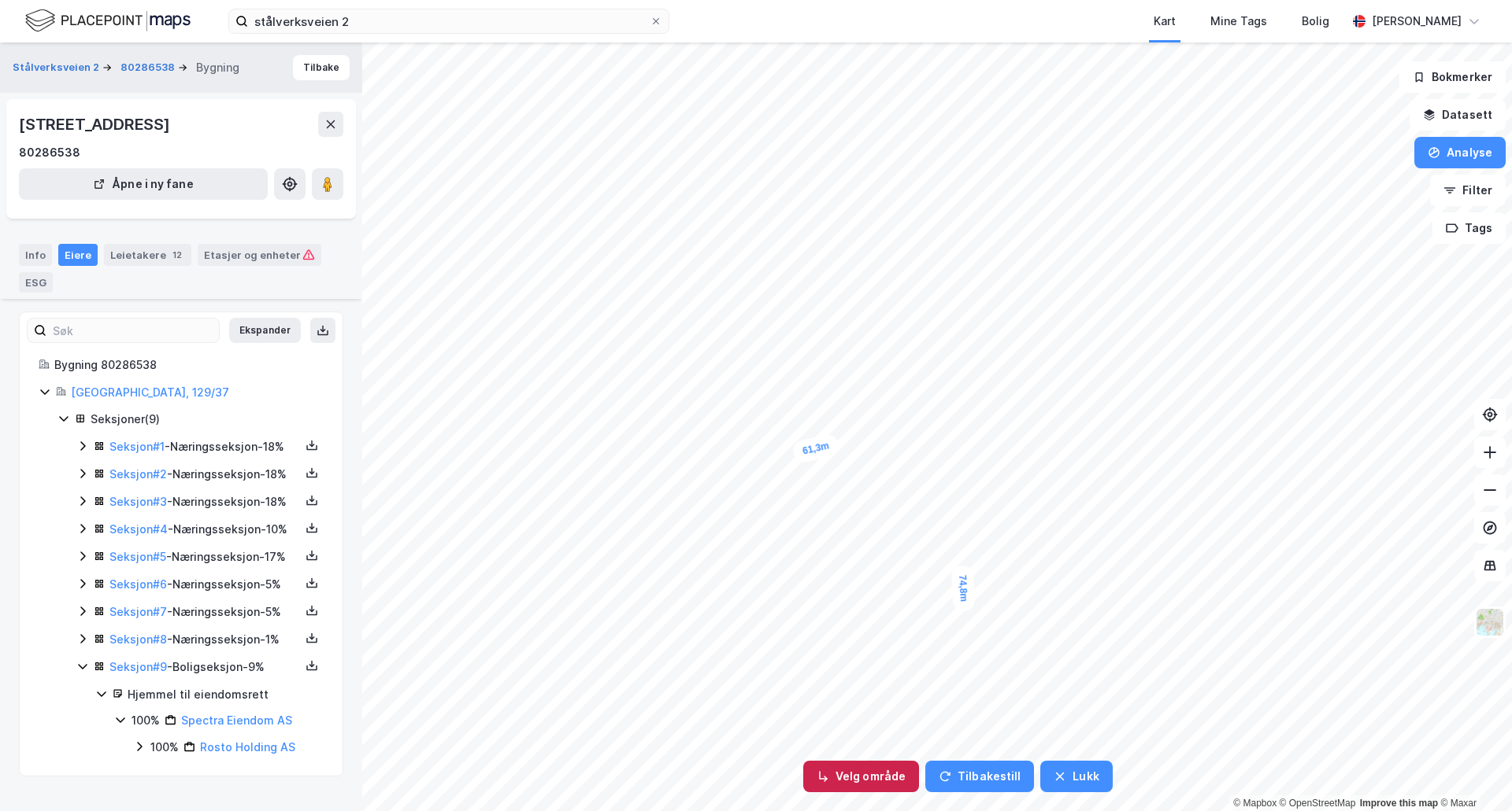
click at [870, 788] on button "Velg område" at bounding box center [861, 776] width 116 height 32
click at [997, 777] on button "Tilbakestill" at bounding box center [987, 776] width 109 height 32
click at [1004, 779] on button "Lukk" at bounding box center [1009, 776] width 71 height 32
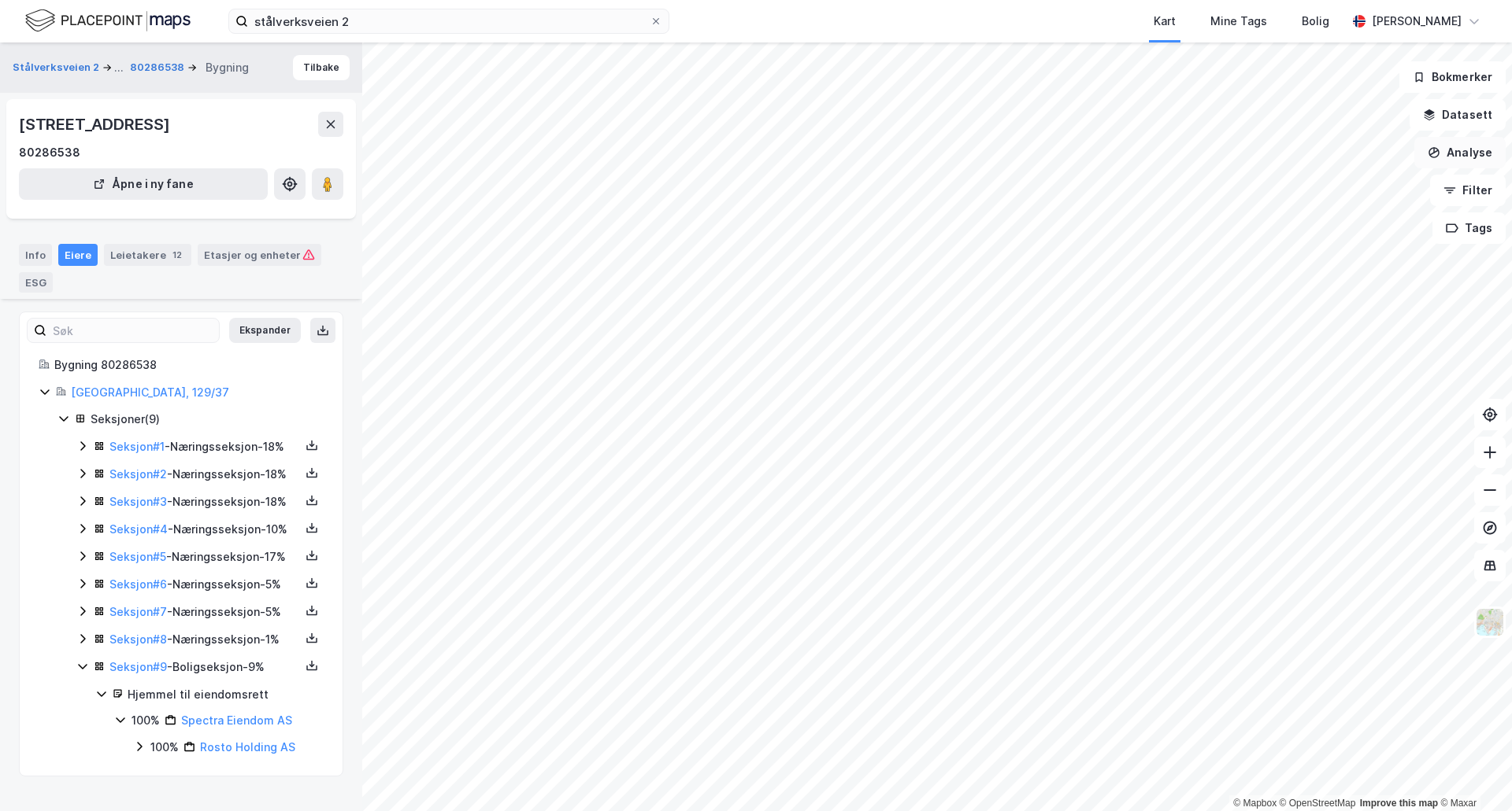
click at [1449, 149] on button "Analyse" at bounding box center [1460, 152] width 92 height 32
click at [1317, 196] on div "Tegn område" at bounding box center [1314, 186] width 181 height 26
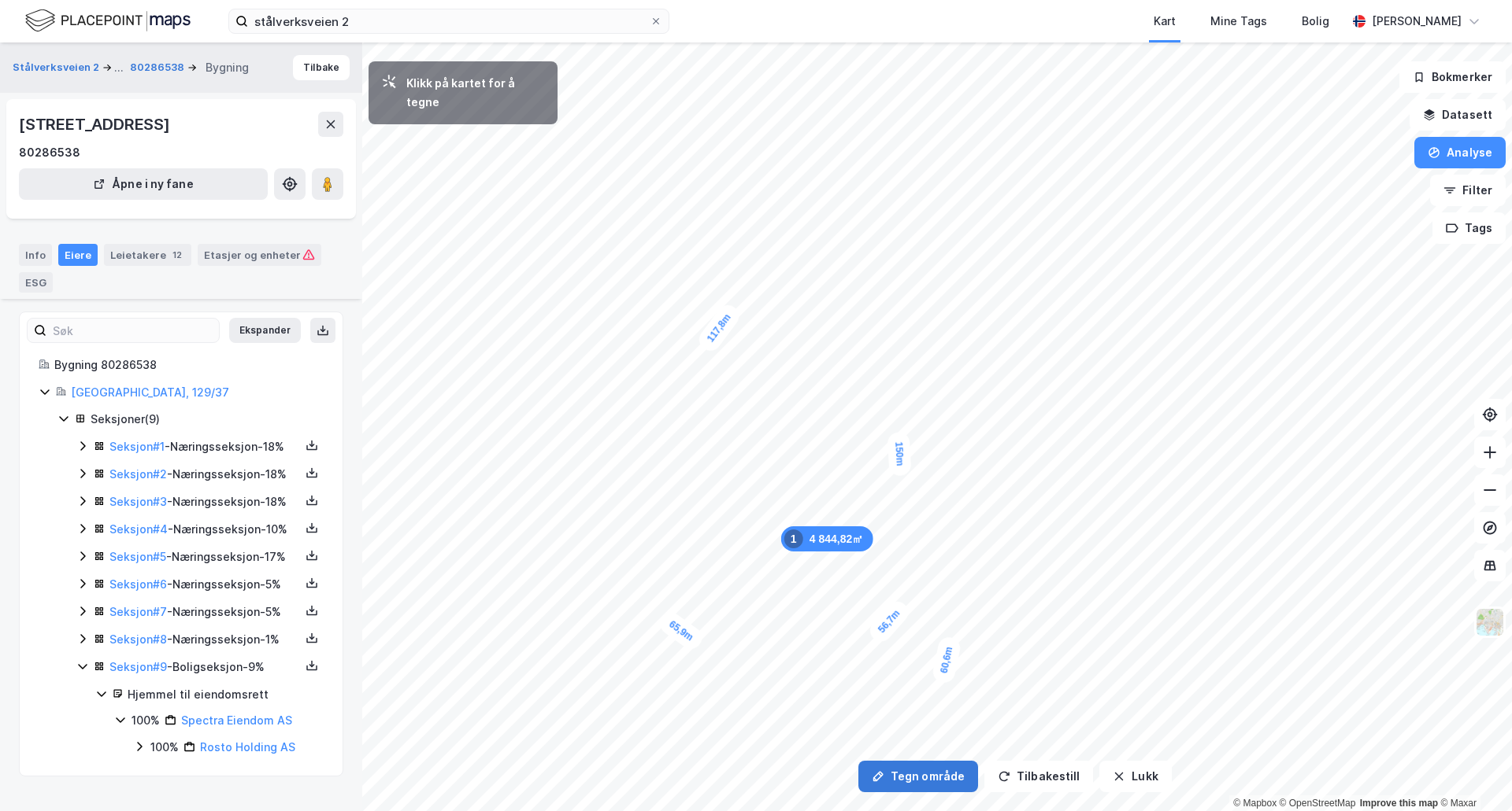
click at [919, 780] on button "Tegn område" at bounding box center [919, 776] width 120 height 32
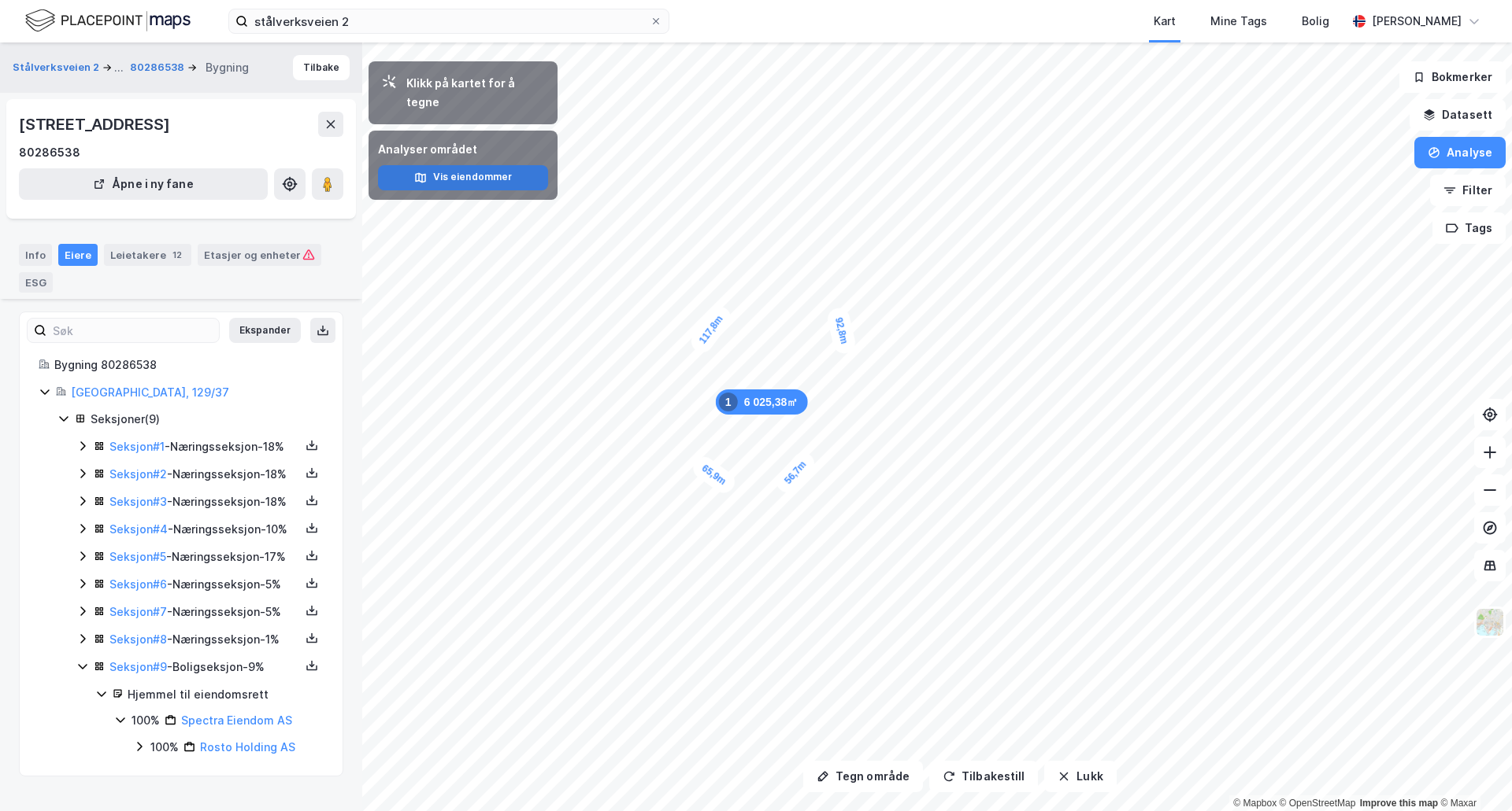
click at [480, 165] on button "Vis eiendommer" at bounding box center [463, 177] width 170 height 25
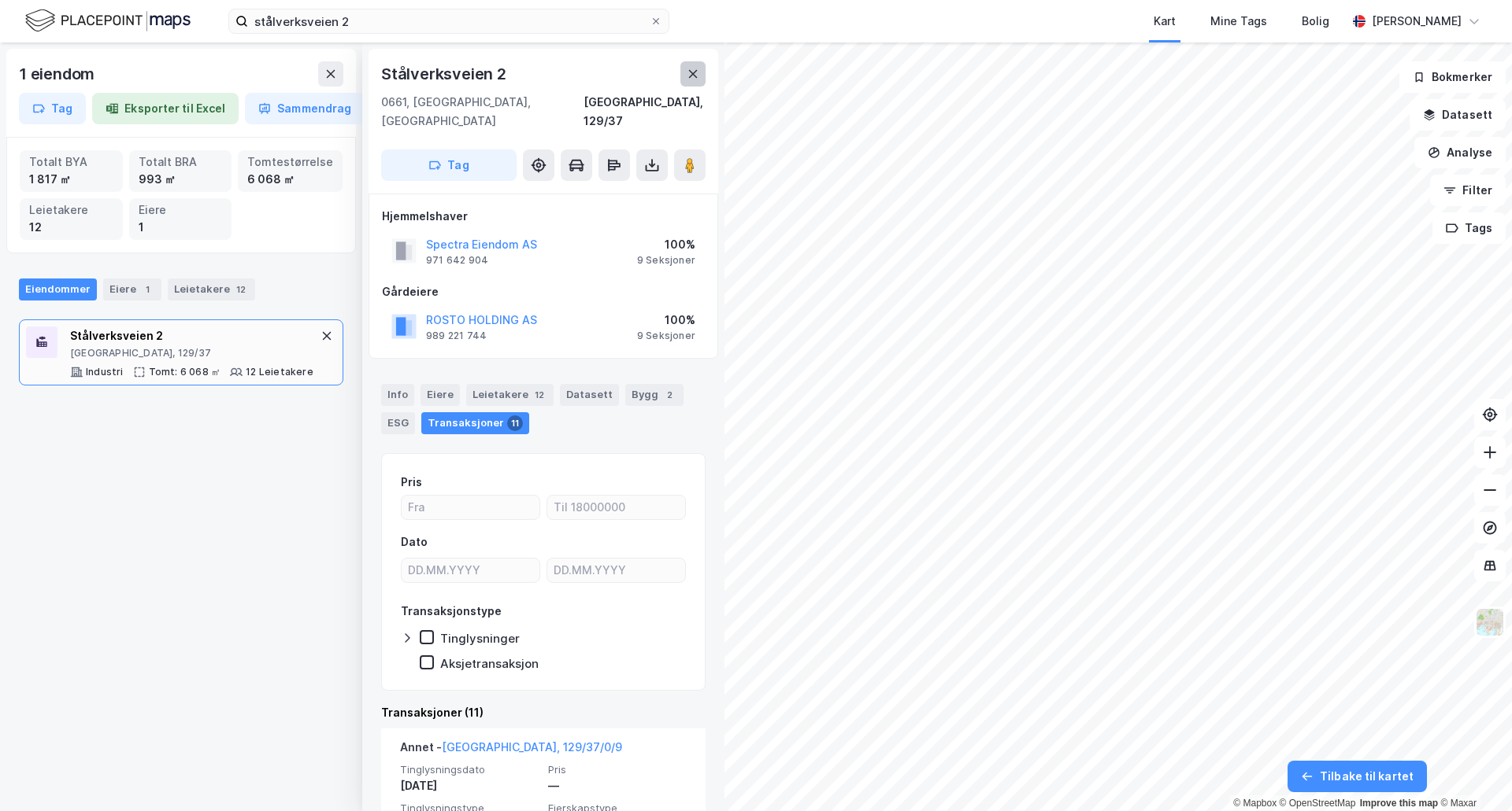
click at [692, 70] on icon at bounding box center [693, 73] width 13 height 13
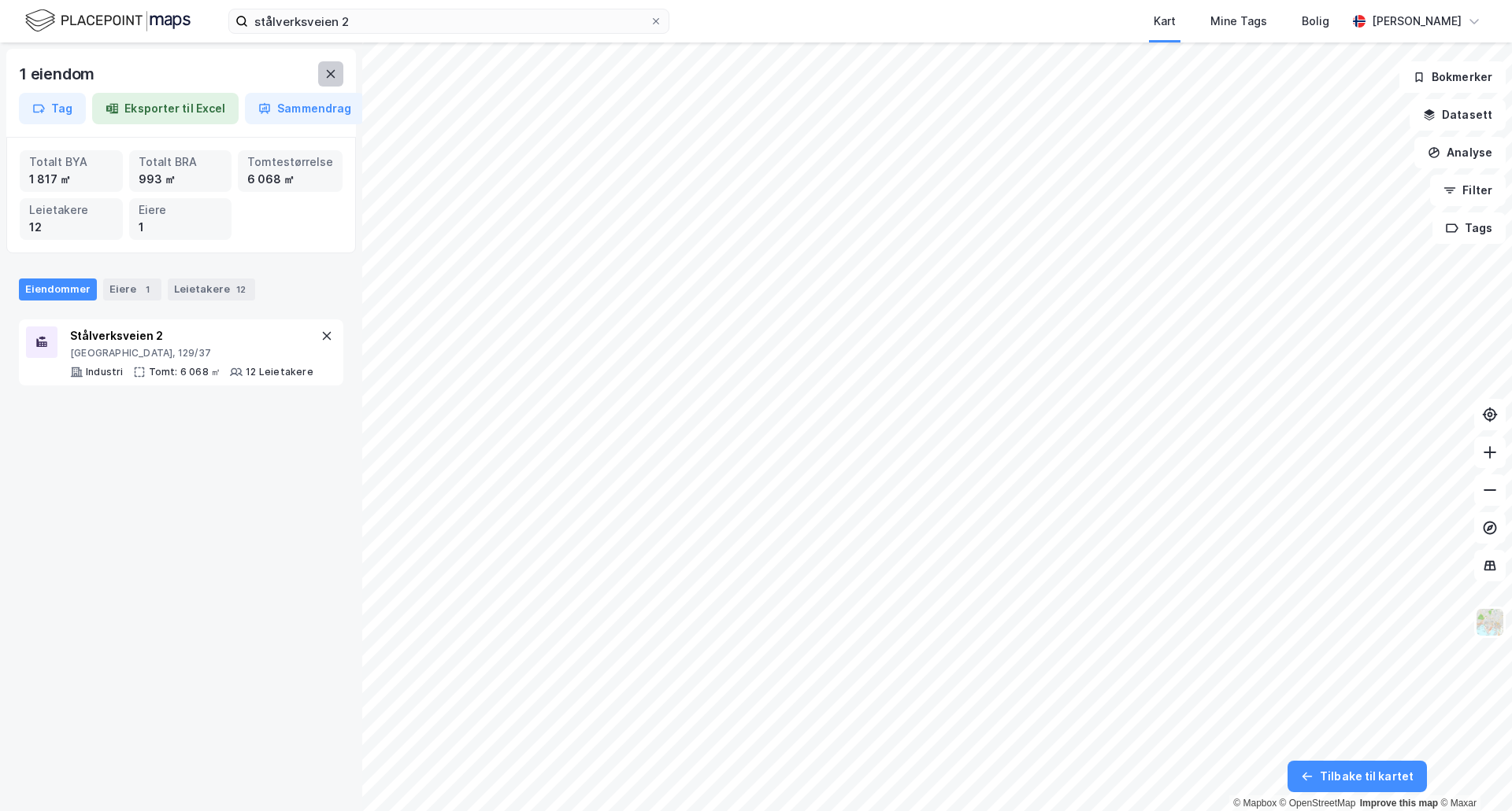
click at [323, 76] on button at bounding box center [331, 74] width 25 height 25
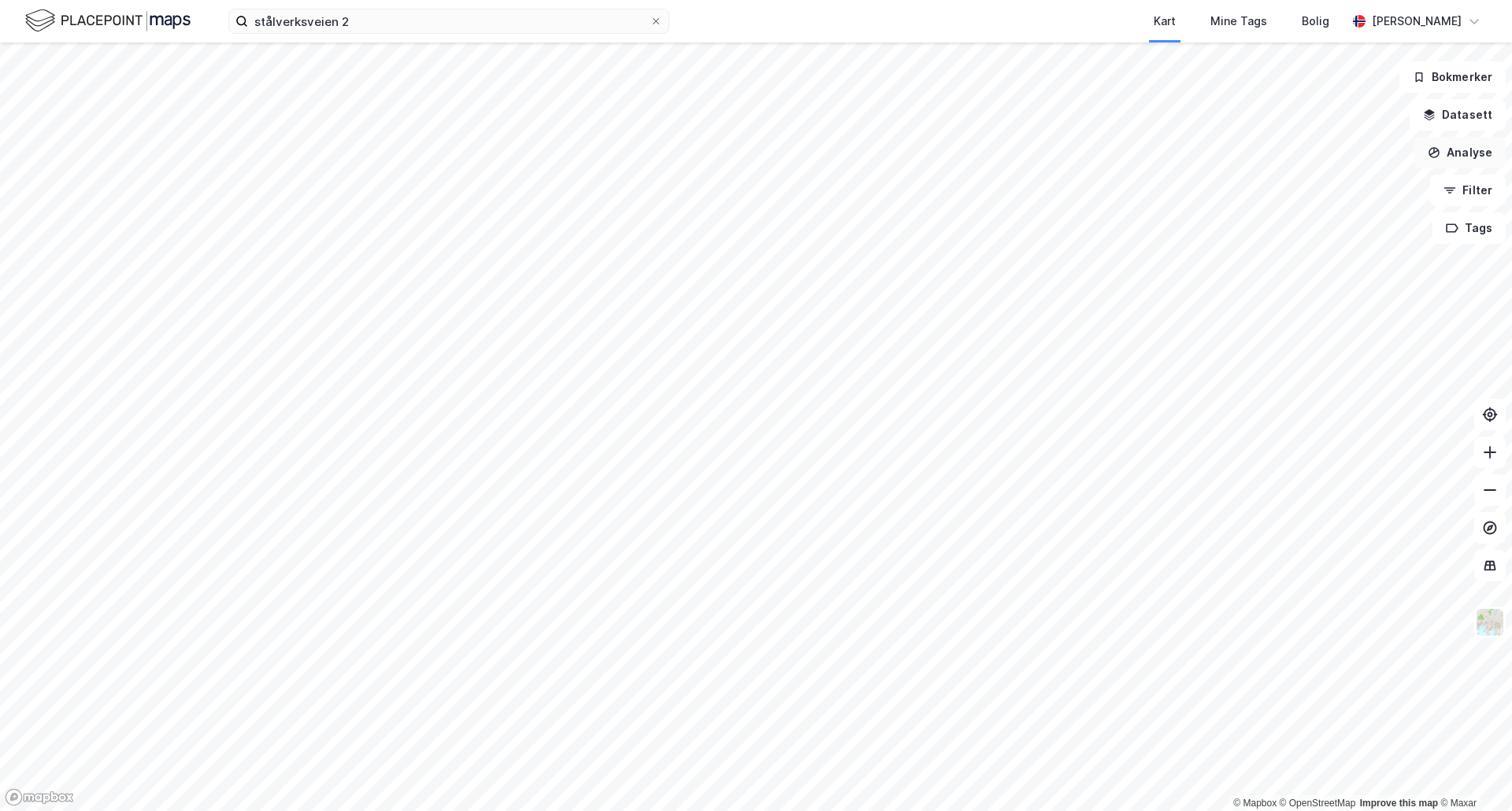
click at [1459, 154] on button "Analyse" at bounding box center [1460, 152] width 92 height 32
click at [1338, 221] on div "Tegn sirkel" at bounding box center [1323, 219] width 137 height 14
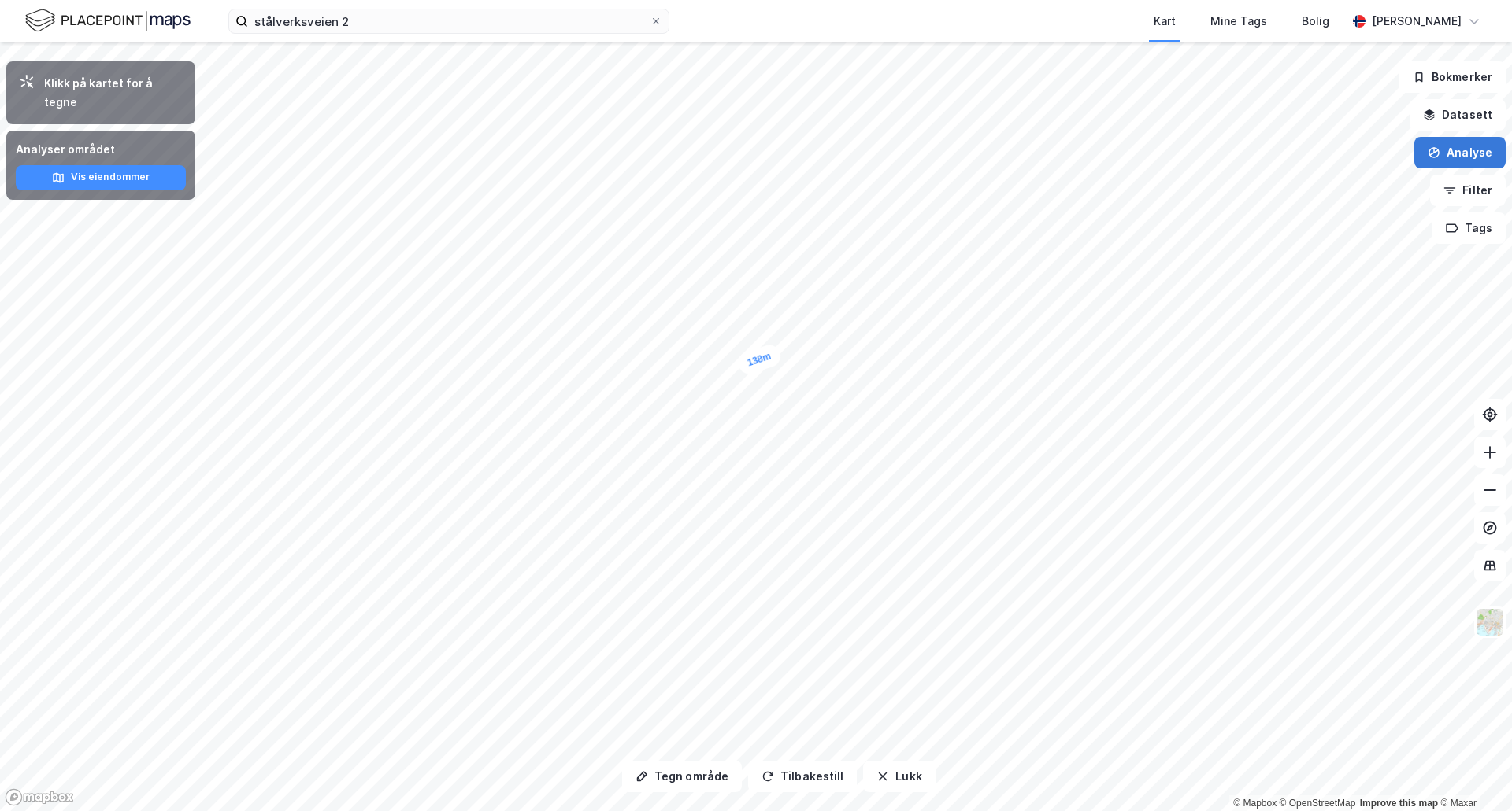
click at [1472, 157] on button "Analyse" at bounding box center [1460, 152] width 92 height 32
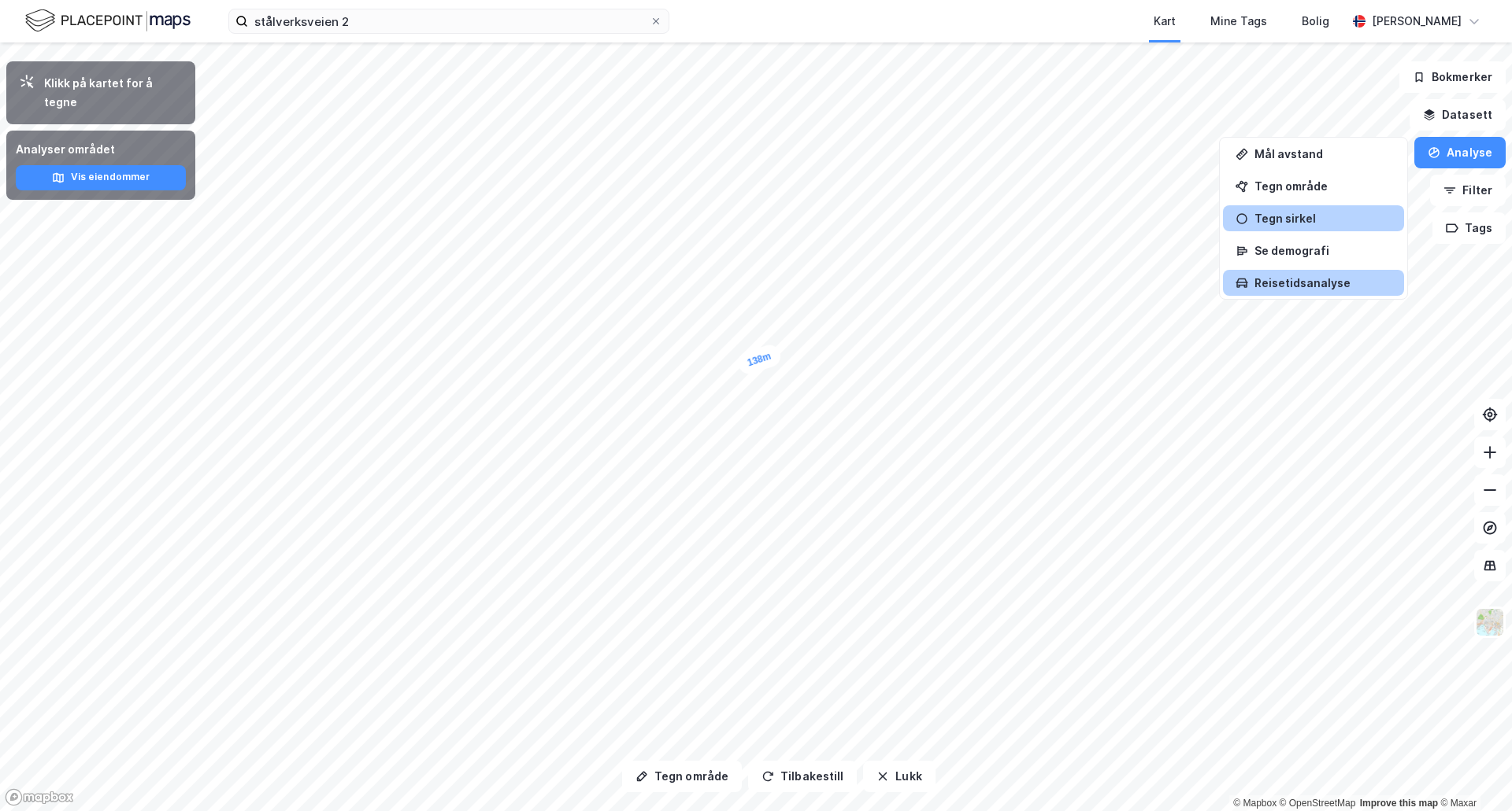
click at [1307, 274] on div "Reisetidsanalyse" at bounding box center [1314, 283] width 181 height 26
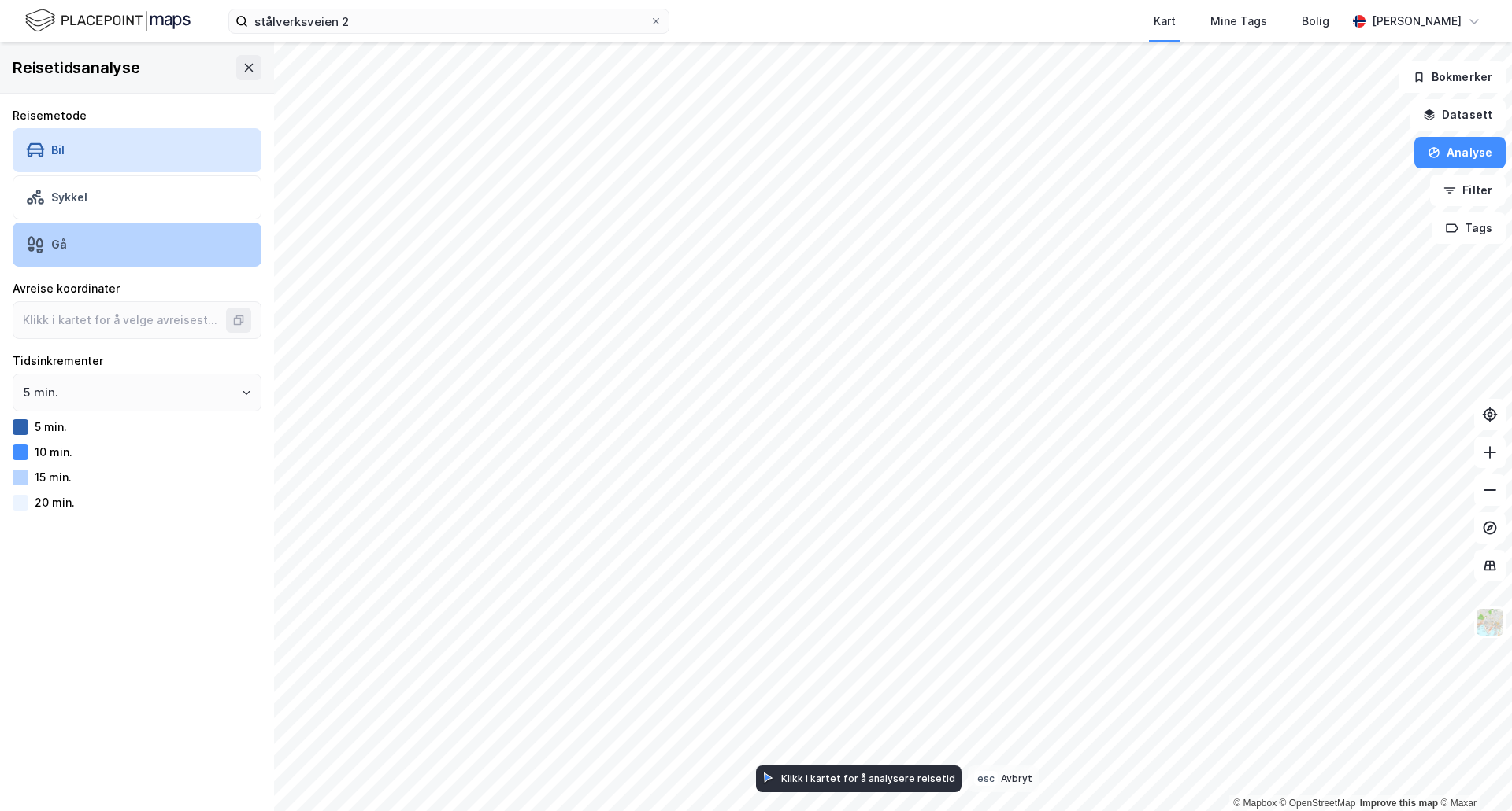
click at [70, 262] on div "Gå" at bounding box center [137, 245] width 249 height 44
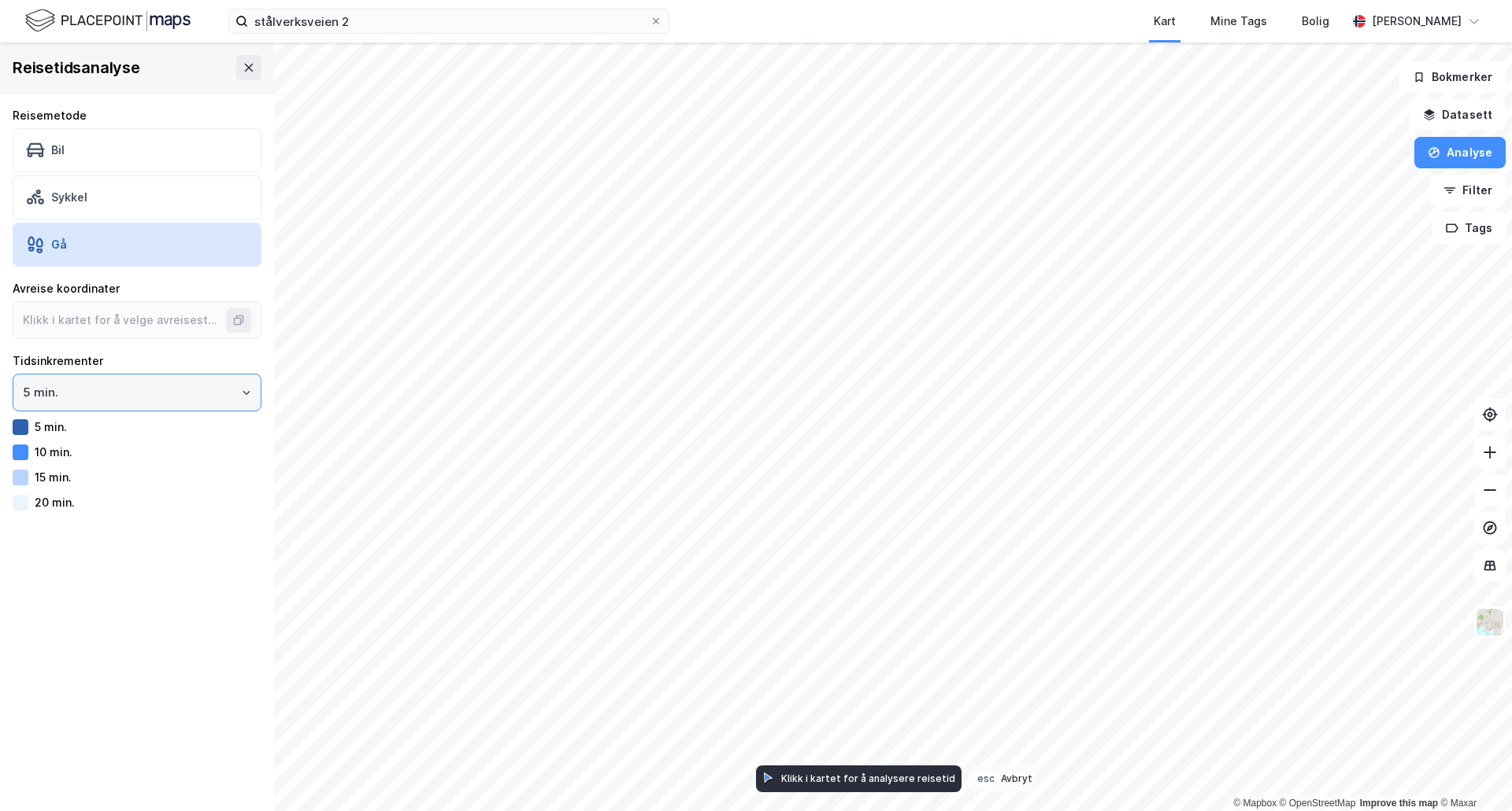
click at [63, 381] on input "5 min." at bounding box center [137, 392] width 247 height 37
click at [41, 421] on li "5 min." at bounding box center [131, 426] width 237 height 29
click at [126, 316] on input at bounding box center [122, 320] width 216 height 37
click at [23, 499] on div at bounding box center [20, 502] width 15 height 15
type input "59.918128227640096, 10.791638897514815"
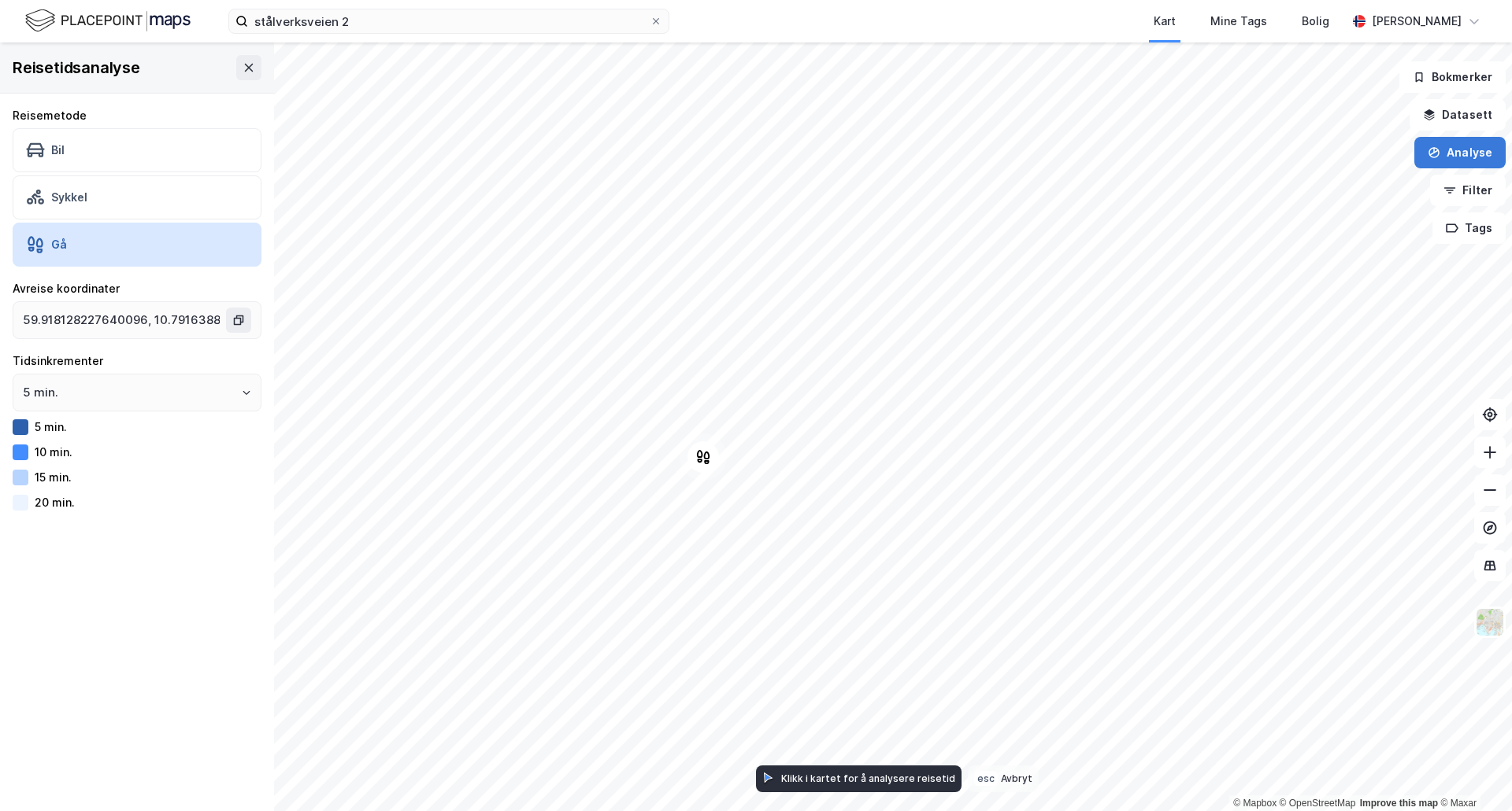
click at [1440, 161] on button "Analyse" at bounding box center [1460, 152] width 92 height 32
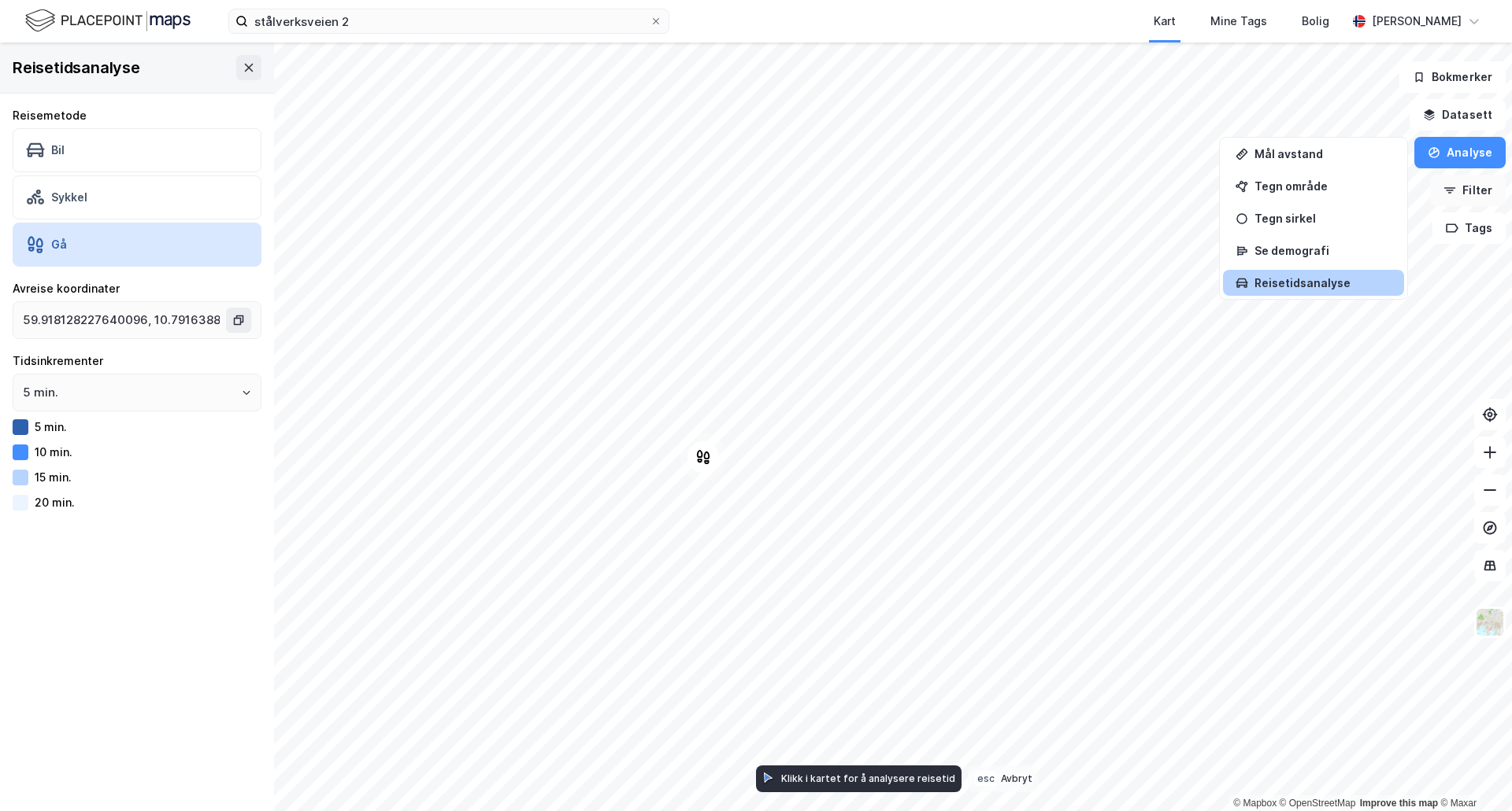
click at [1456, 195] on icon "button" at bounding box center [1449, 190] width 13 height 13
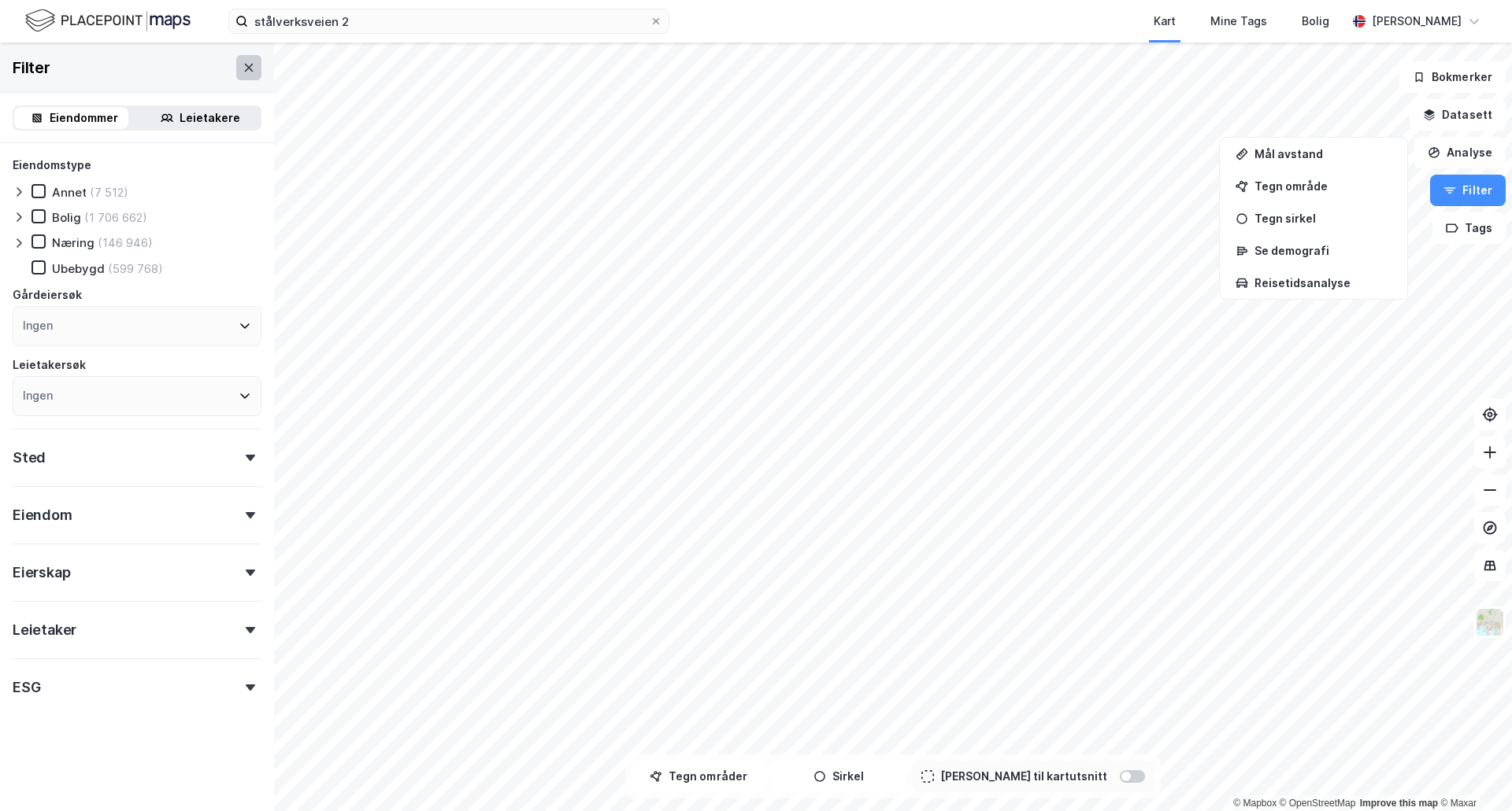
click at [236, 65] on button at bounding box center [249, 68] width 25 height 25
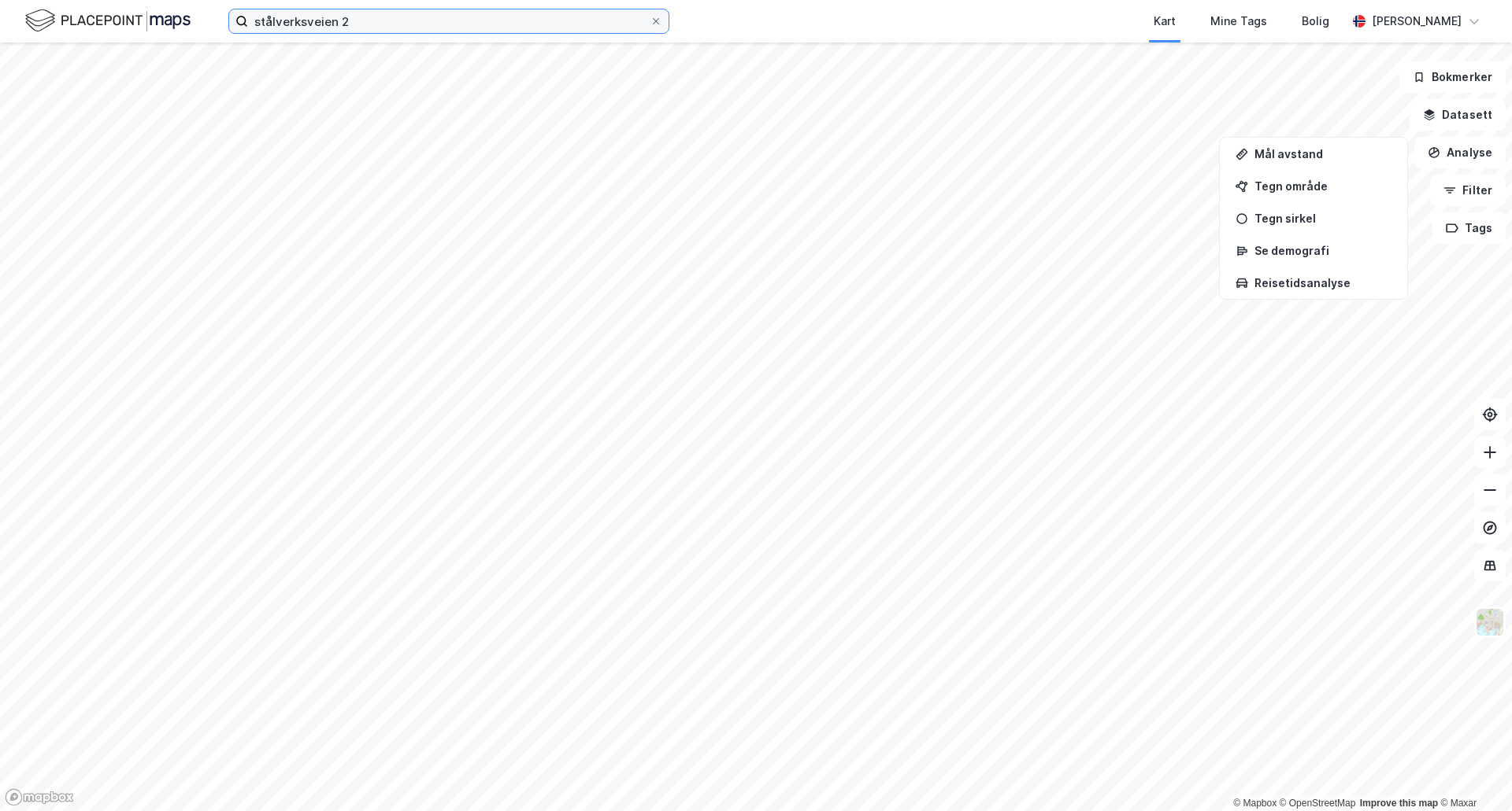
click at [347, 21] on input "stålverksveien 2" at bounding box center [449, 21] width 401 height 23
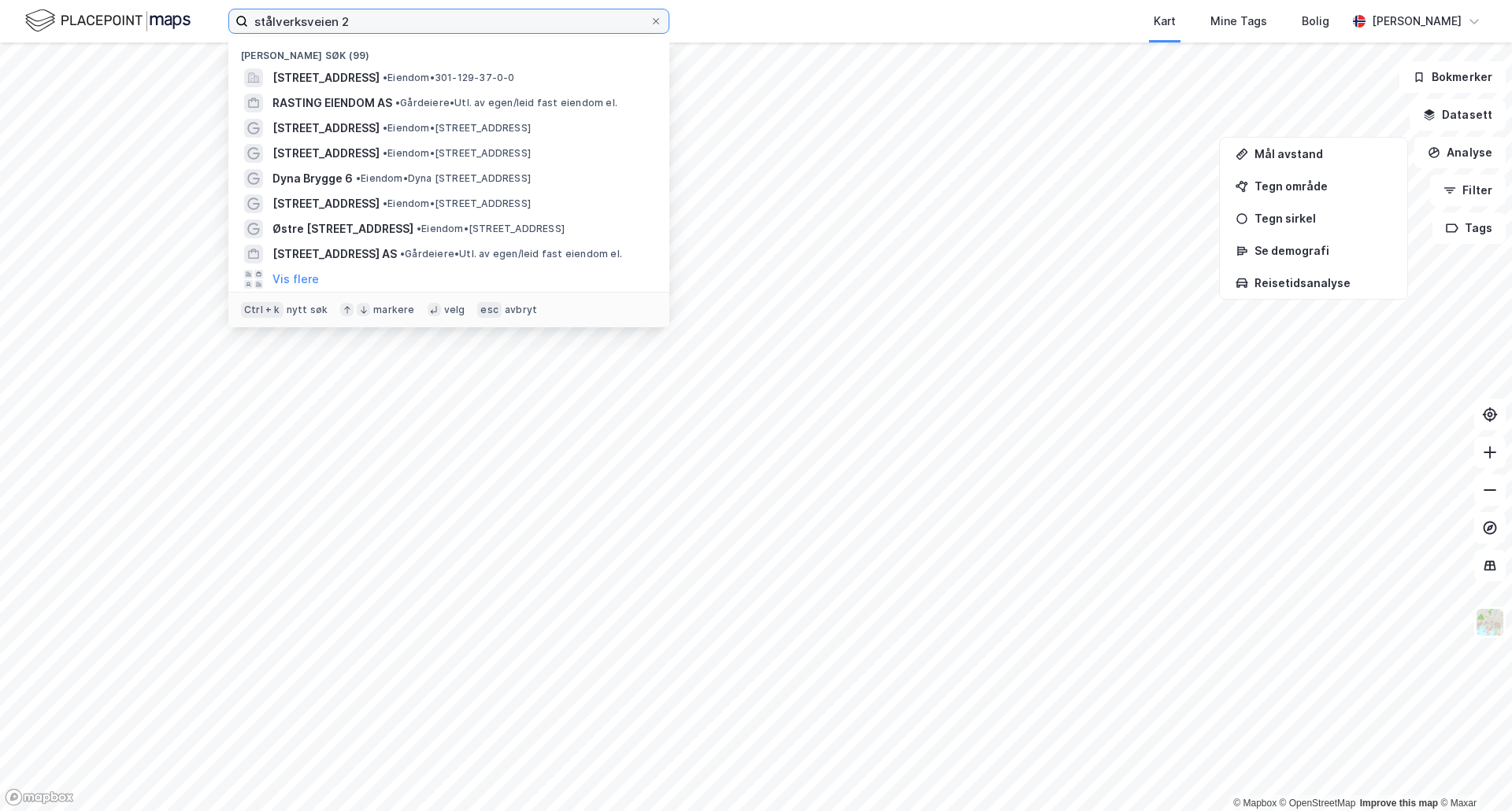
click at [347, 21] on input "stålverksveien 2" at bounding box center [449, 21] width 401 height 23
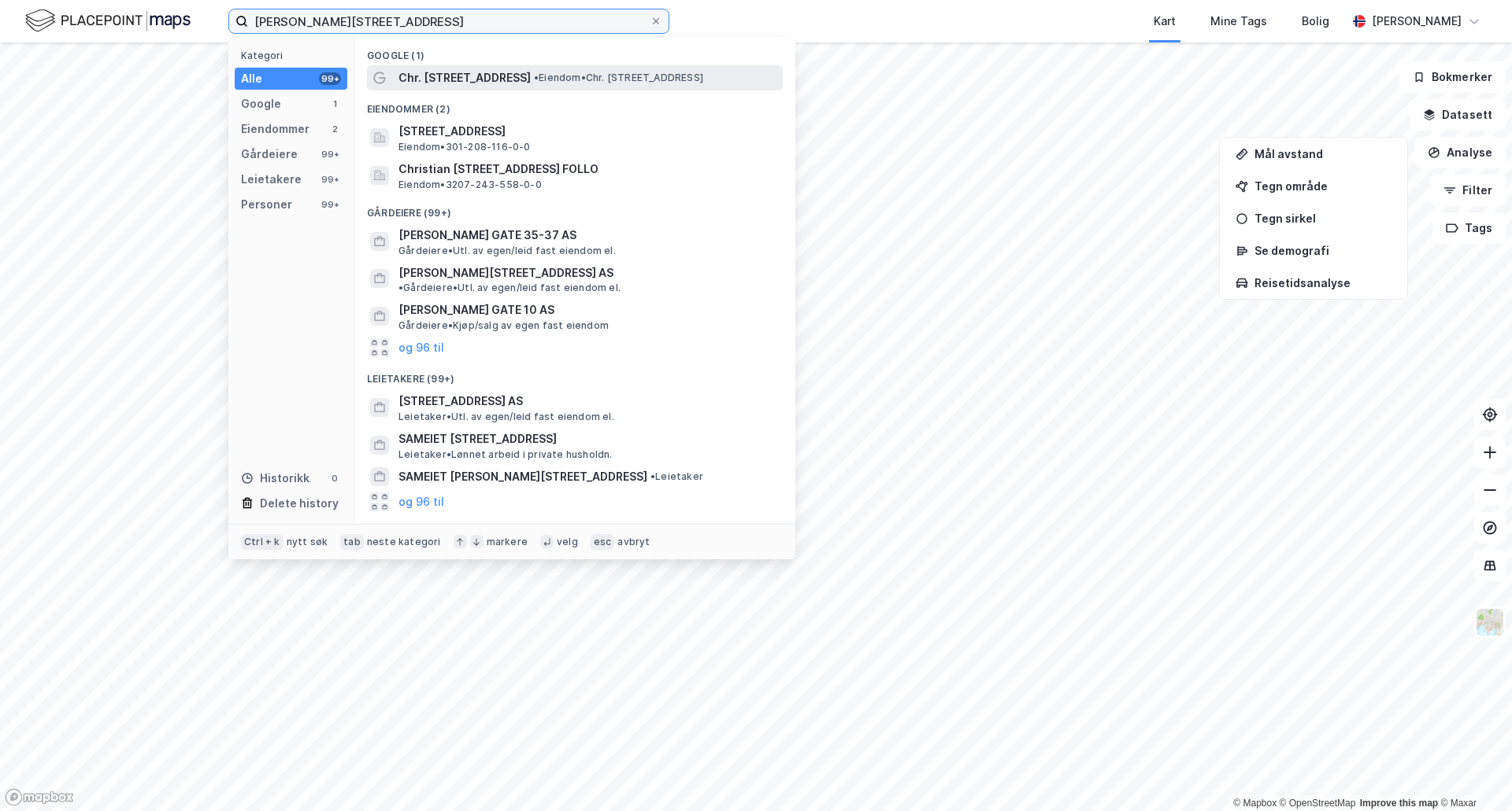
type input "[PERSON_NAME][STREET_ADDRESS]"
click at [499, 78] on span "Chr. [STREET_ADDRESS]" at bounding box center [464, 78] width 132 height 19
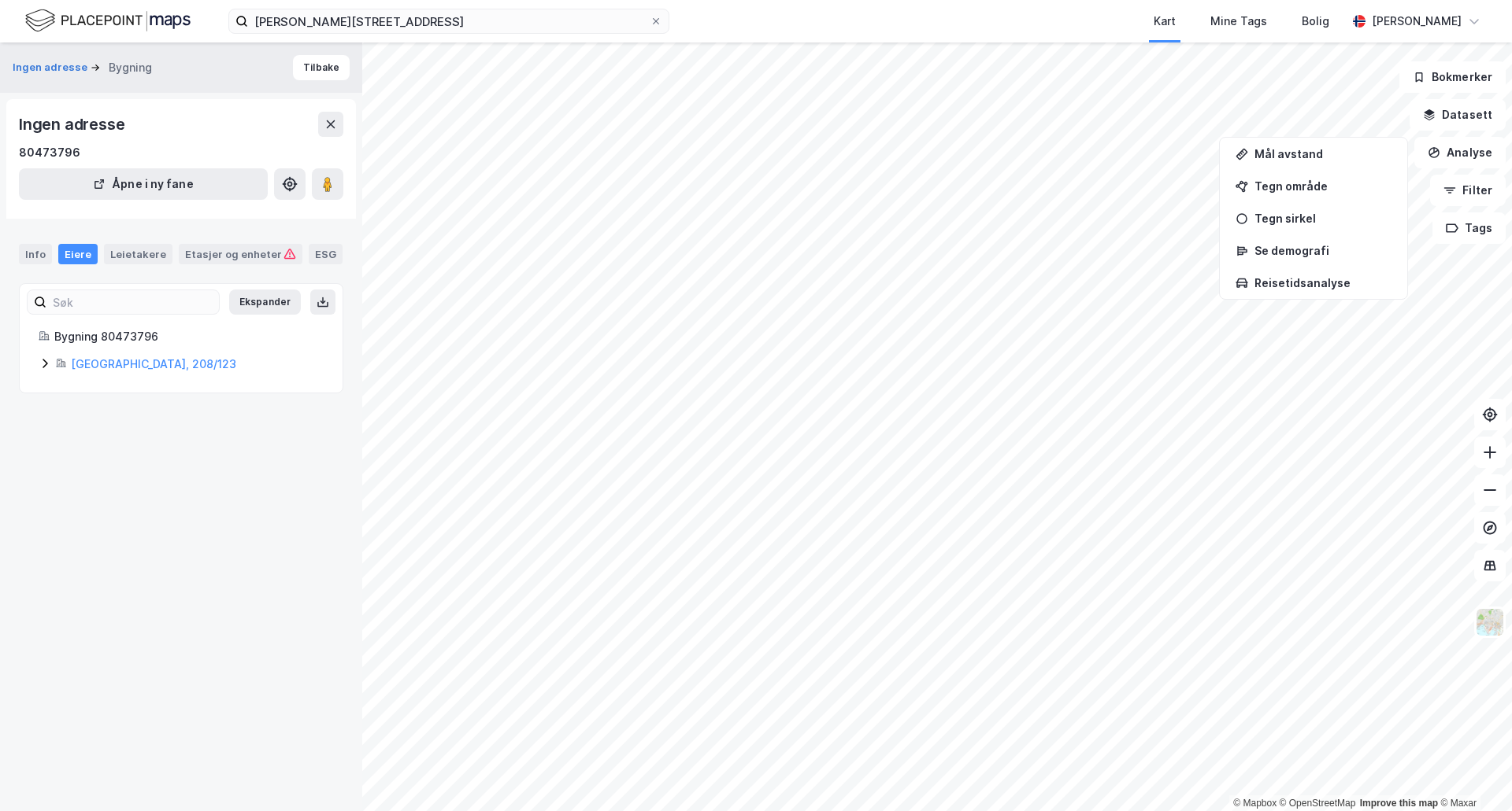
click at [47, 366] on icon at bounding box center [44, 364] width 13 height 13
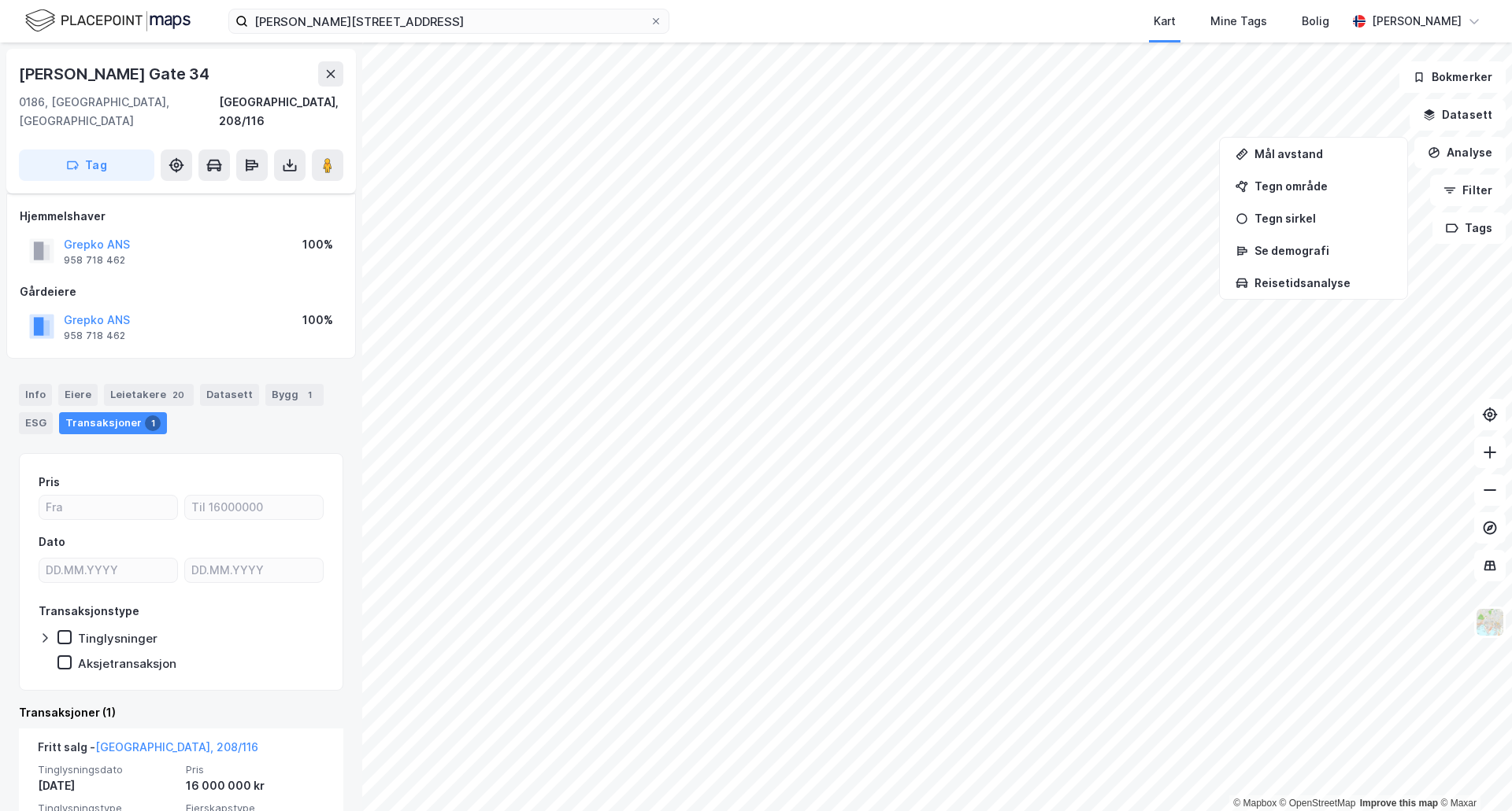
scroll to position [71, 0]
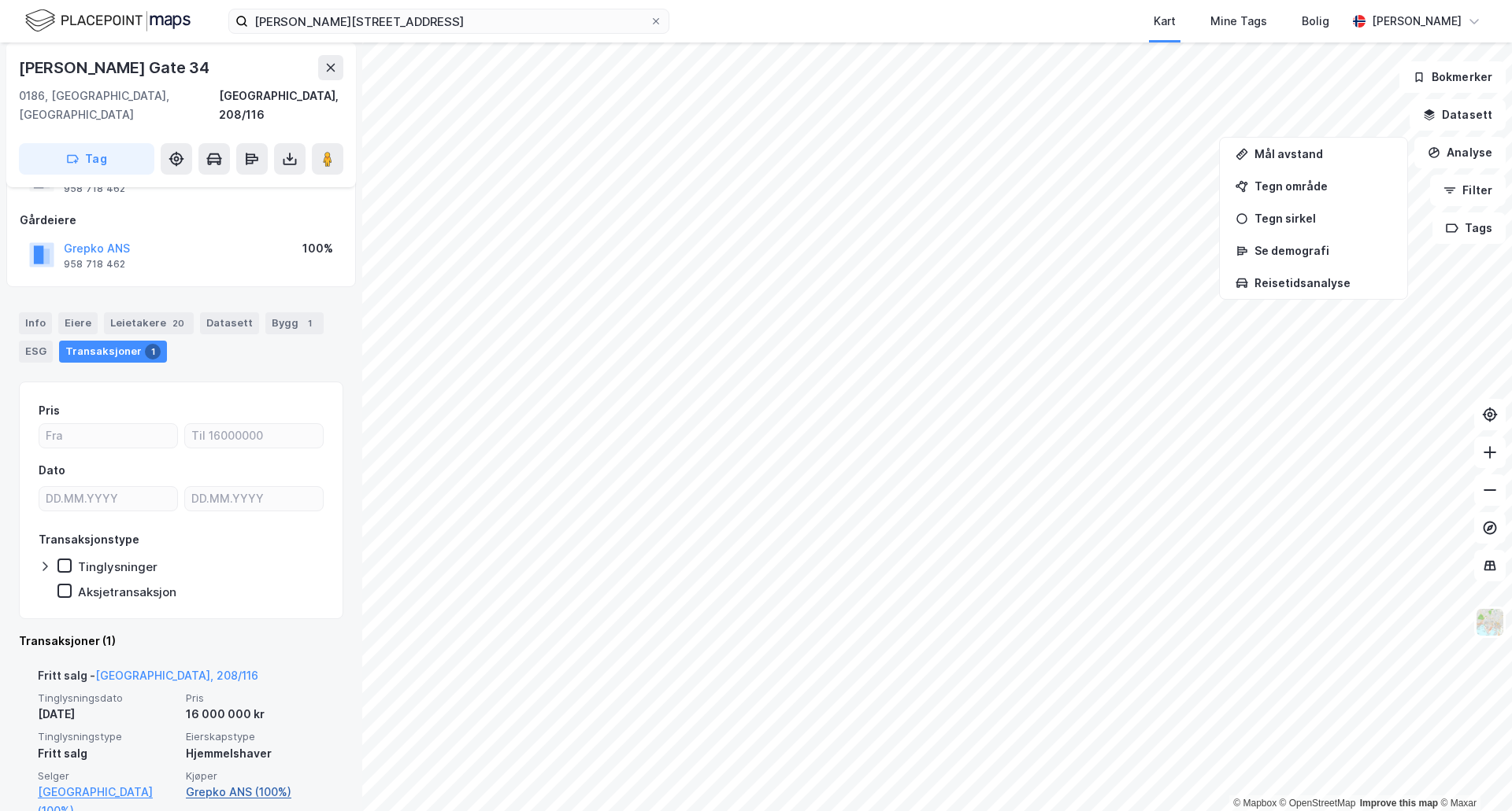
click at [240, 783] on link "Grepko ANS (100%)" at bounding box center [256, 793] width 139 height 19
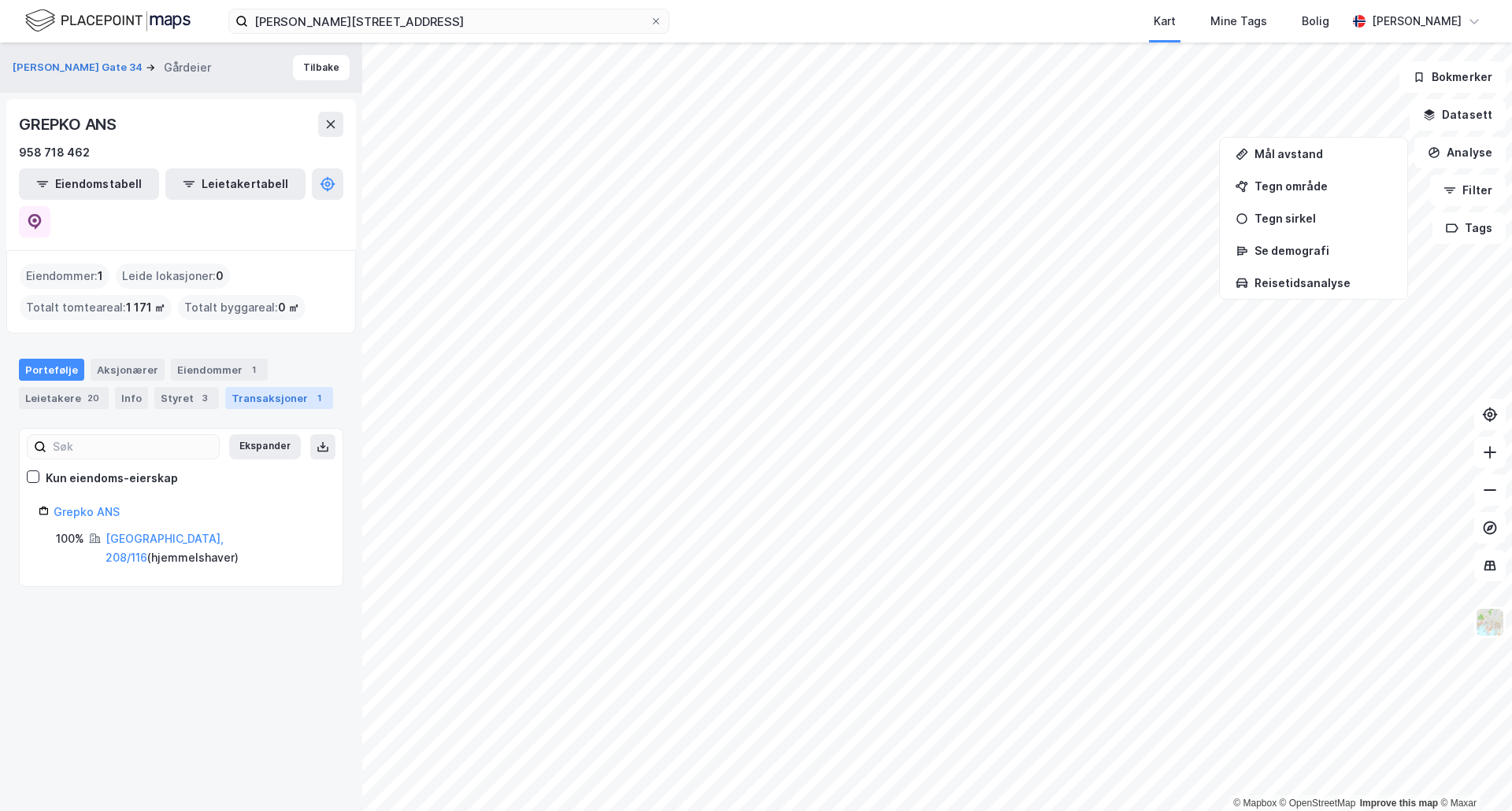
click at [289, 388] on div "Transaksjoner 1" at bounding box center [279, 398] width 108 height 22
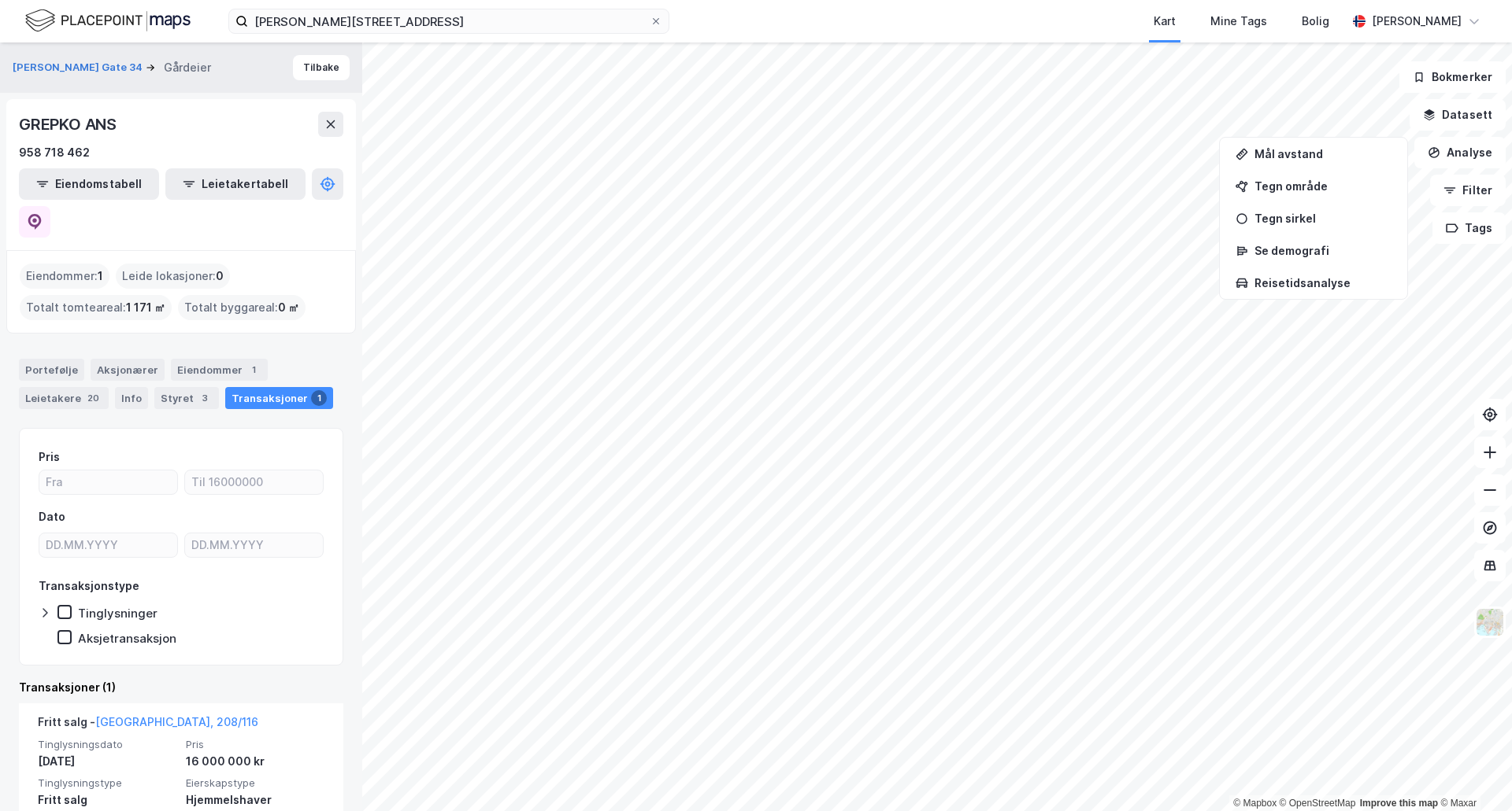
scroll to position [28, 0]
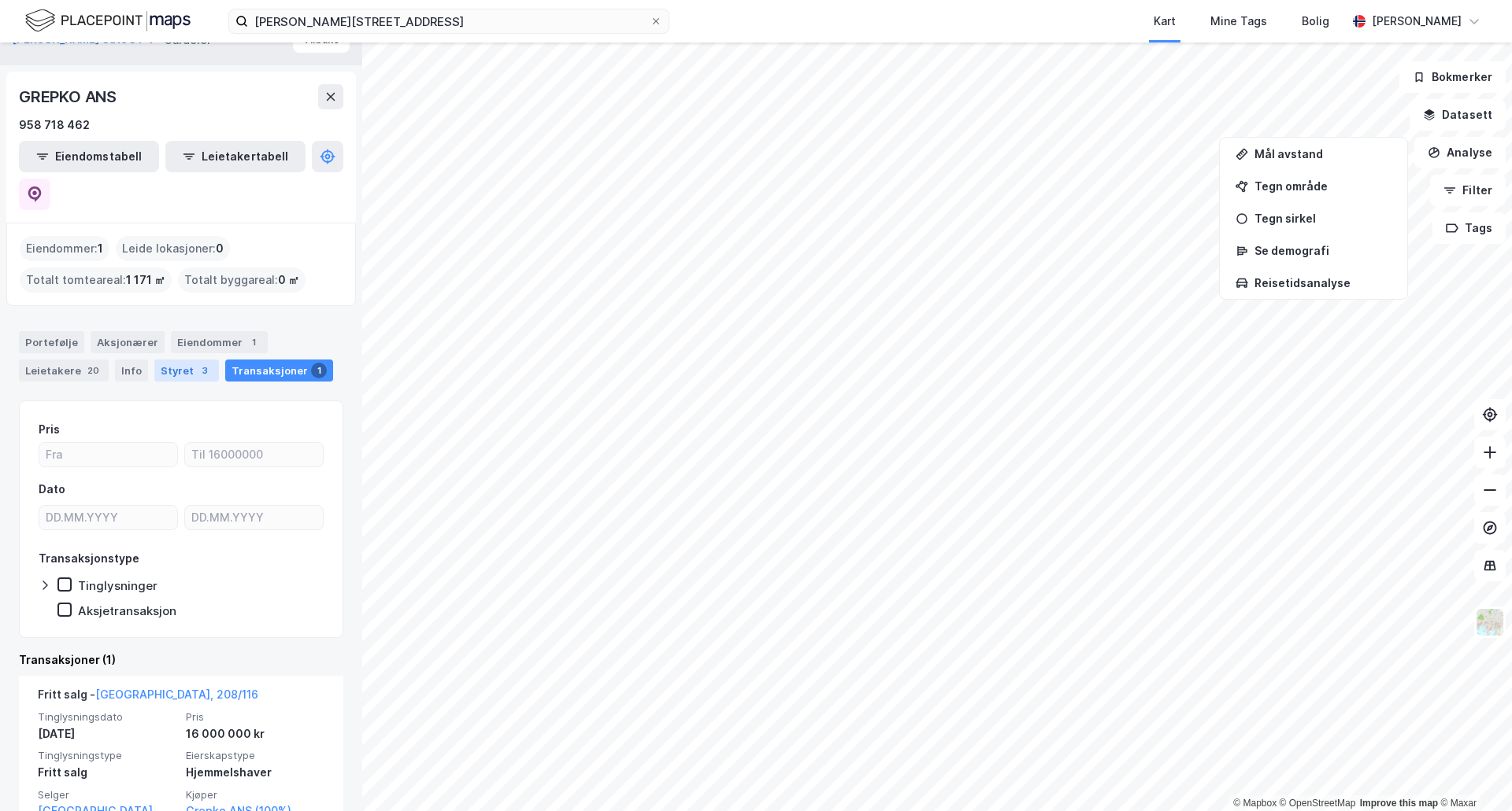
click at [183, 360] on div "Styret 3" at bounding box center [186, 370] width 65 height 22
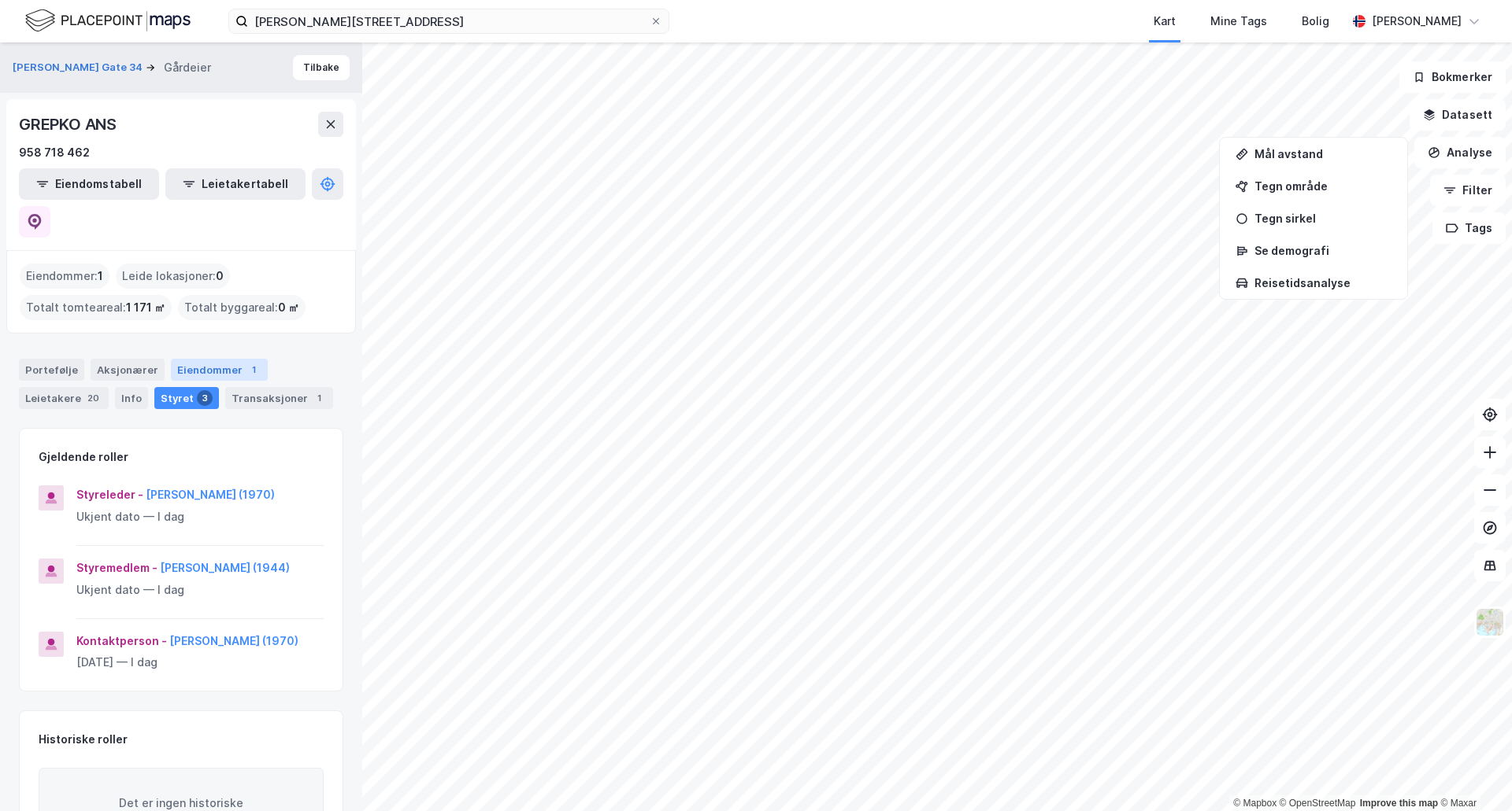
click at [219, 359] on div "Eiendommer 1" at bounding box center [219, 369] width 96 height 22
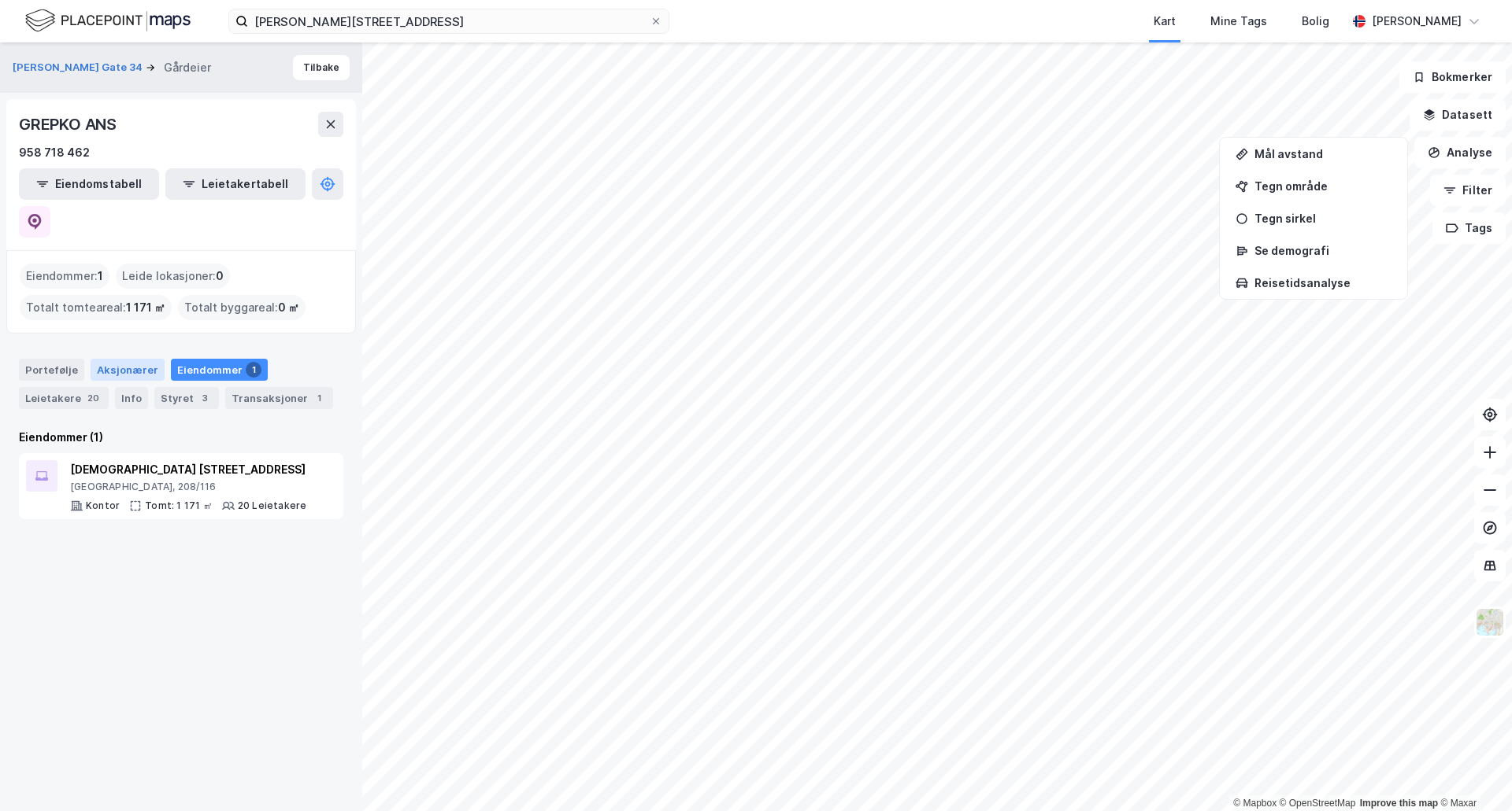
click at [138, 359] on div "Aksjonærer" at bounding box center [127, 369] width 74 height 22
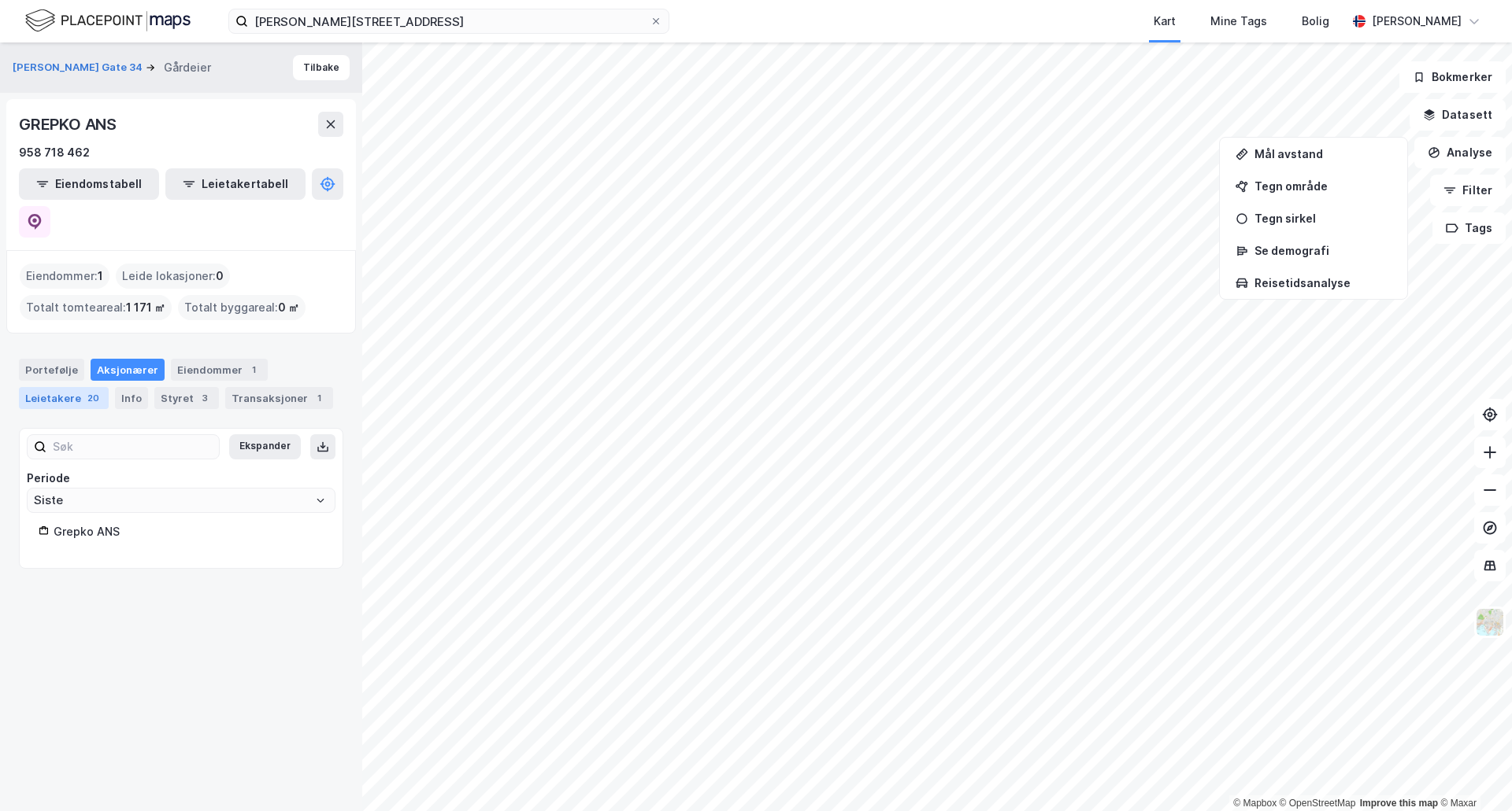
click at [59, 388] on div "Leietakere 20" at bounding box center [64, 398] width 90 height 22
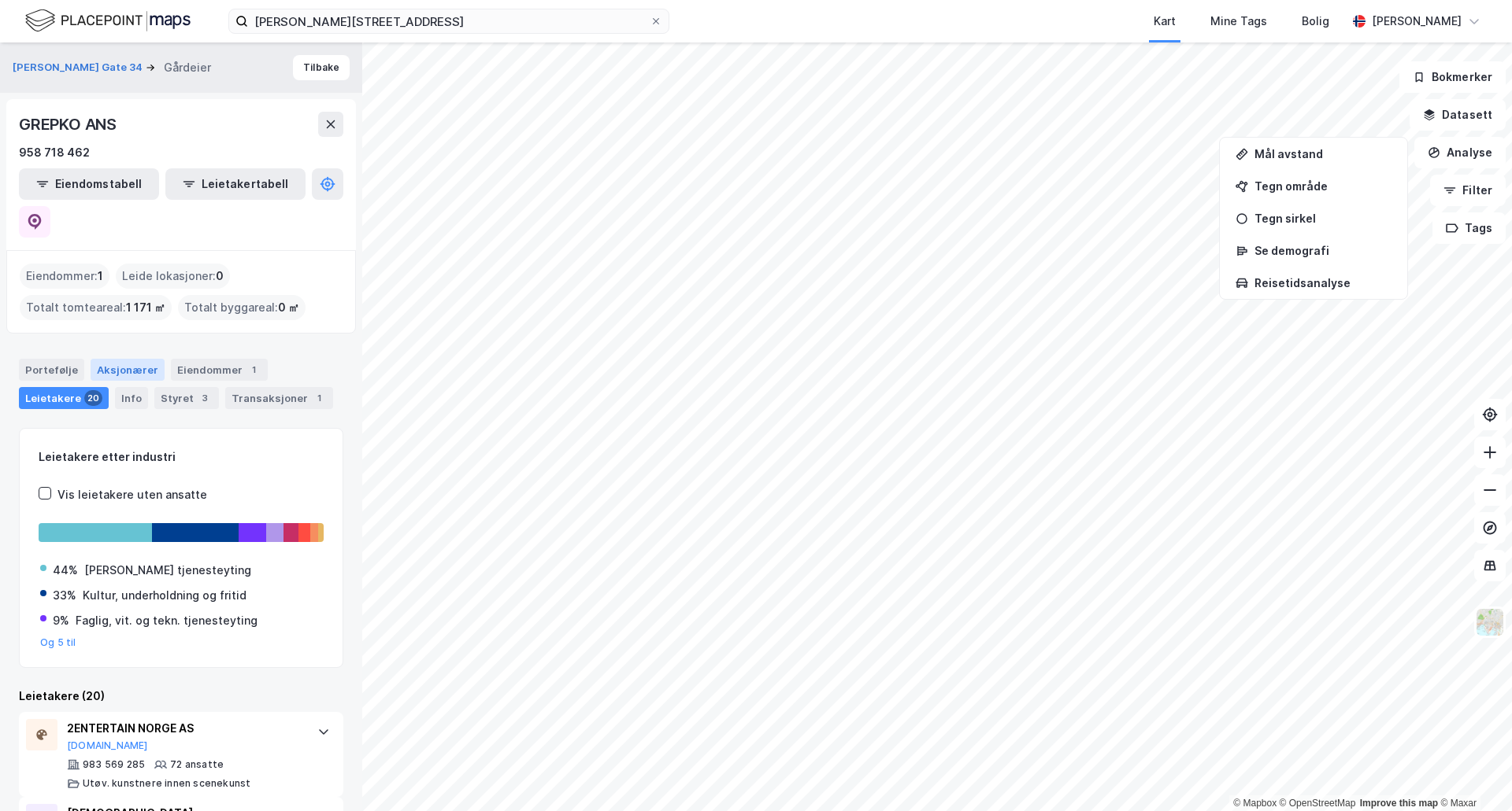
click at [107, 359] on div "Aksjonærer" at bounding box center [127, 369] width 74 height 22
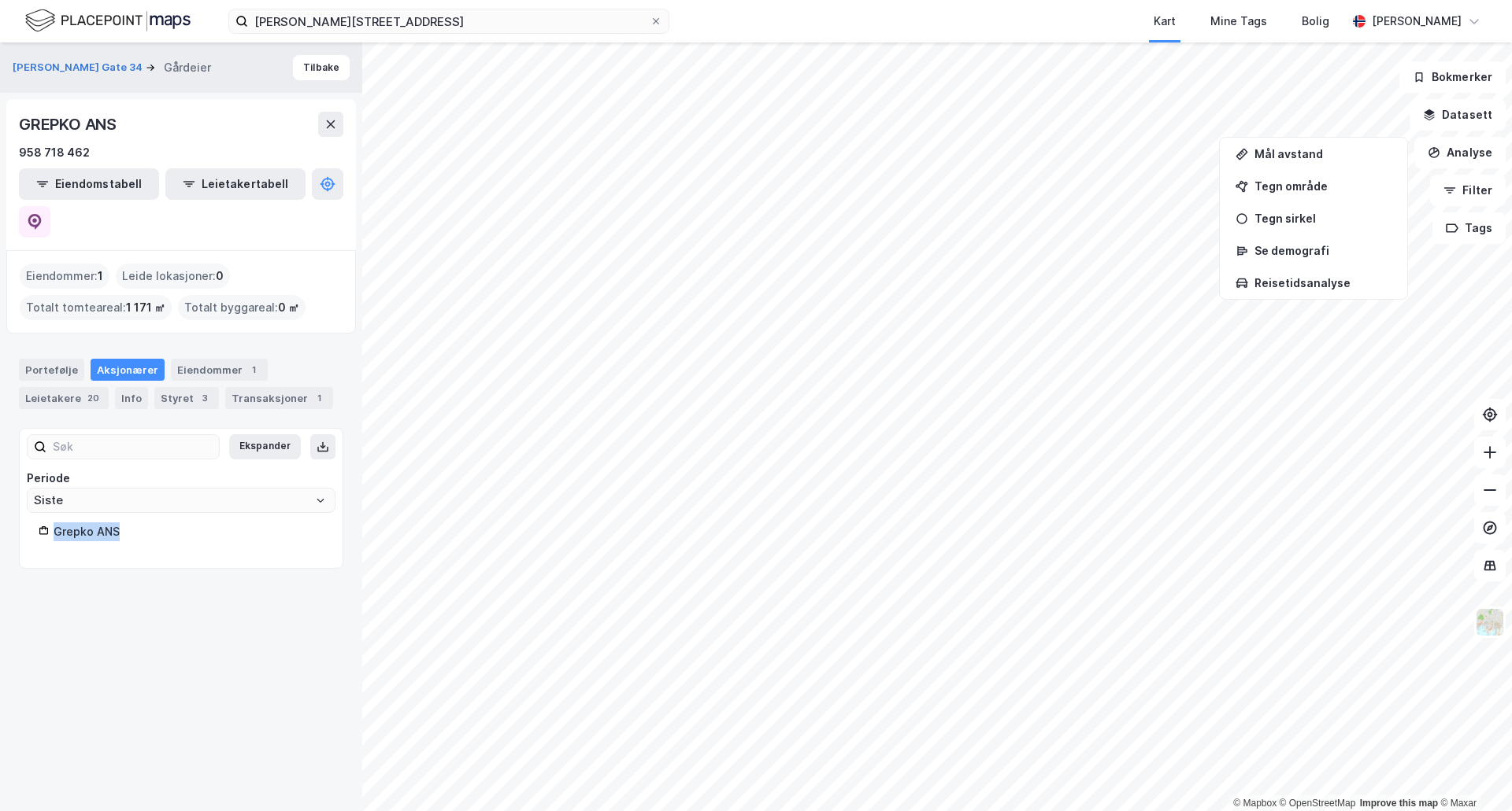
drag, startPoint x: 119, startPoint y: 483, endPoint x: 108, endPoint y: 490, distance: 13.0
click at [114, 487] on div "Ekspander Periode [PERSON_NAME] ANS" at bounding box center [180, 498] width 285 height 101
click at [100, 523] on div "Grepko ANS" at bounding box center [188, 532] width 270 height 19
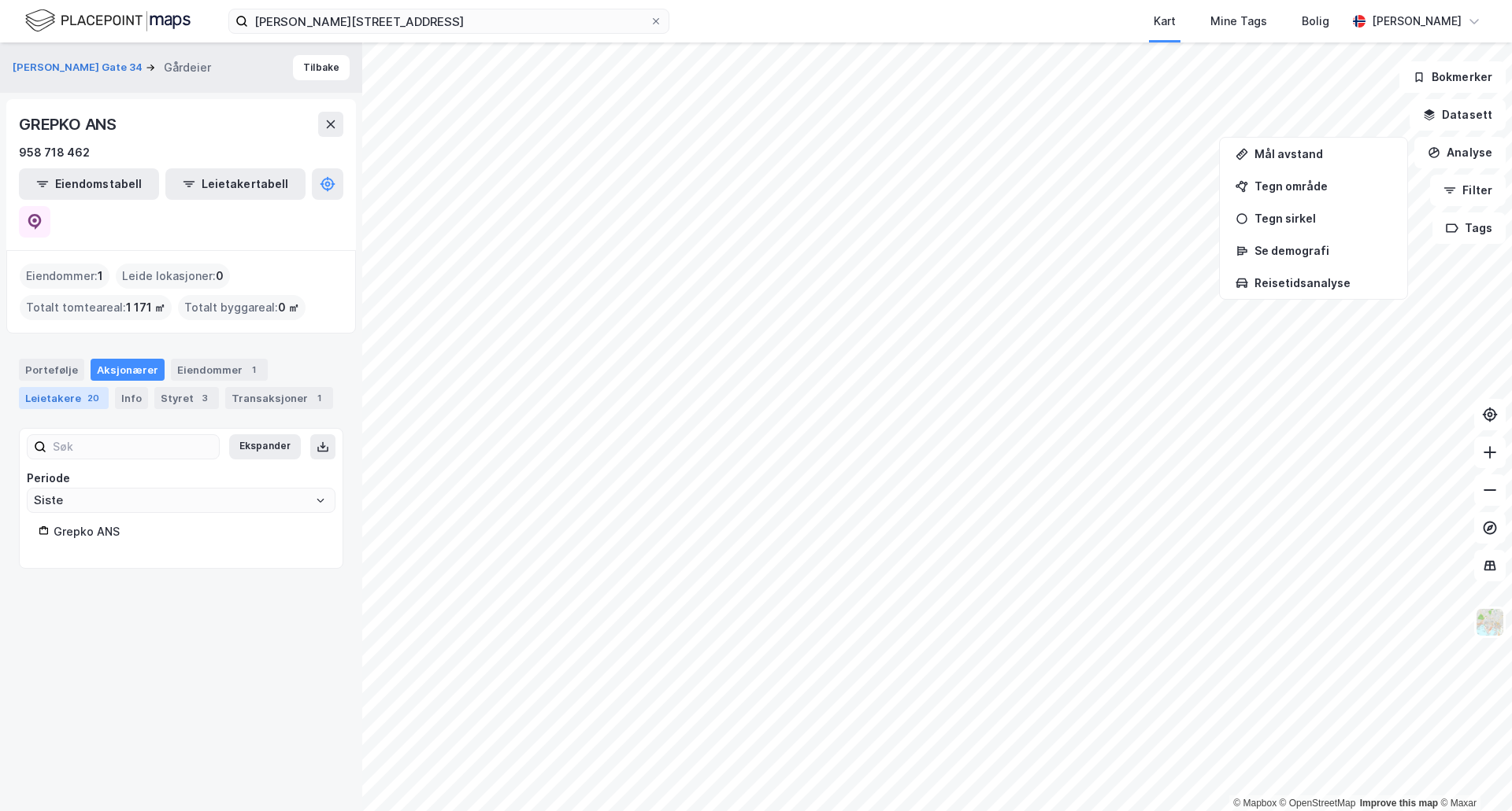
click at [74, 388] on div "Leietakere 20" at bounding box center [64, 398] width 90 height 22
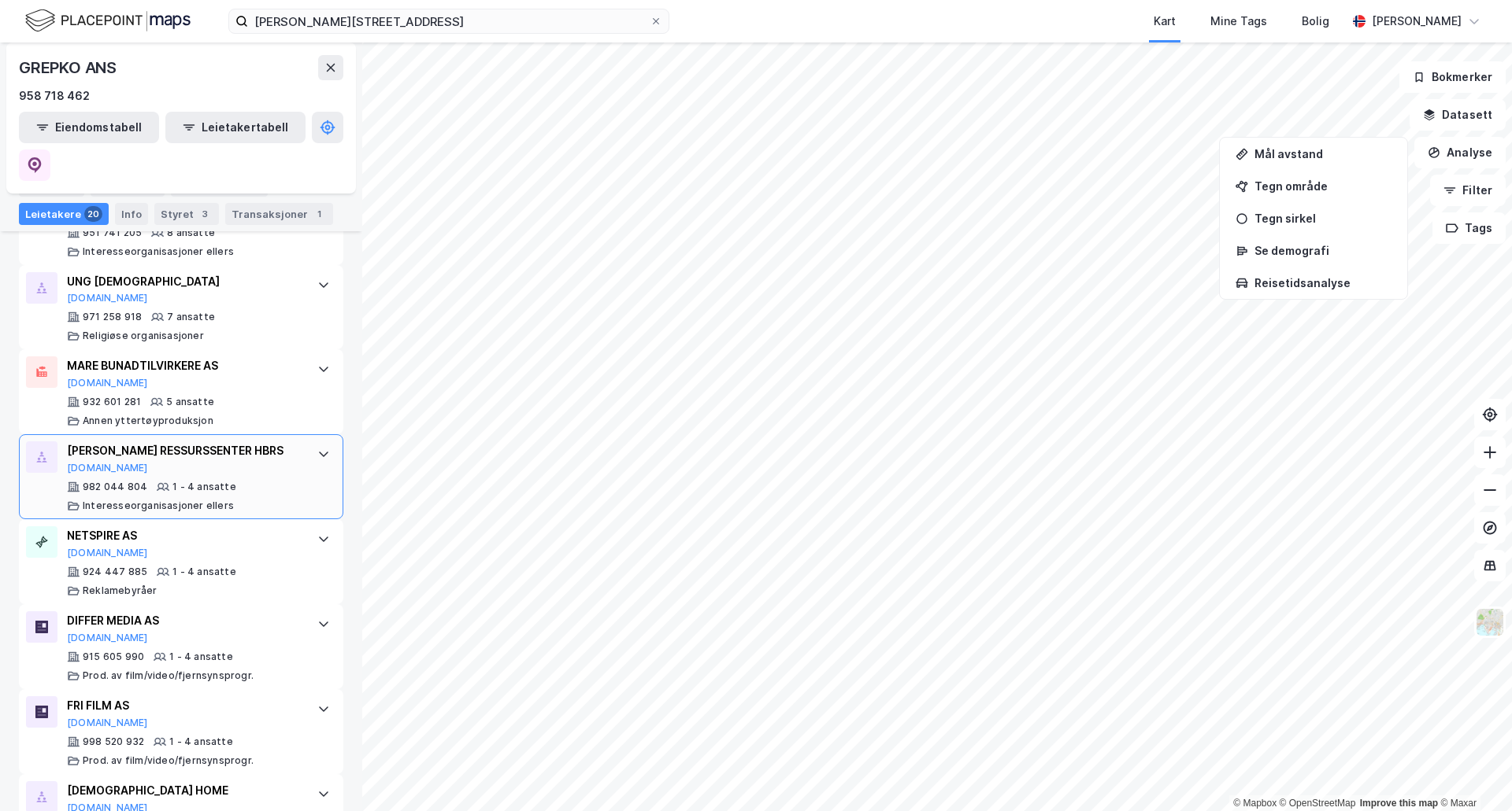
scroll to position [1180, 0]
click at [311, 445] on div at bounding box center [323, 457] width 25 height 25
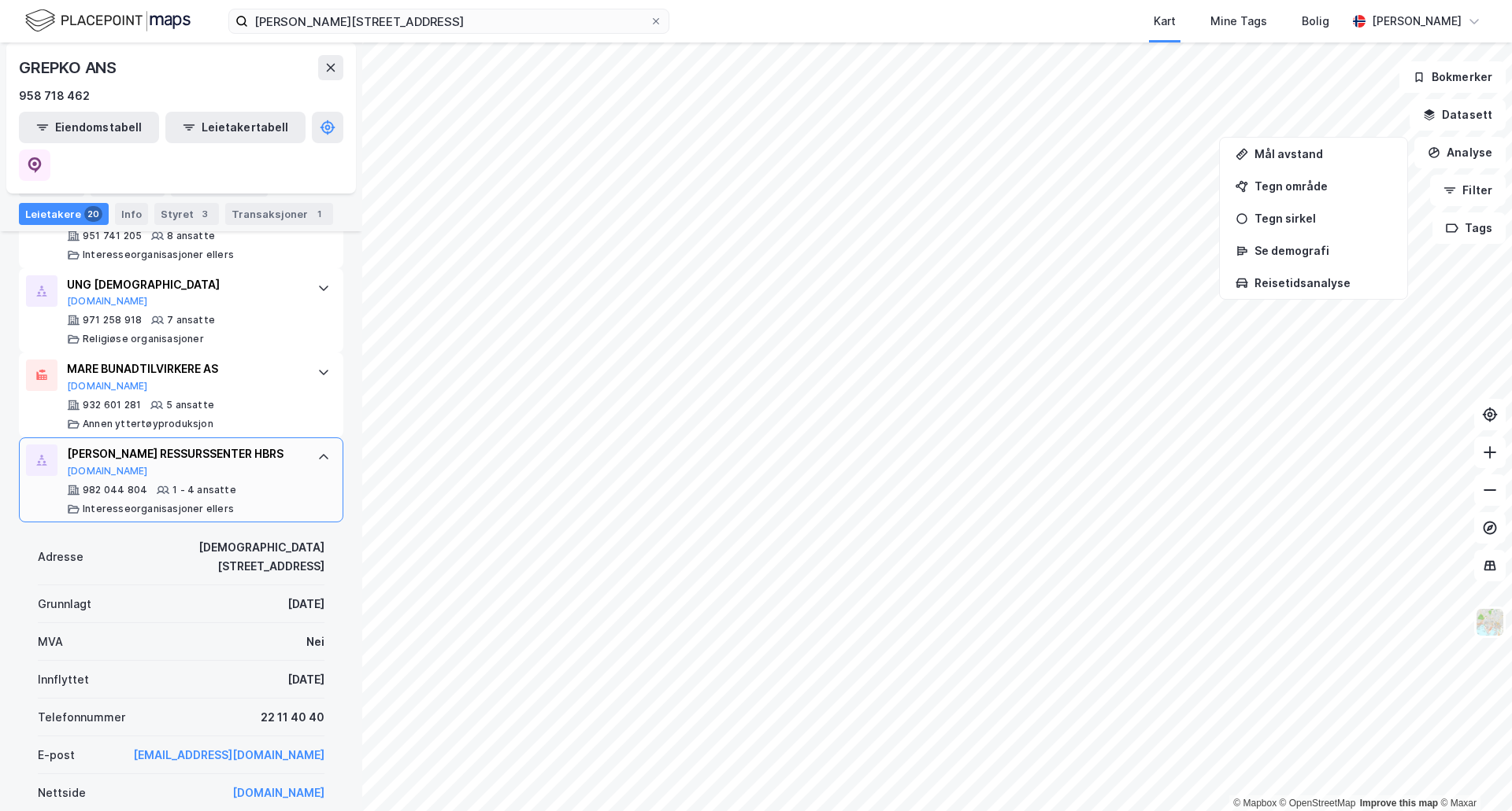
click at [319, 455] on icon at bounding box center [324, 458] width 10 height 6
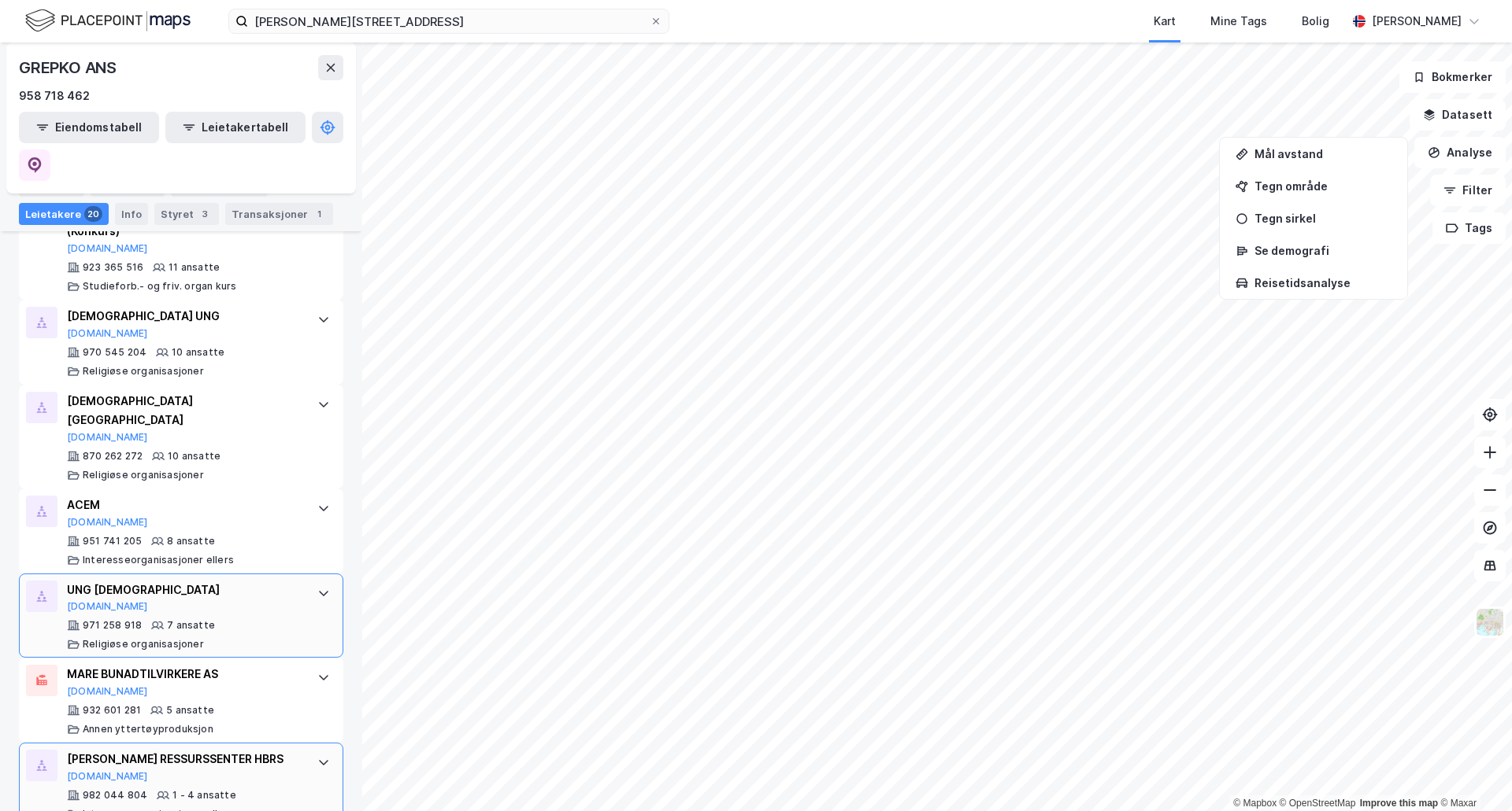
scroll to position [630, 0]
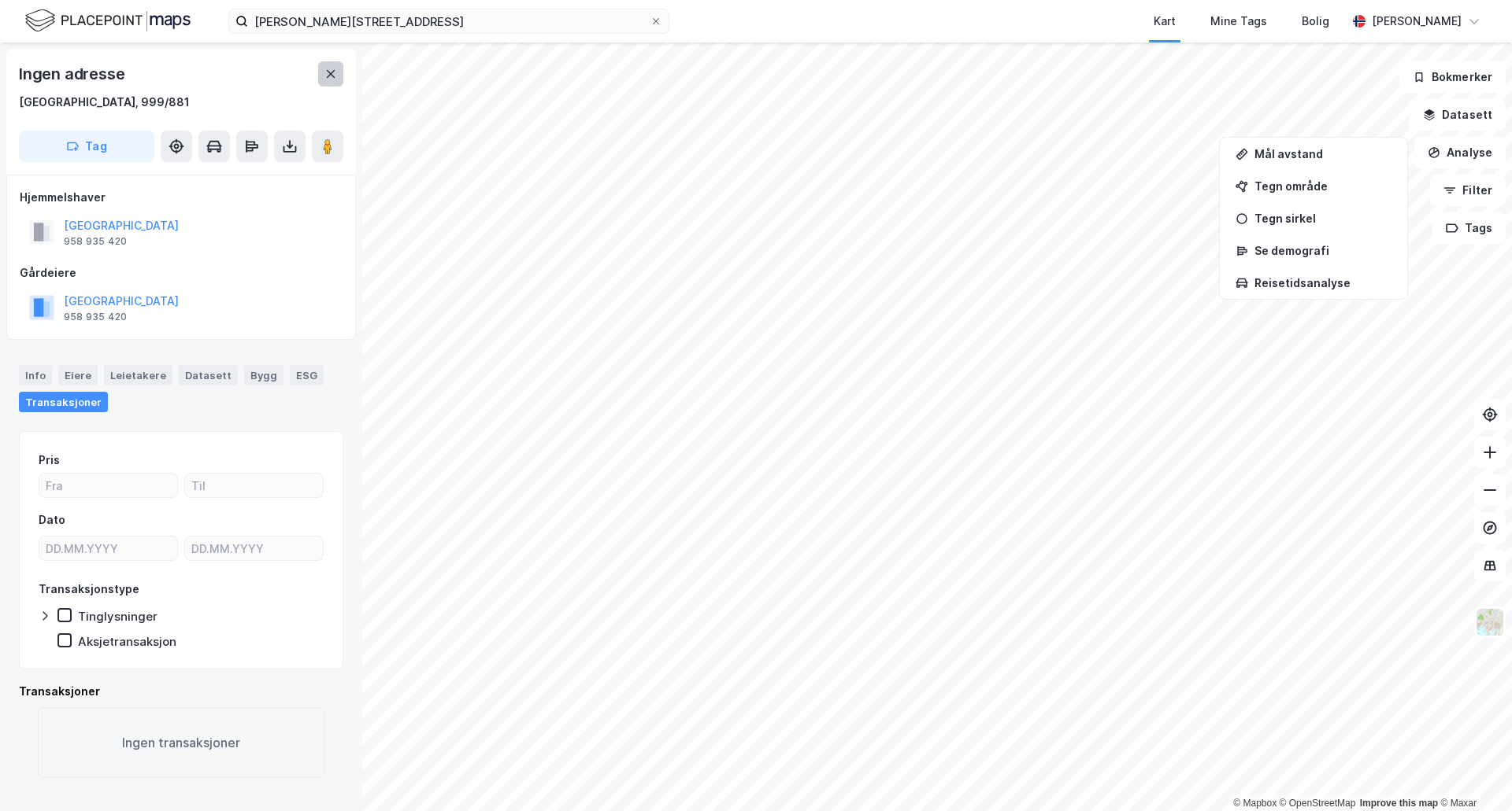
click at [339, 75] on button at bounding box center [331, 74] width 25 height 25
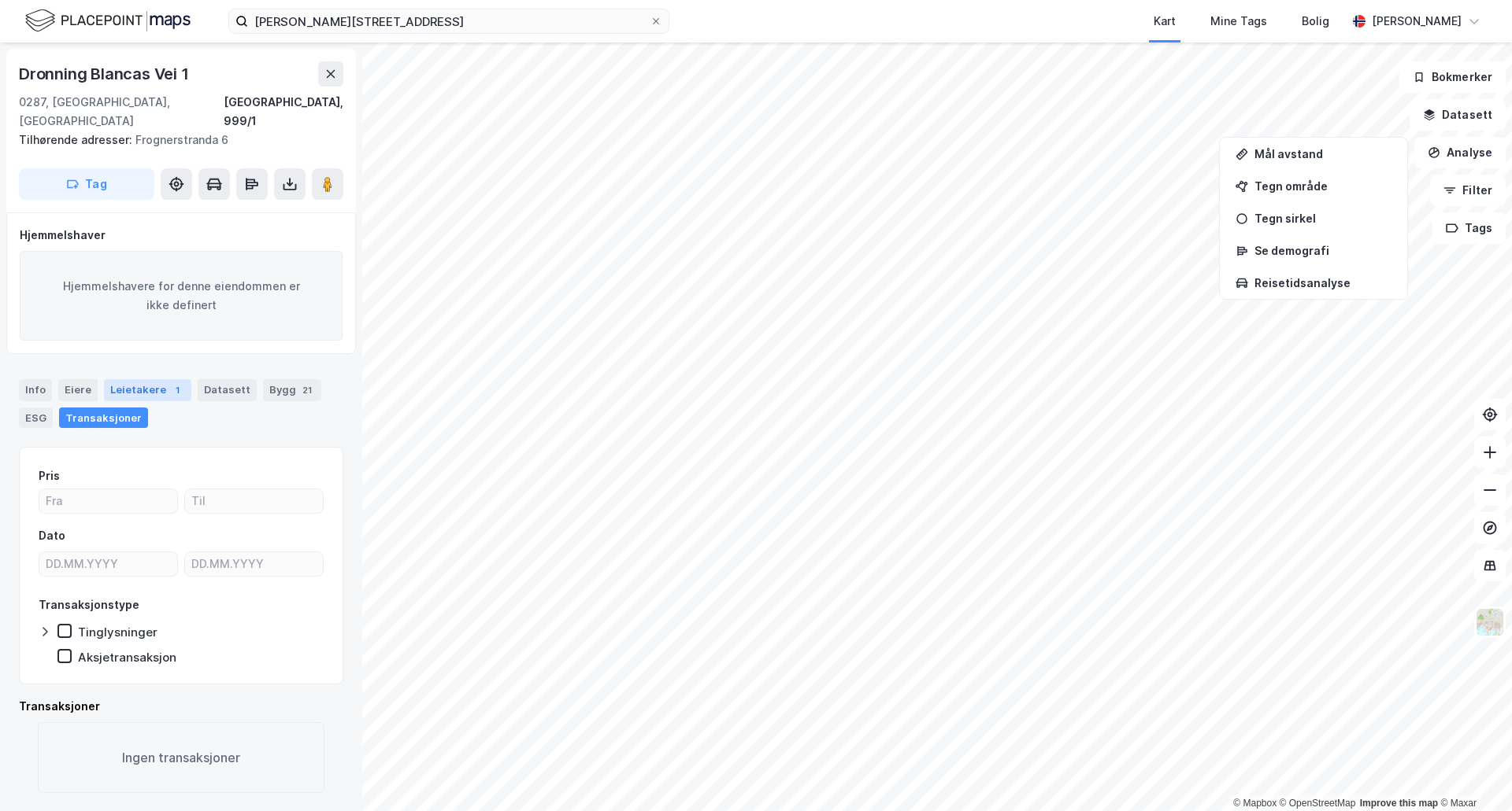
click at [158, 379] on div "Leietakere 1" at bounding box center [148, 390] width 88 height 22
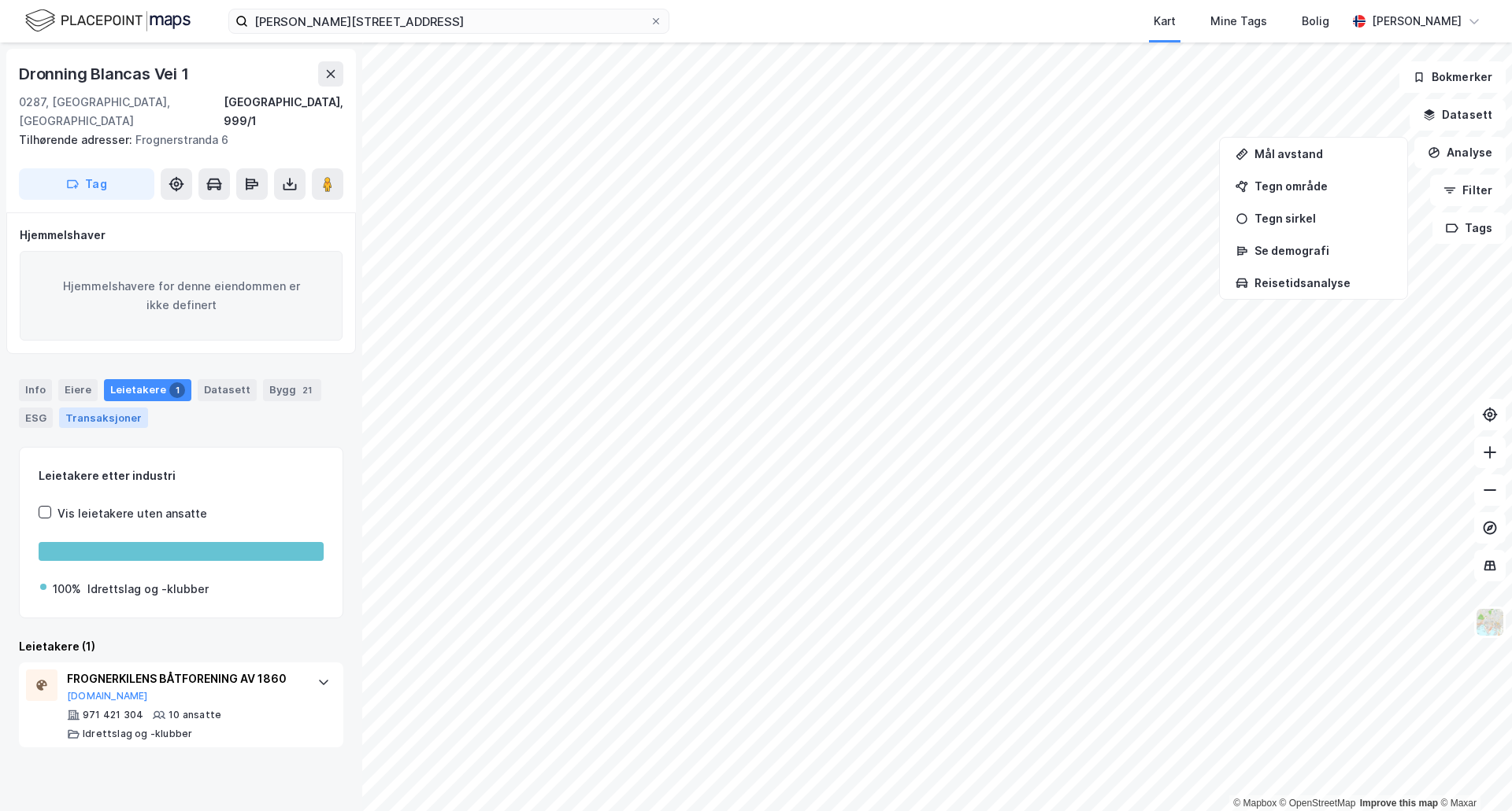
click at [119, 408] on div "Transaksjoner" at bounding box center [103, 418] width 89 height 20
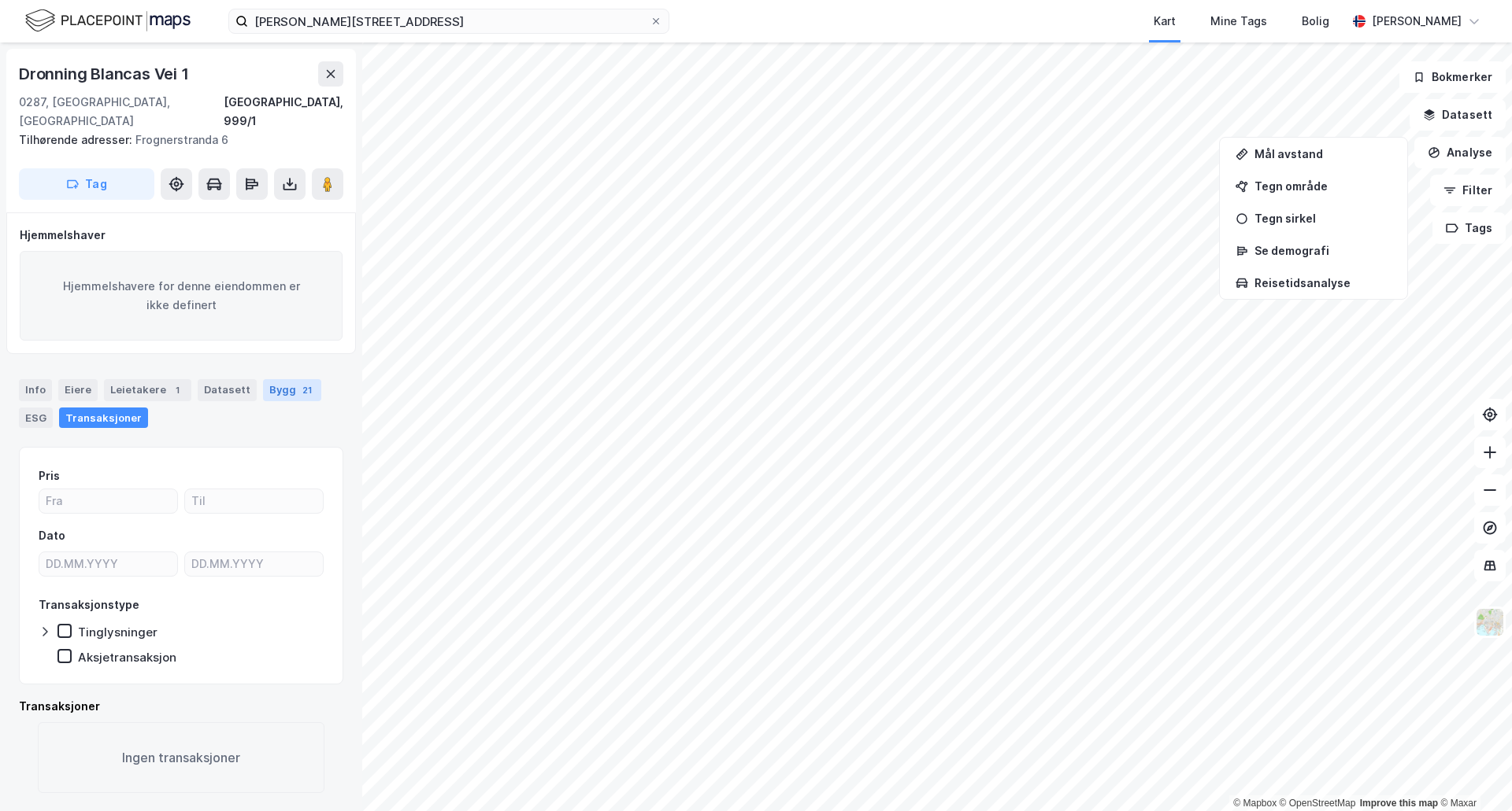
click at [278, 379] on div "Bygg 21" at bounding box center [292, 390] width 58 height 22
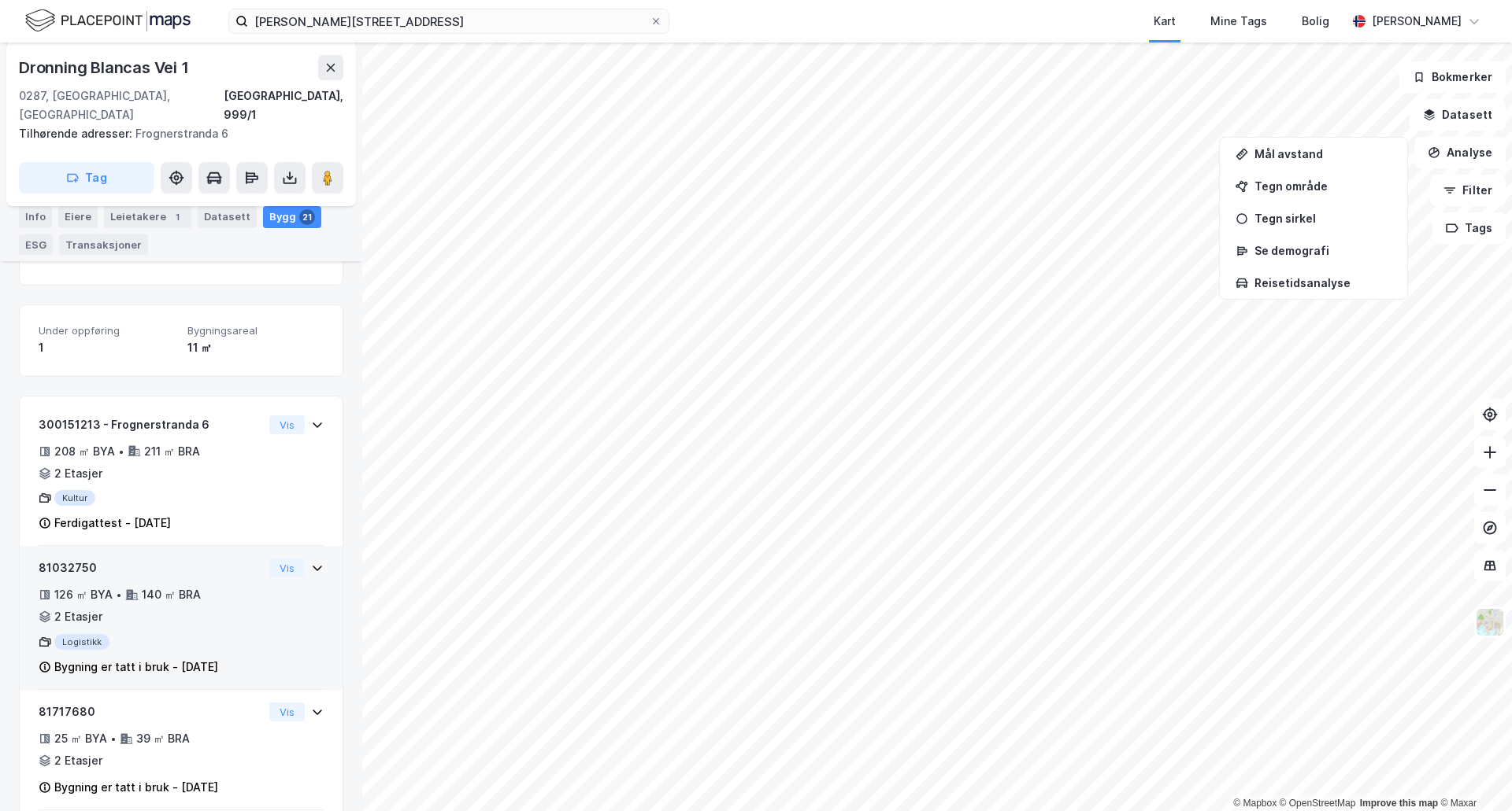
scroll to position [393, 0]
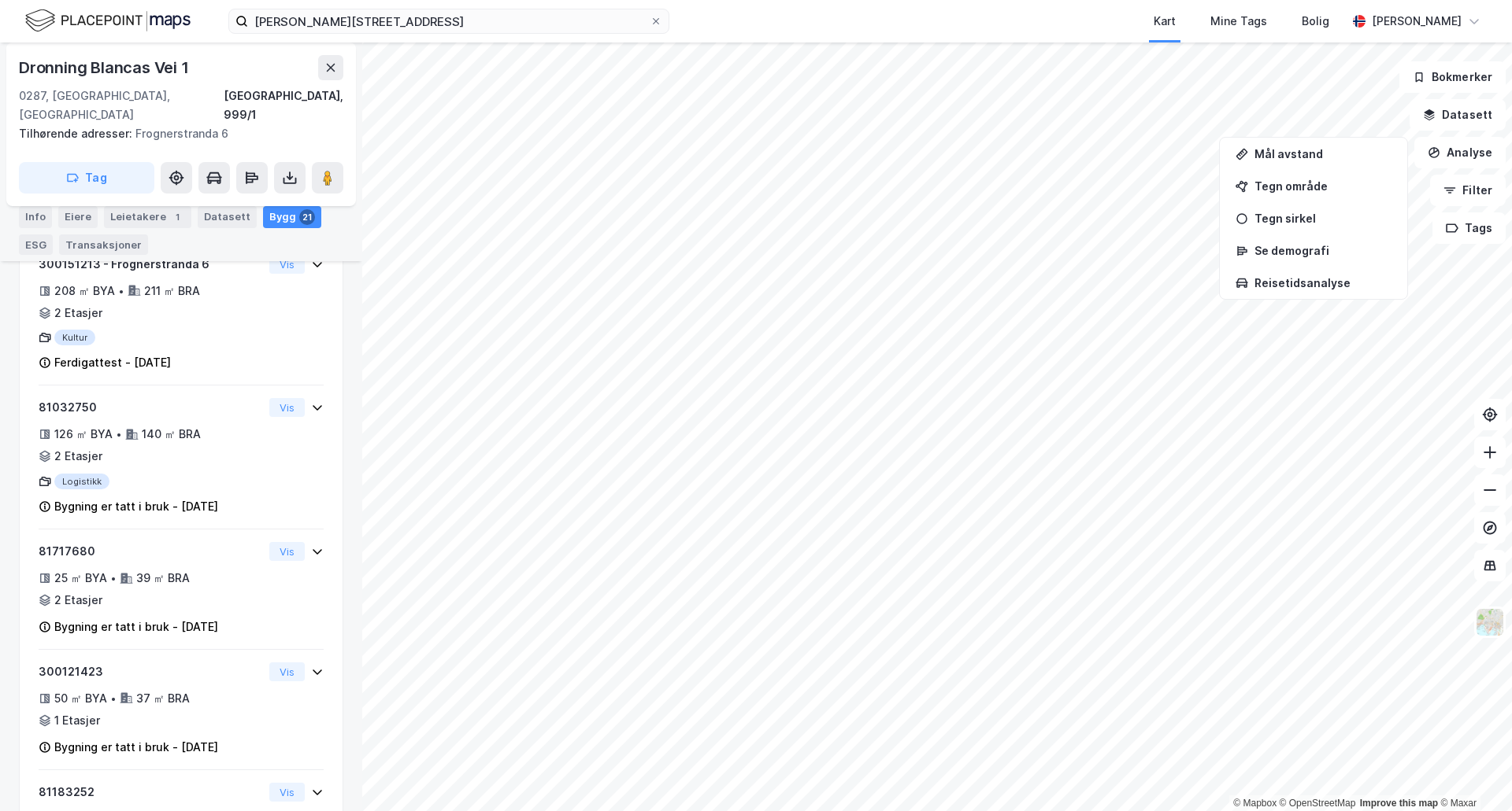
click at [100, 65] on div "Dronning Blancas Vei 1" at bounding box center [106, 68] width 174 height 25
copy div "Dronning Blancas Vei 1"
